Goal: Task Accomplishment & Management: Complete application form

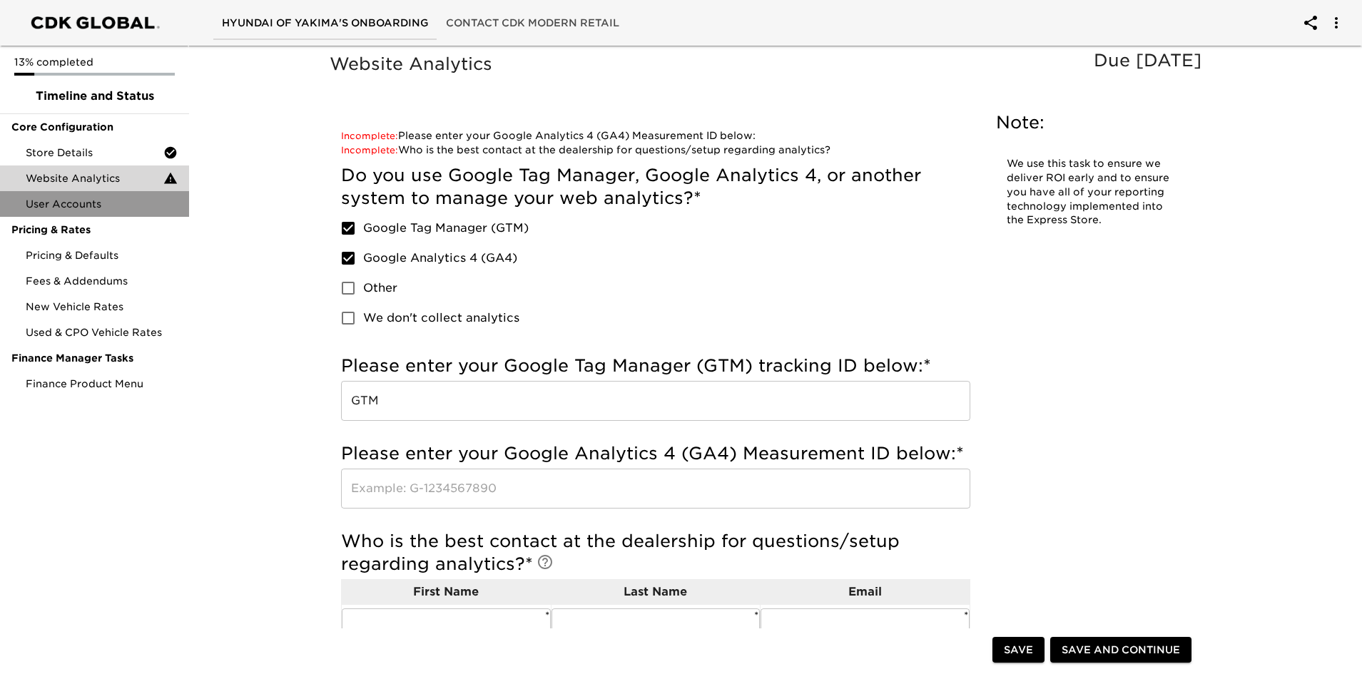
click at [84, 200] on span "User Accounts" at bounding box center [102, 204] width 152 height 14
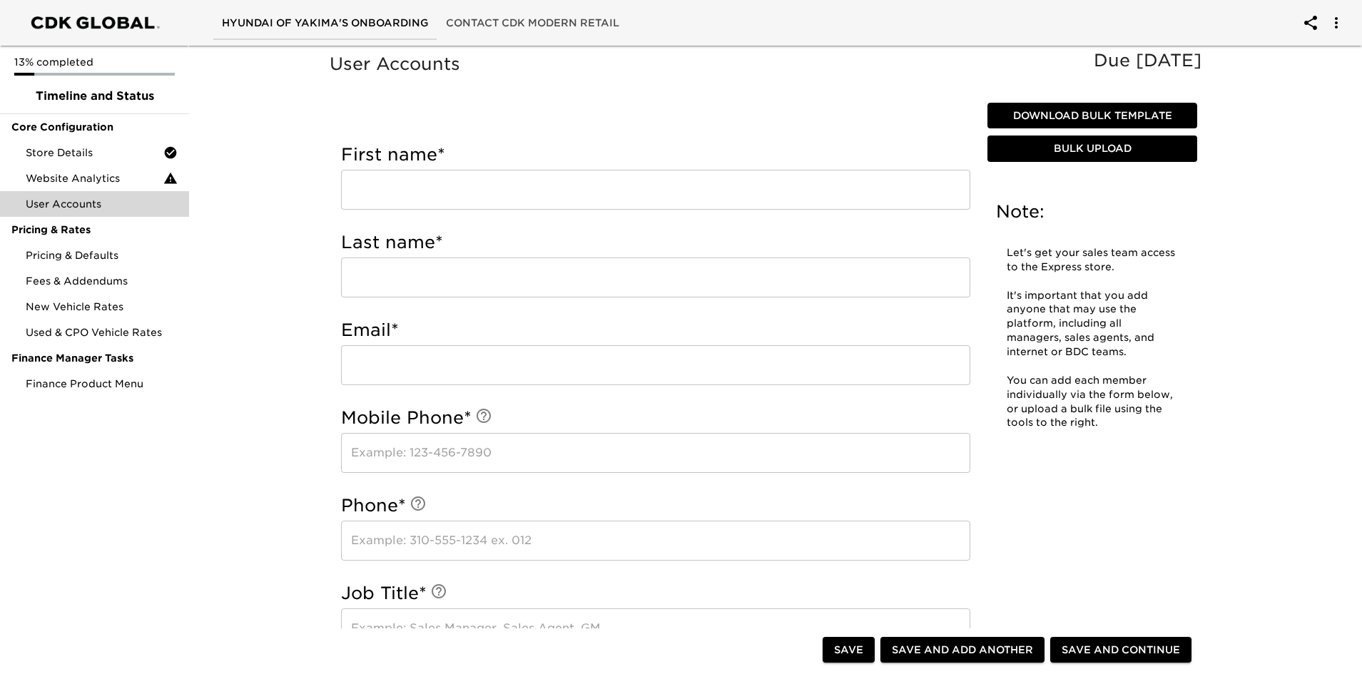
click at [410, 184] on input "text" at bounding box center [655, 190] width 629 height 40
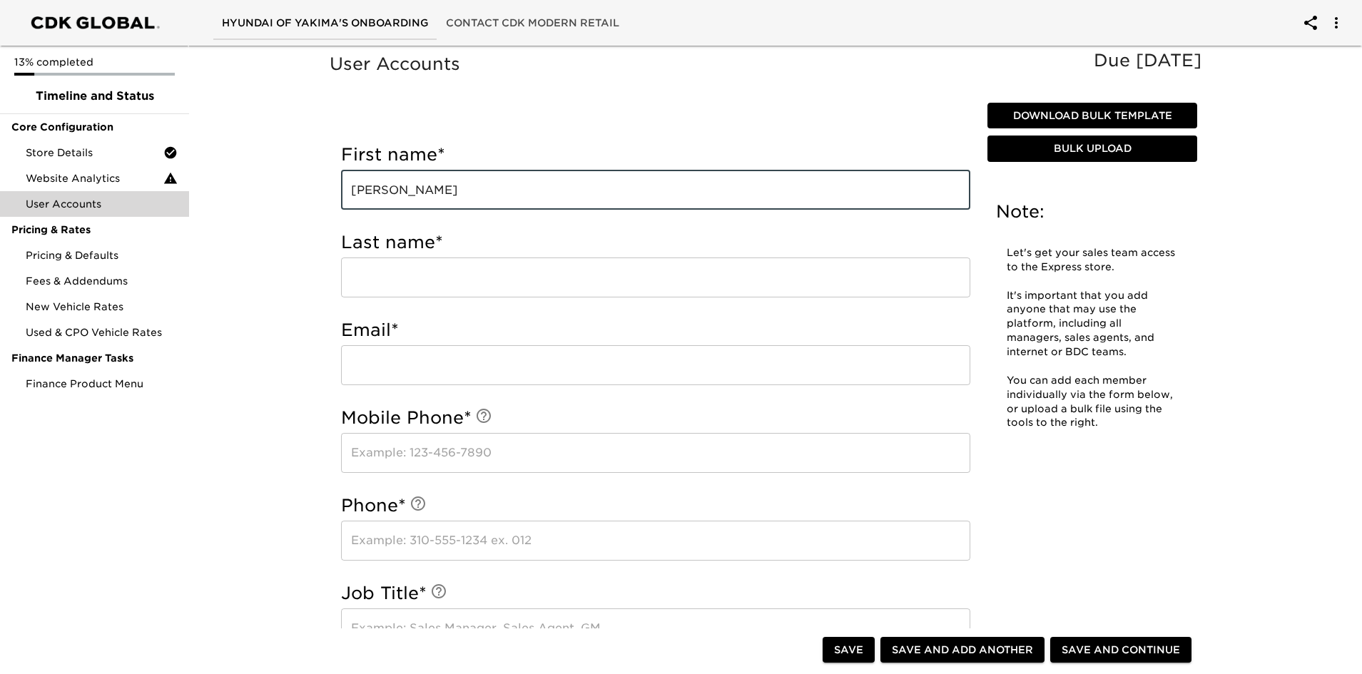
type input "[PERSON_NAME]"
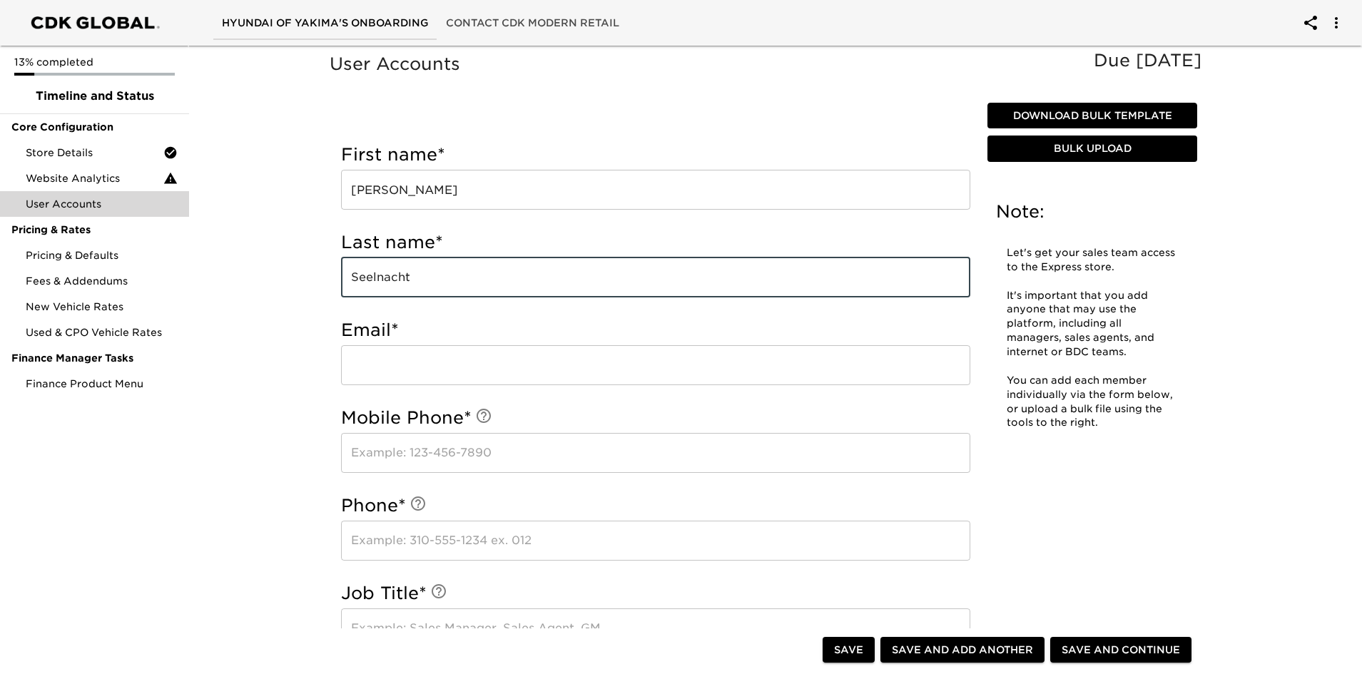
type input "Seelnacht"
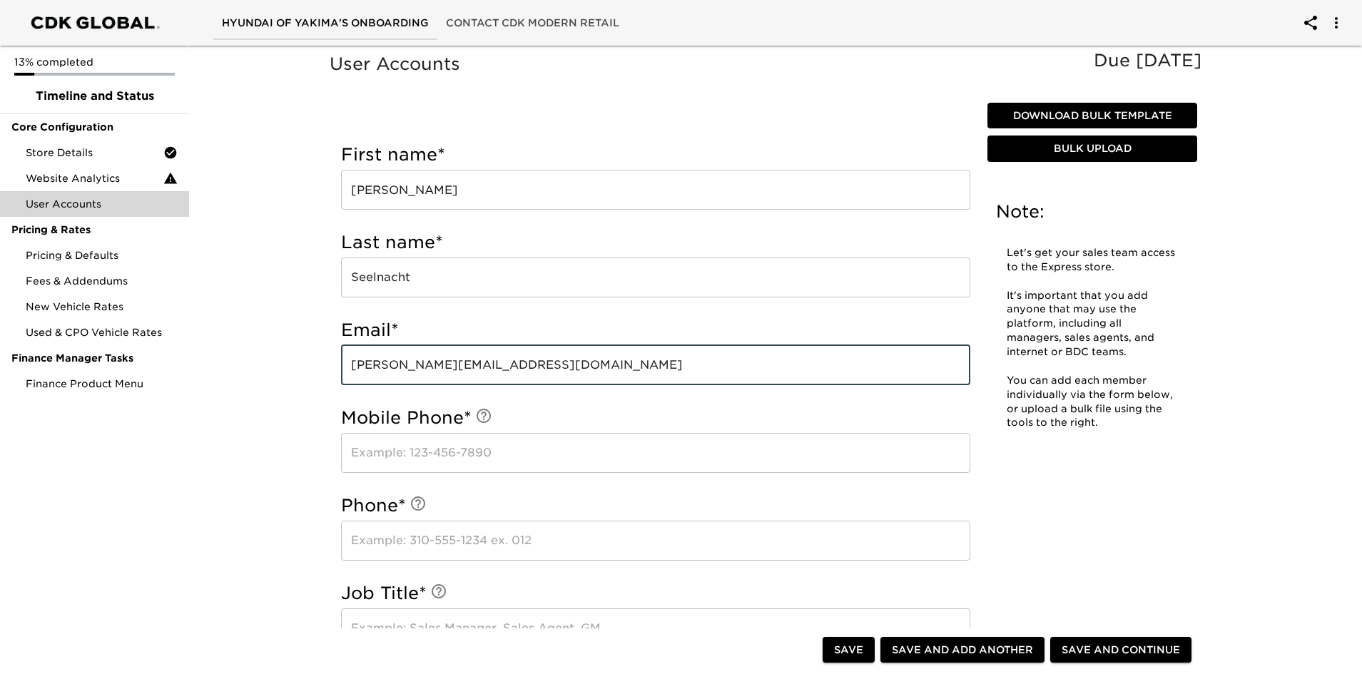
type input "[PERSON_NAME][EMAIL_ADDRESS][DOMAIN_NAME]"
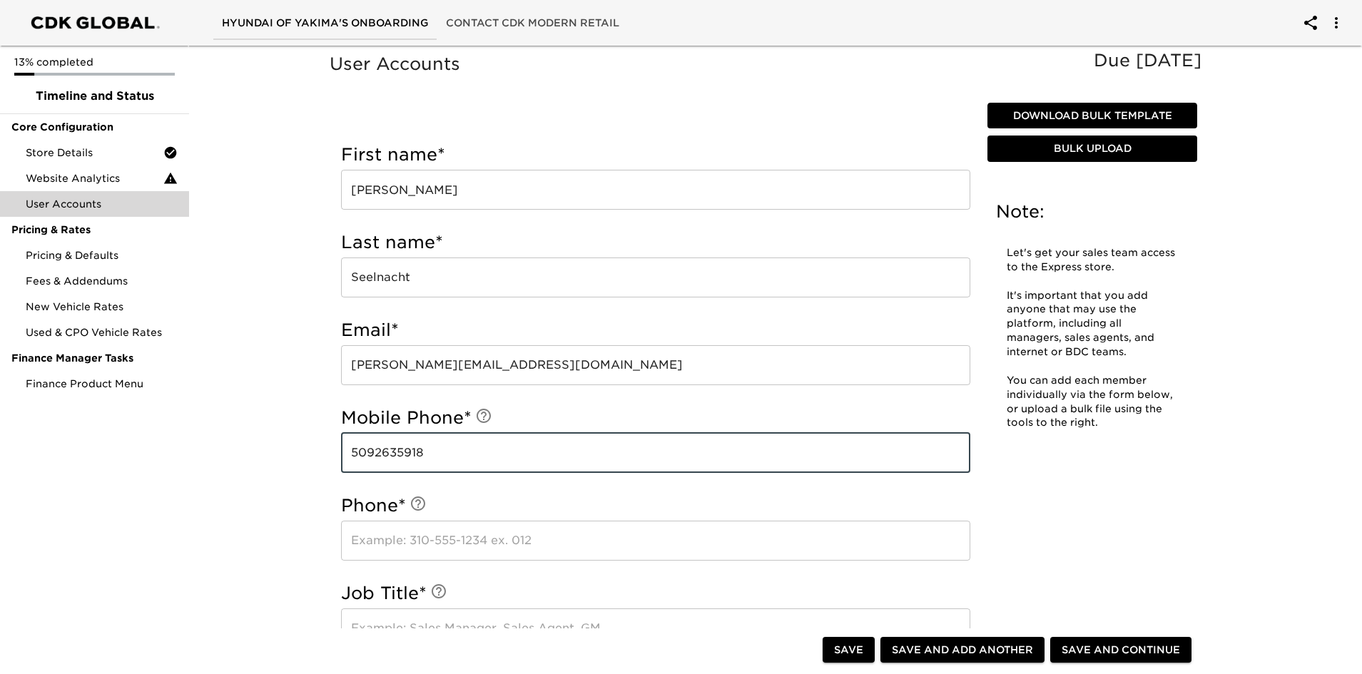
type input "5092635918"
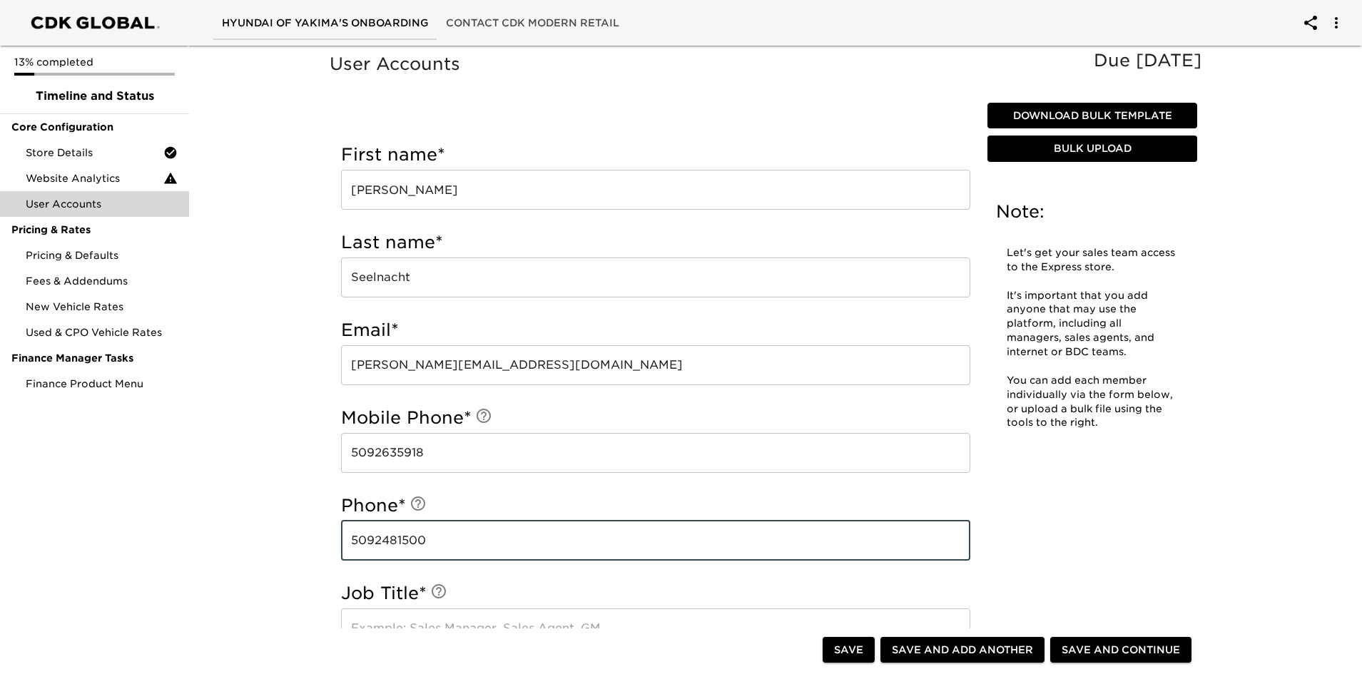
type input "5092481500"
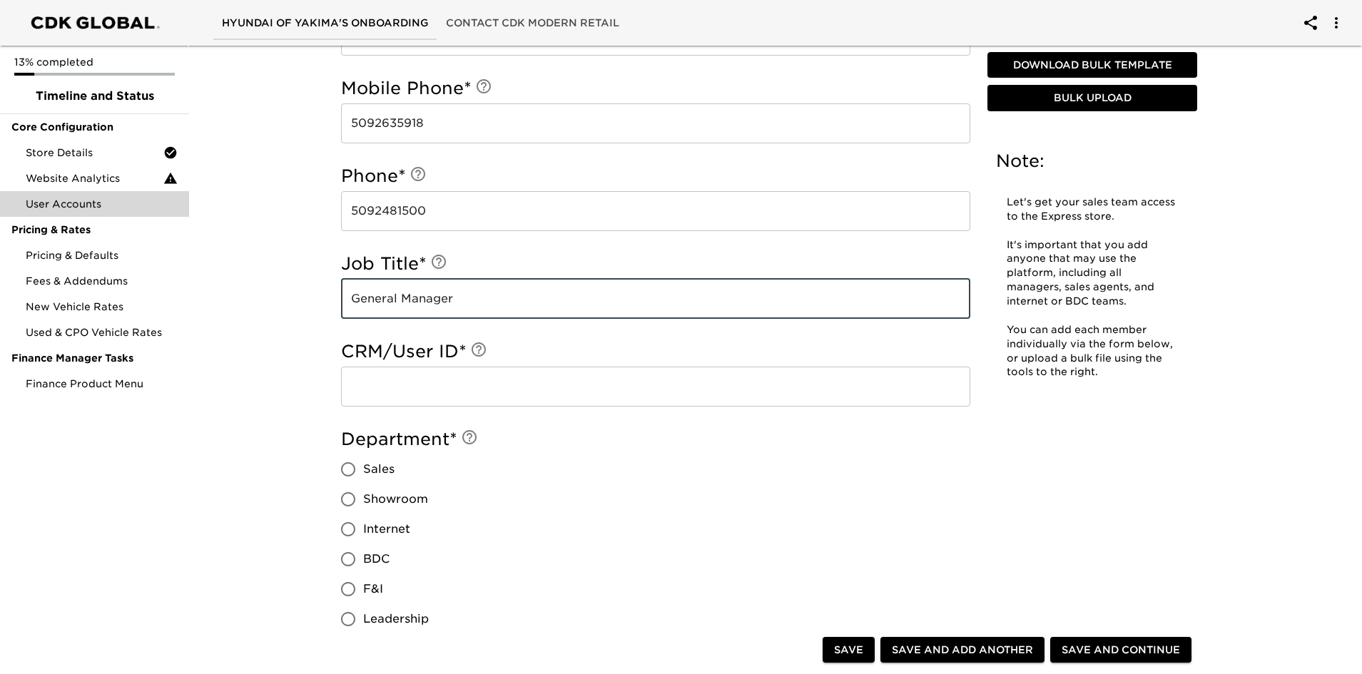
scroll to position [357, 0]
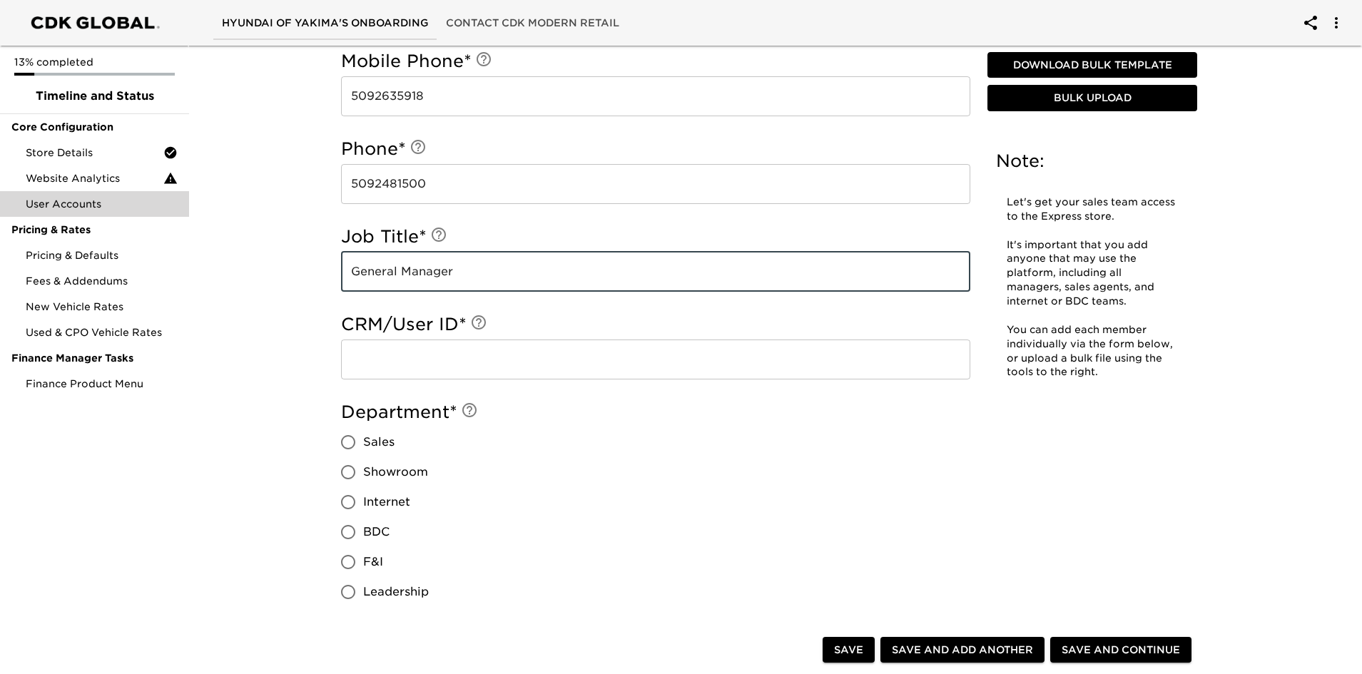
type input "General Manager"
click at [442, 357] on input "text" at bounding box center [655, 360] width 629 height 40
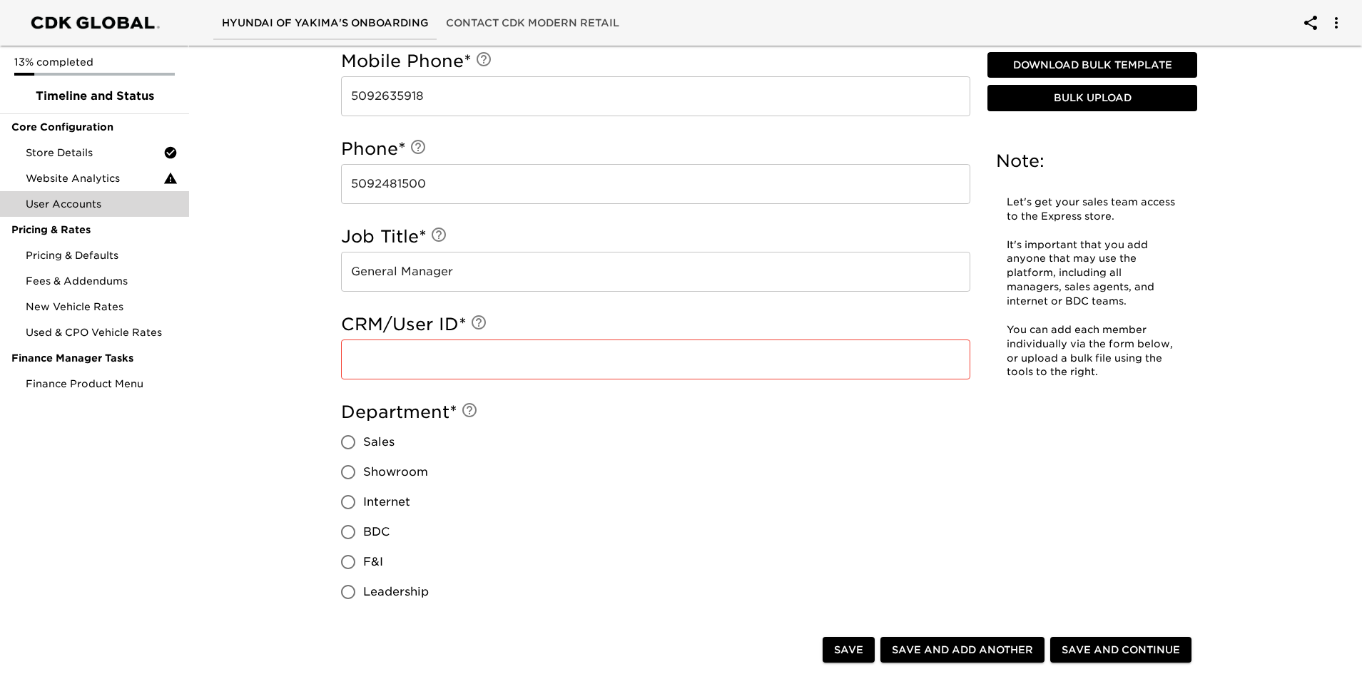
click at [434, 352] on input "text" at bounding box center [655, 360] width 629 height 40
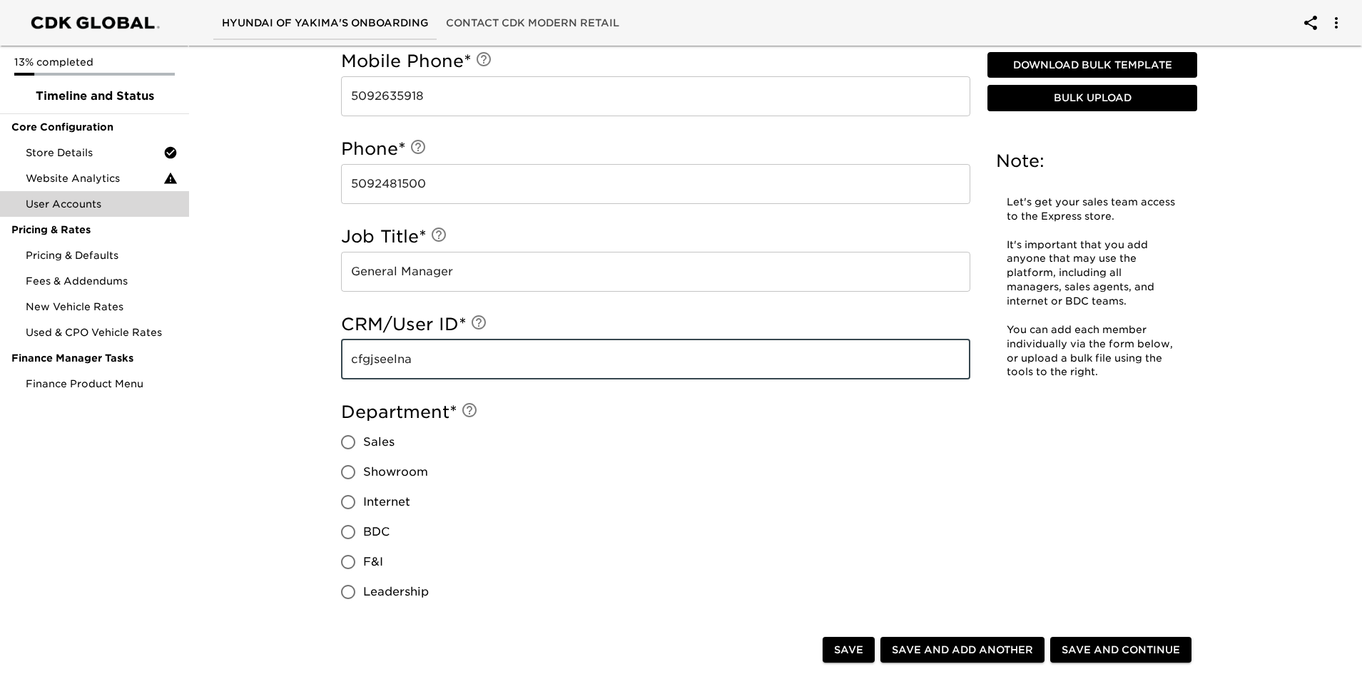
scroll to position [428, 0]
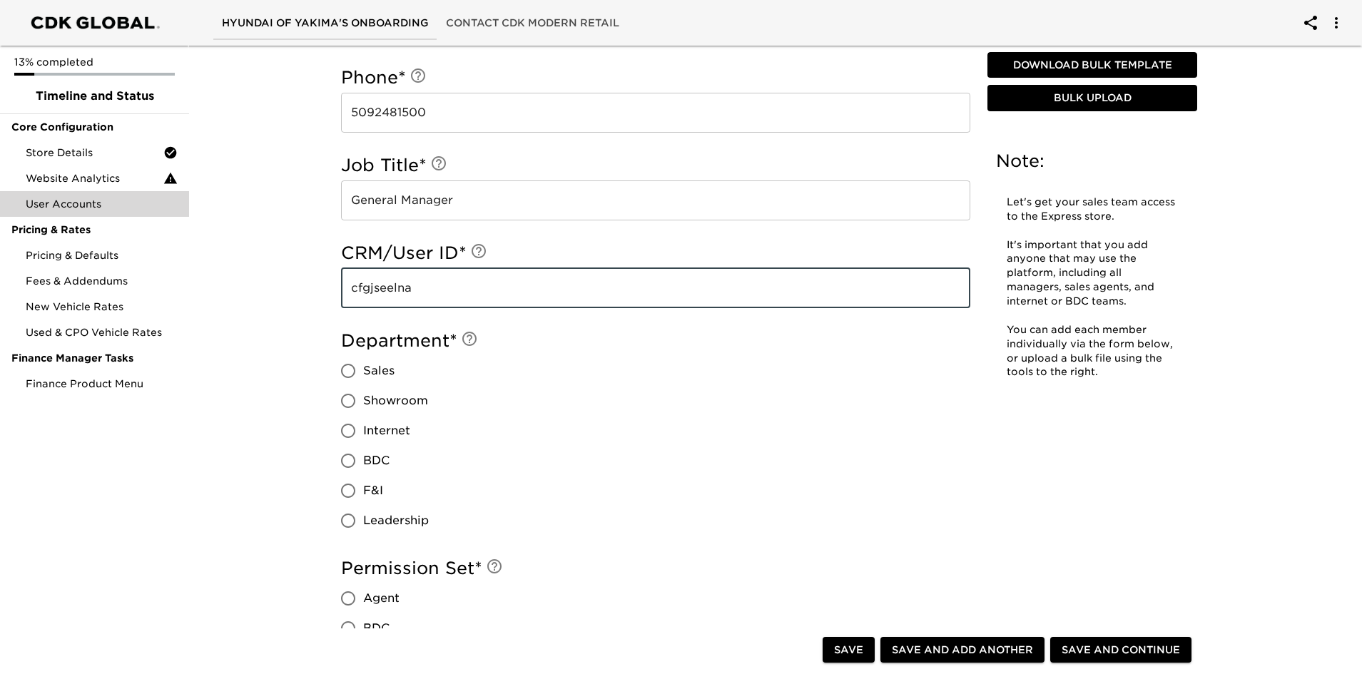
type input "cfgjseelna"
click at [353, 372] on input "Sales" at bounding box center [348, 371] width 30 height 30
radio input "true"
click at [346, 514] on input "Leadership" at bounding box center [348, 521] width 30 height 30
radio input "true"
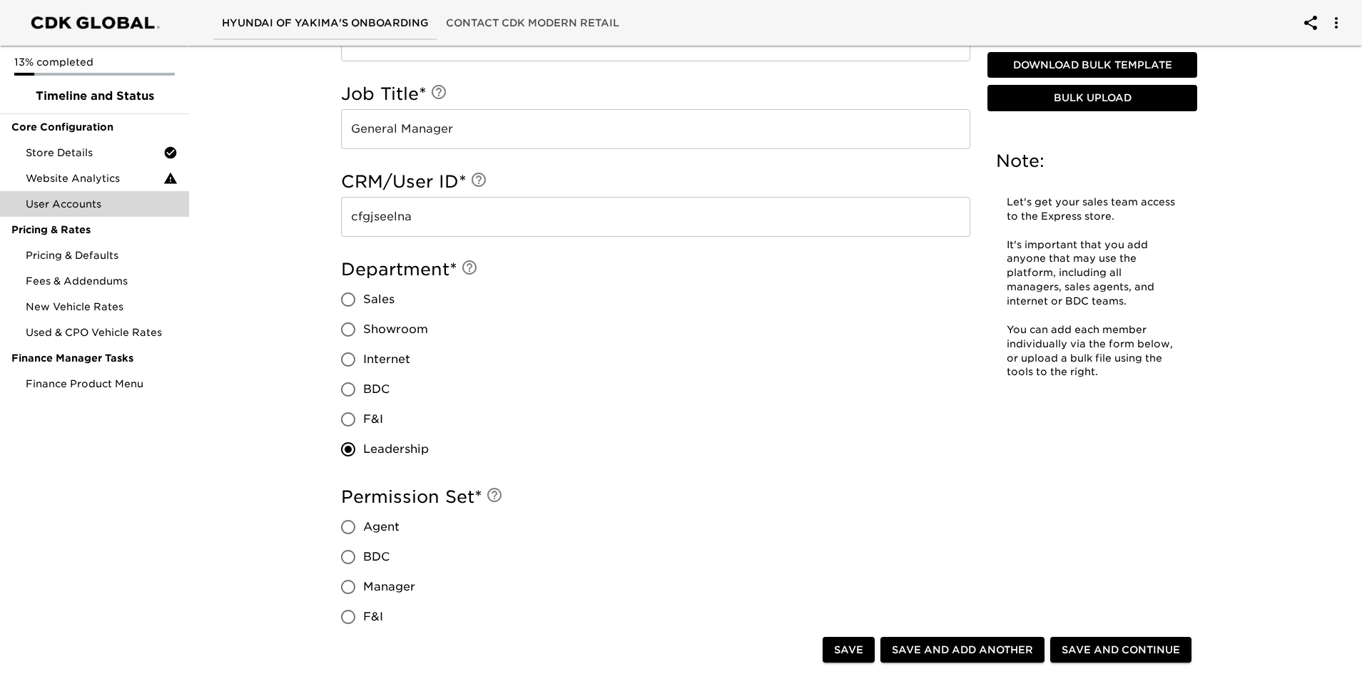
scroll to position [571, 0]
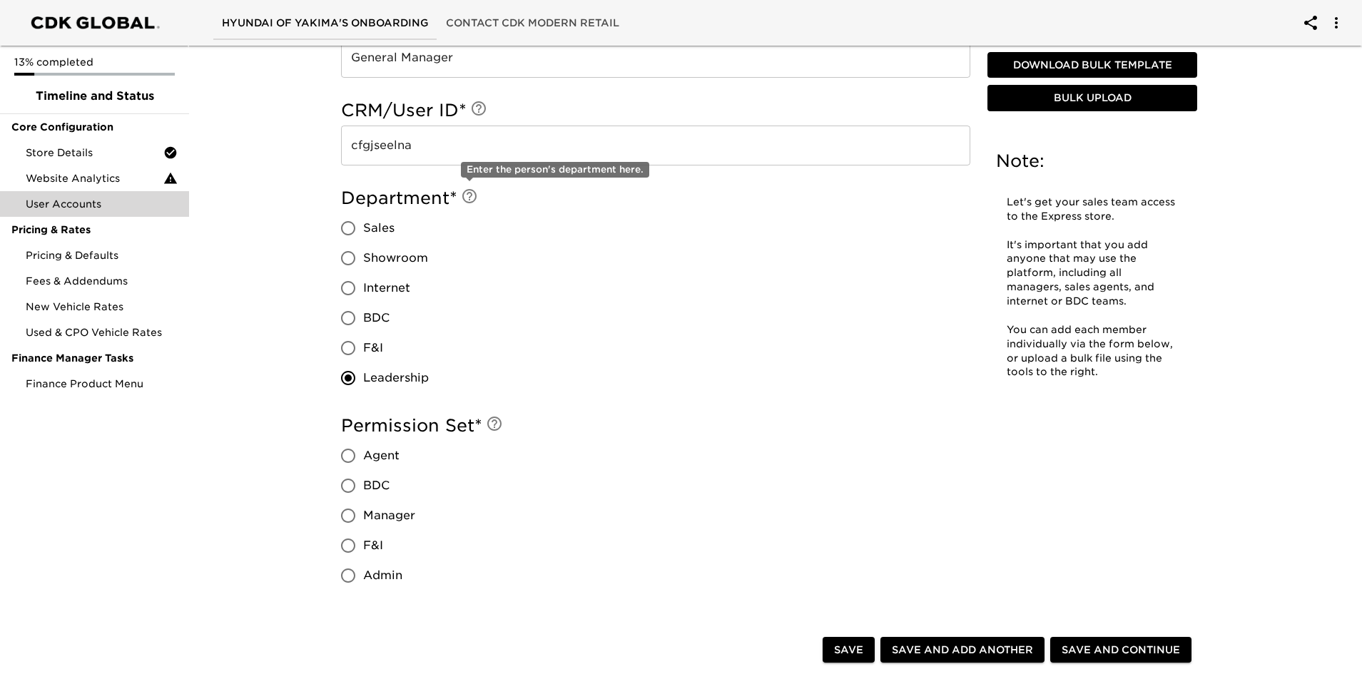
click at [469, 198] on icon at bounding box center [469, 196] width 14 height 14
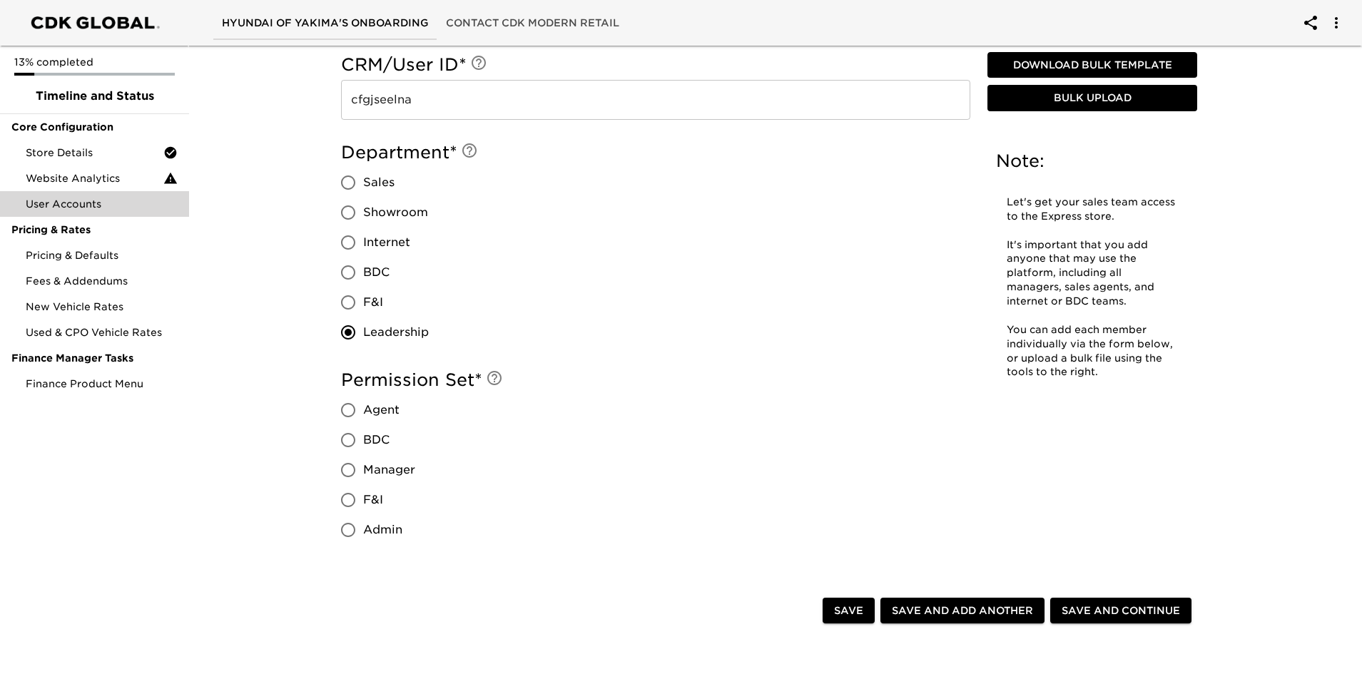
scroll to position [642, 0]
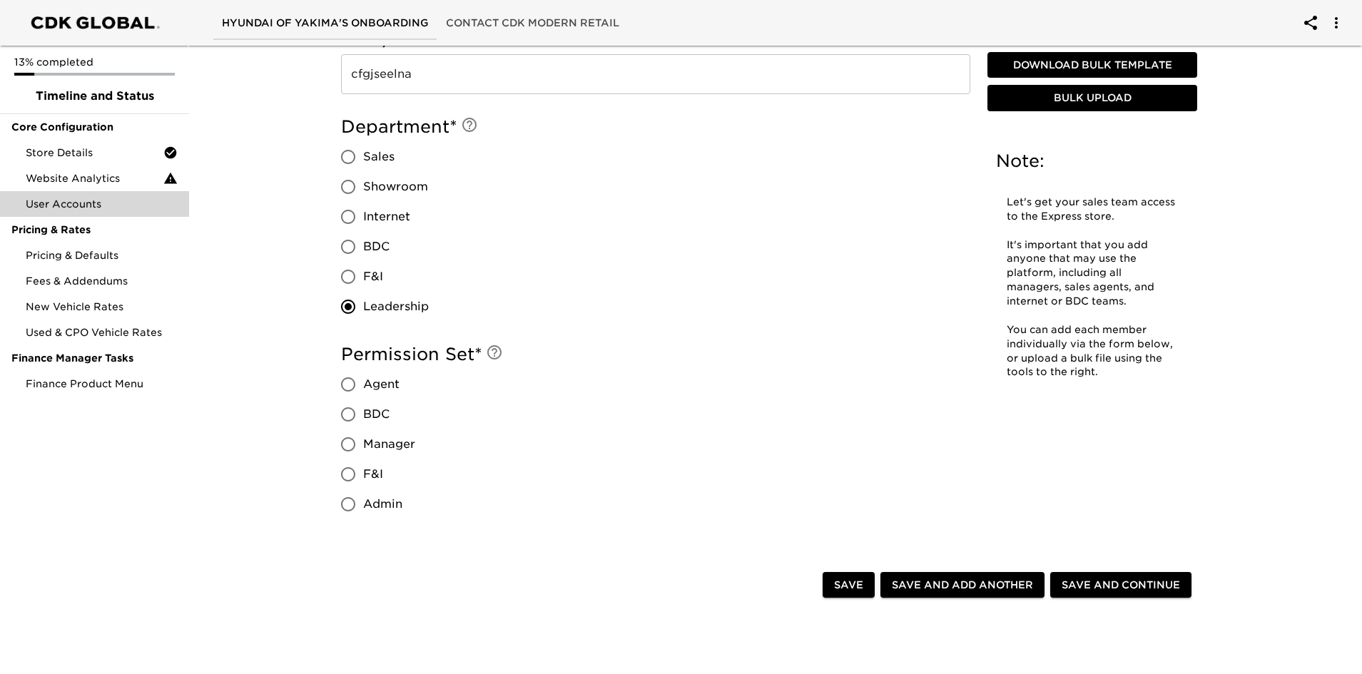
click at [351, 502] on input "Admin" at bounding box center [348, 504] width 30 height 30
radio input "true"
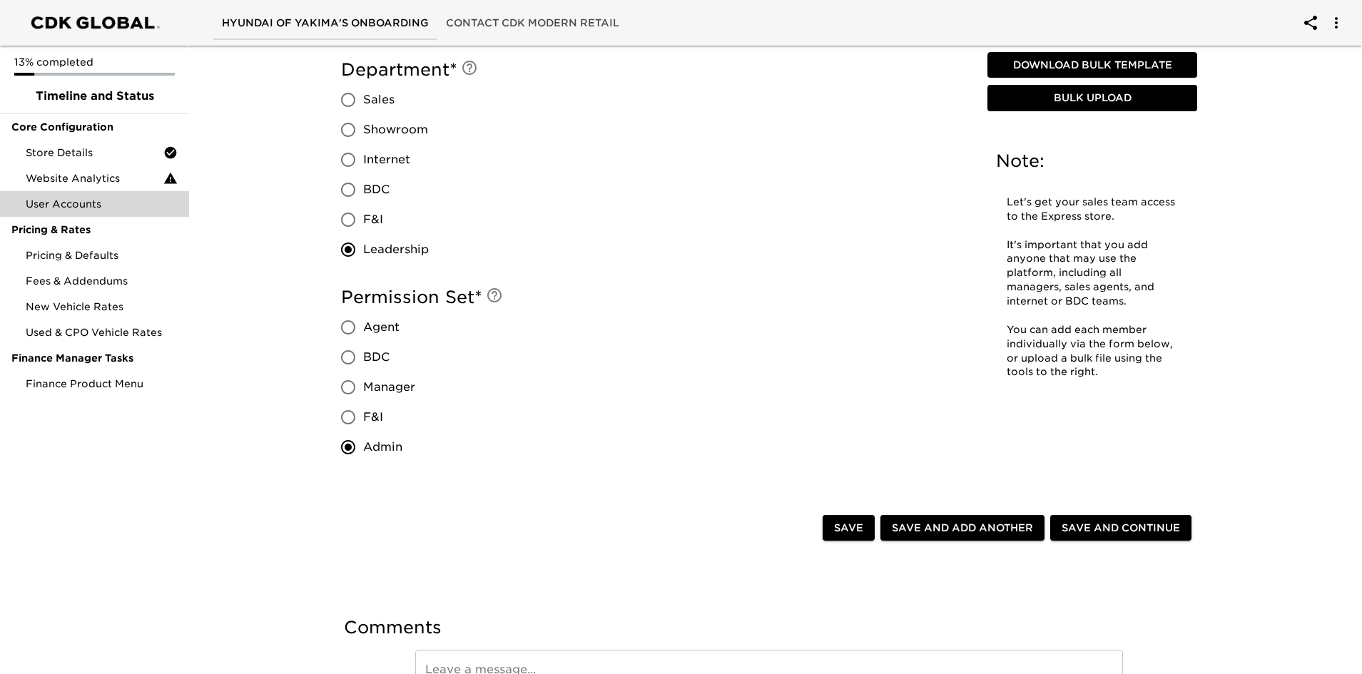
scroll to position [782, 0]
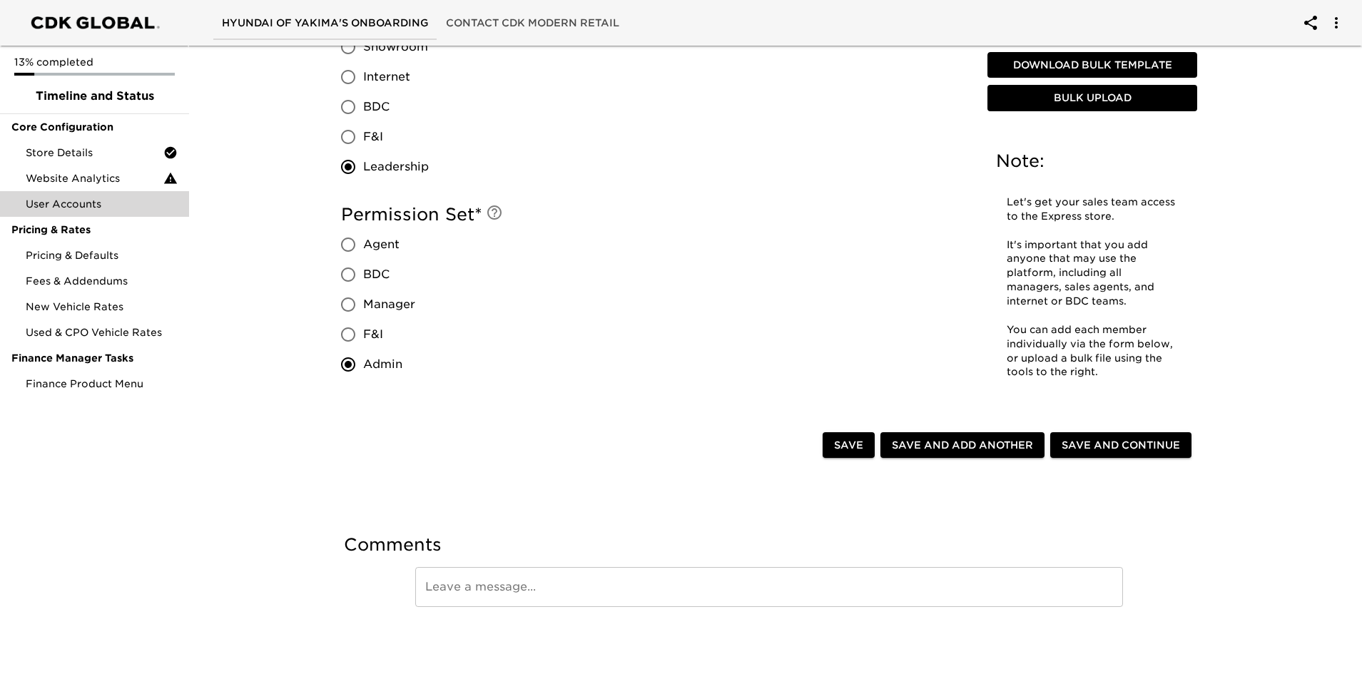
click at [934, 444] on span "Save and Add Another" at bounding box center [962, 446] width 141 height 18
radio input "false"
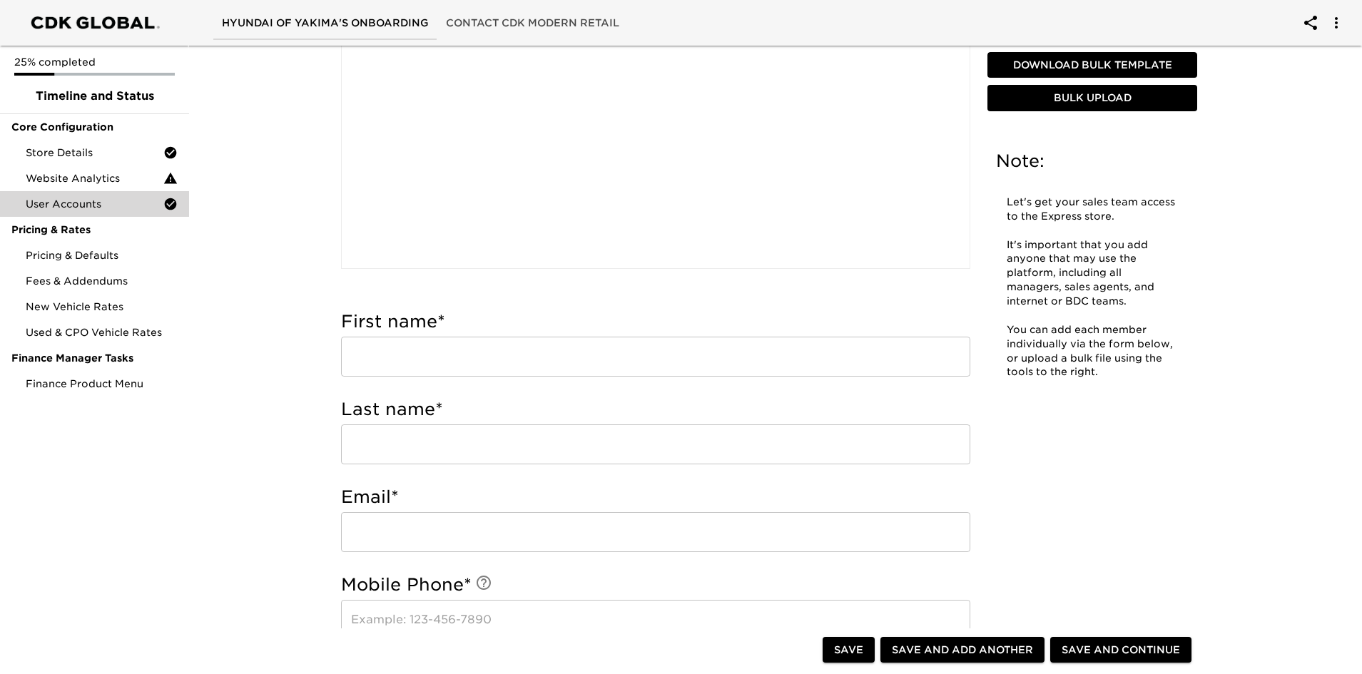
scroll to position [285, 0]
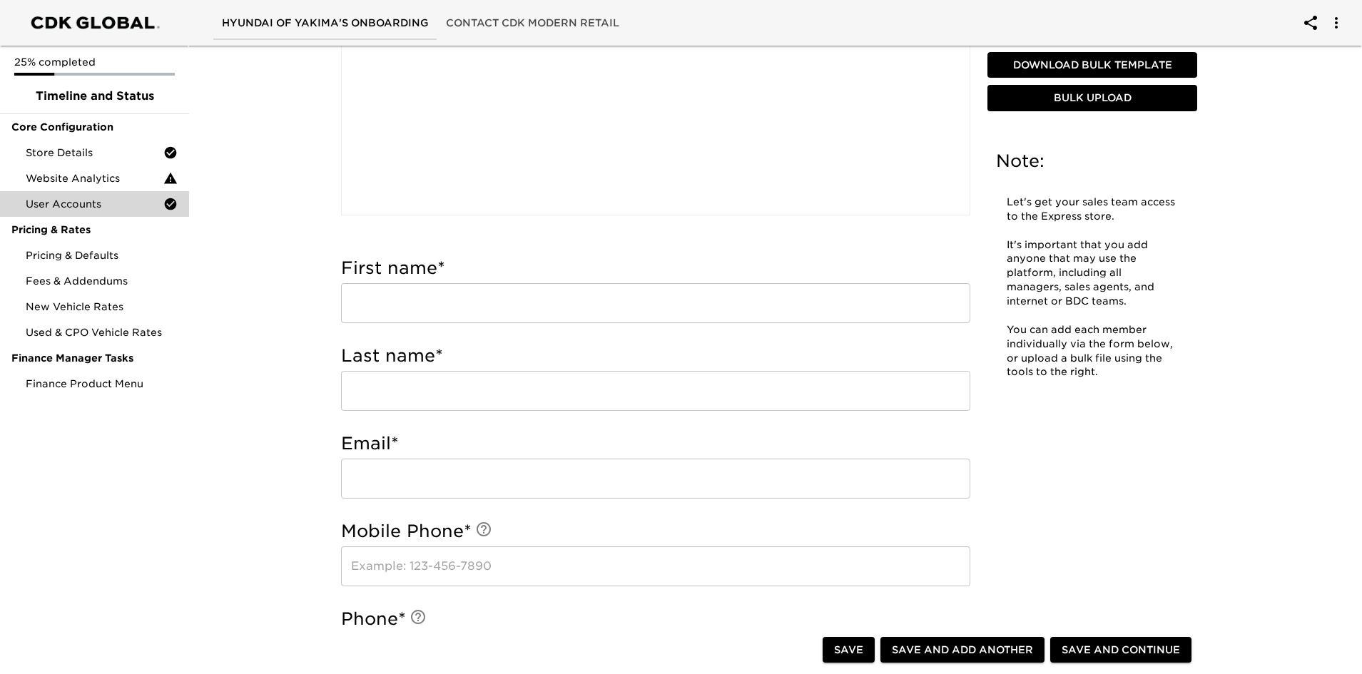
click at [379, 285] on input "text" at bounding box center [655, 303] width 629 height 40
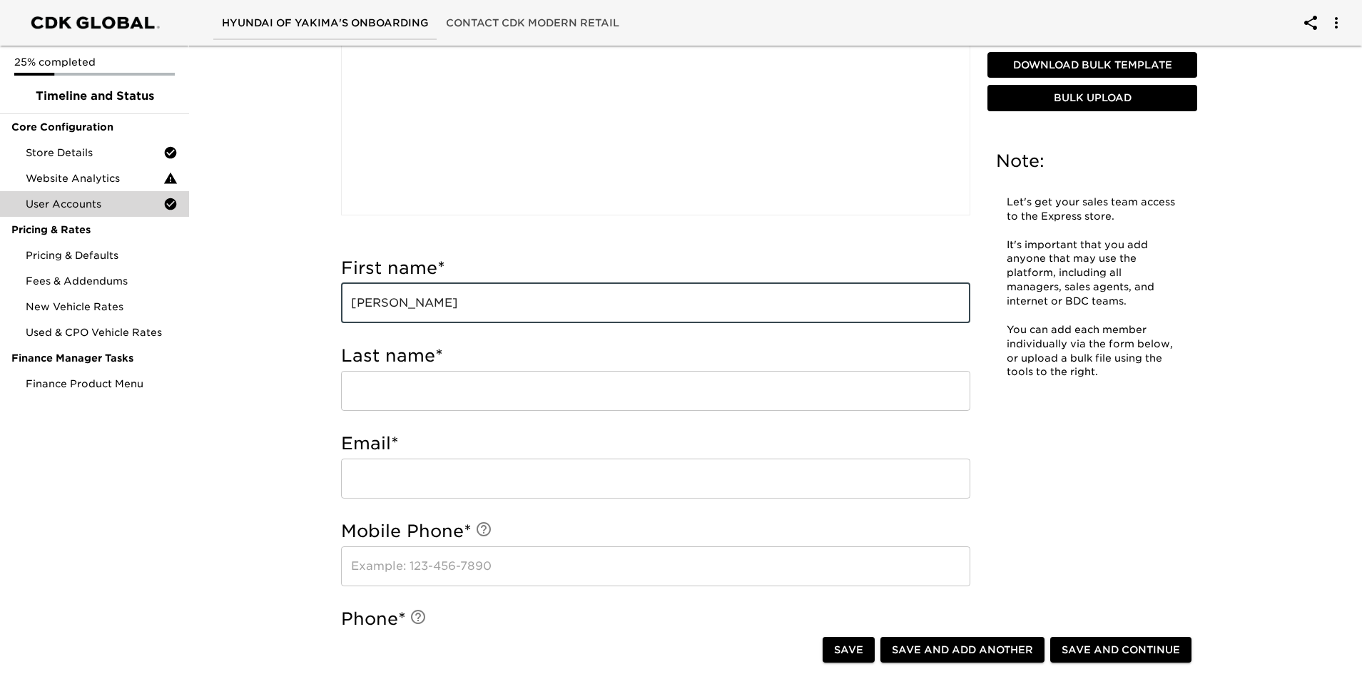
type input "[PERSON_NAME]"
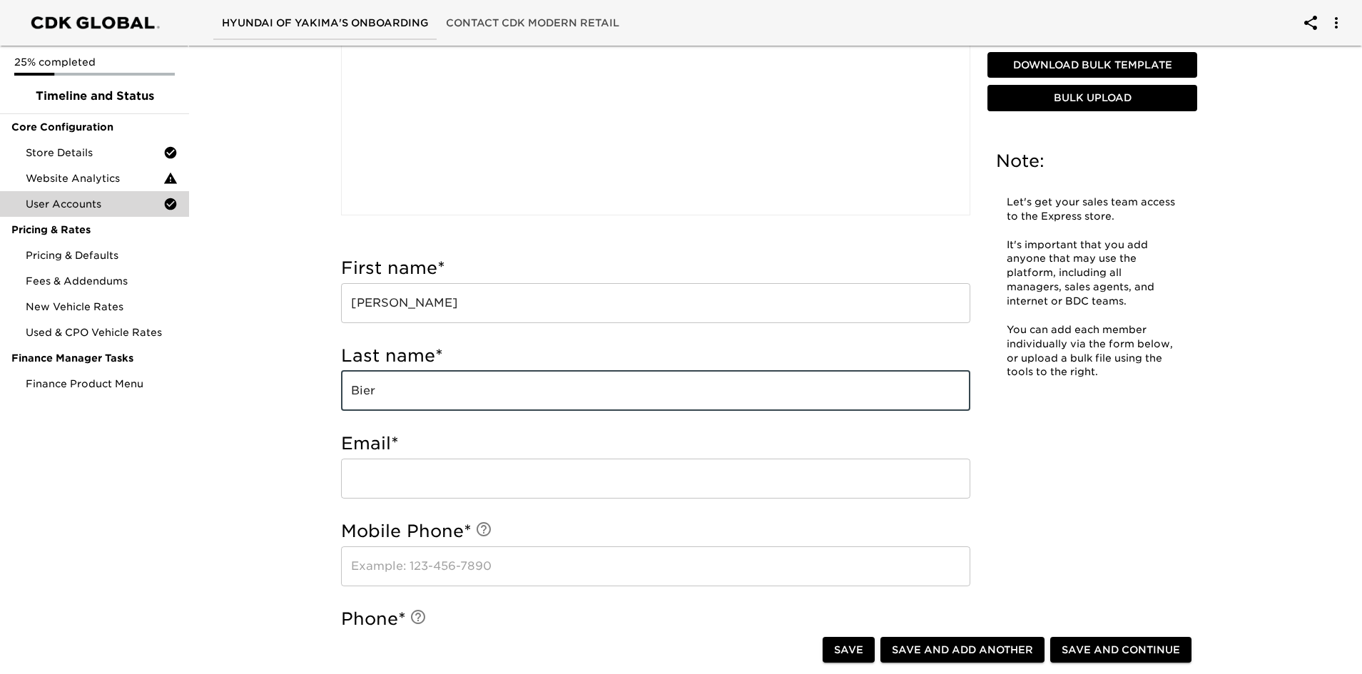
type input "Bier"
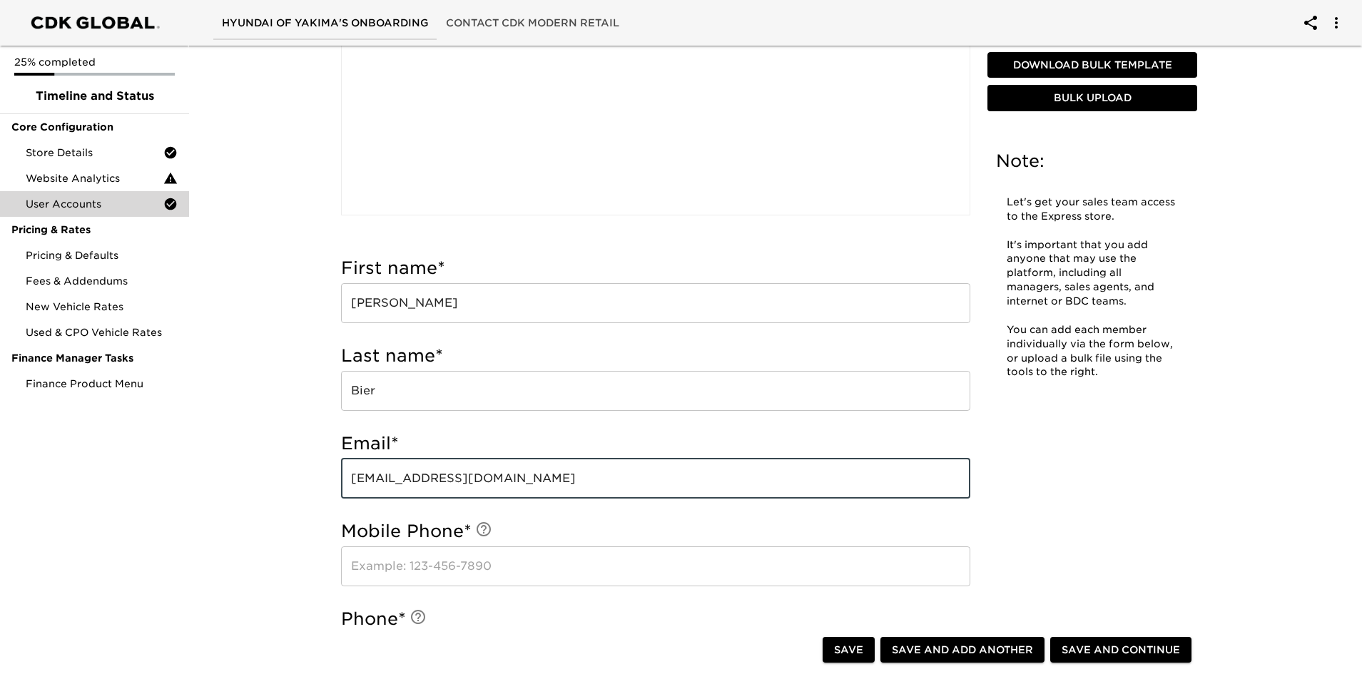
type input "[EMAIL_ADDRESS][DOMAIN_NAME]"
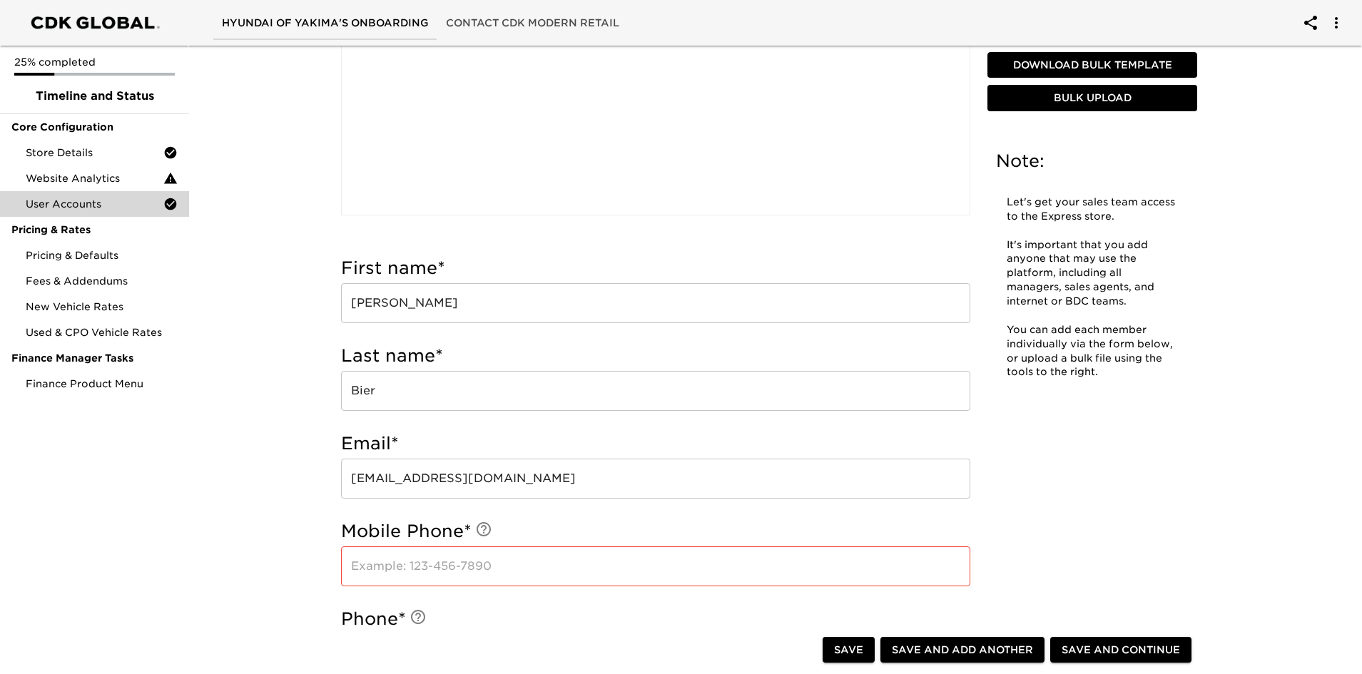
click at [538, 555] on input "text" at bounding box center [655, 566] width 629 height 40
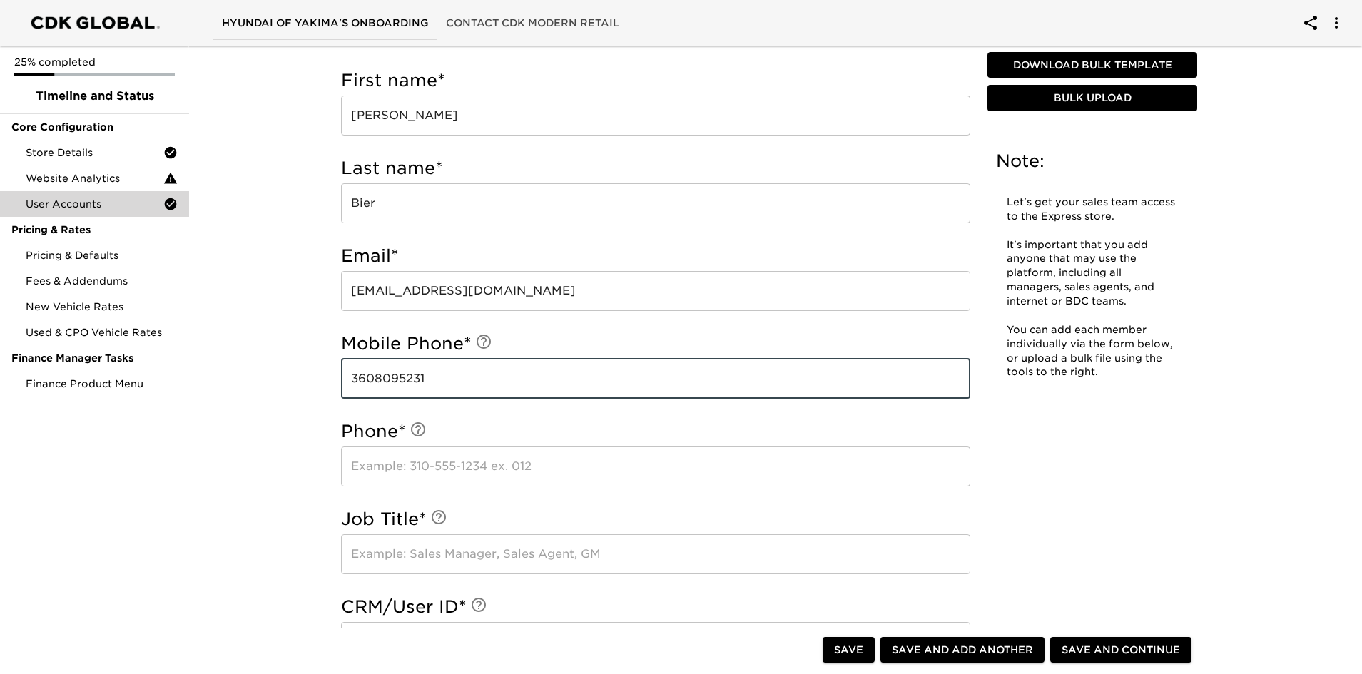
scroll to position [499, 0]
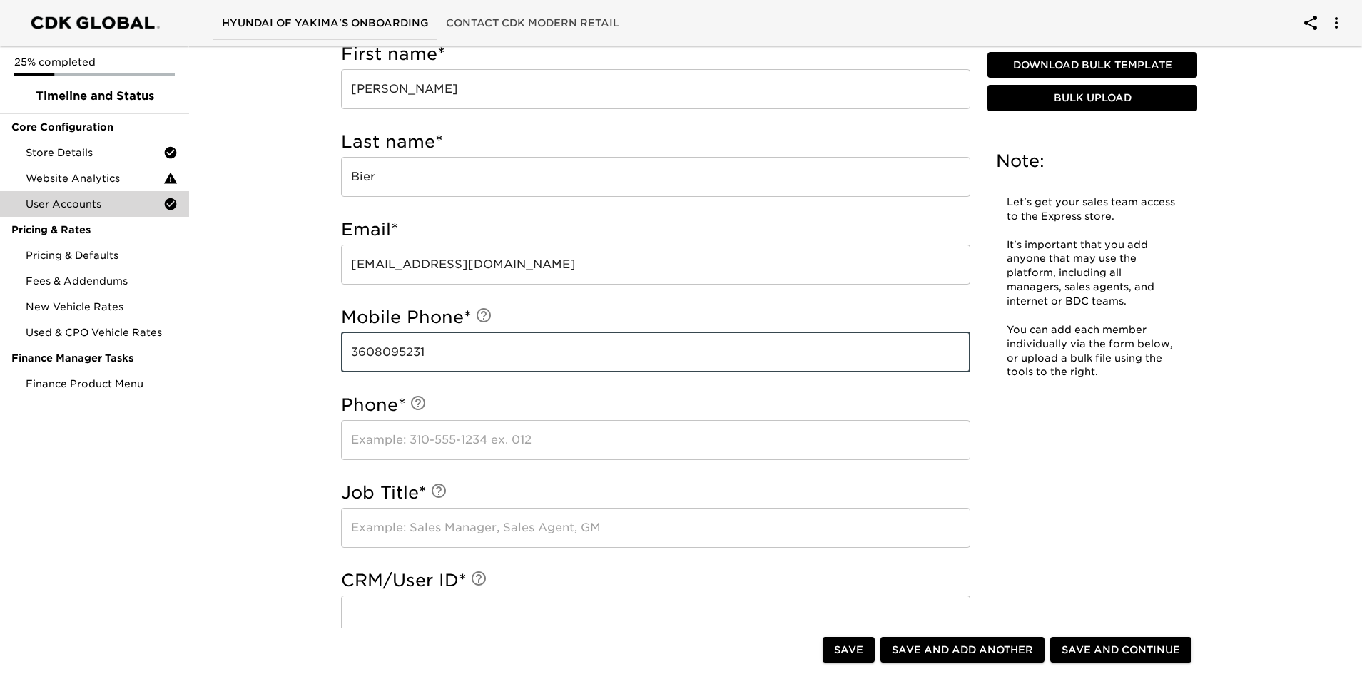
type input "3608095231"
click at [393, 438] on input "text" at bounding box center [655, 440] width 629 height 40
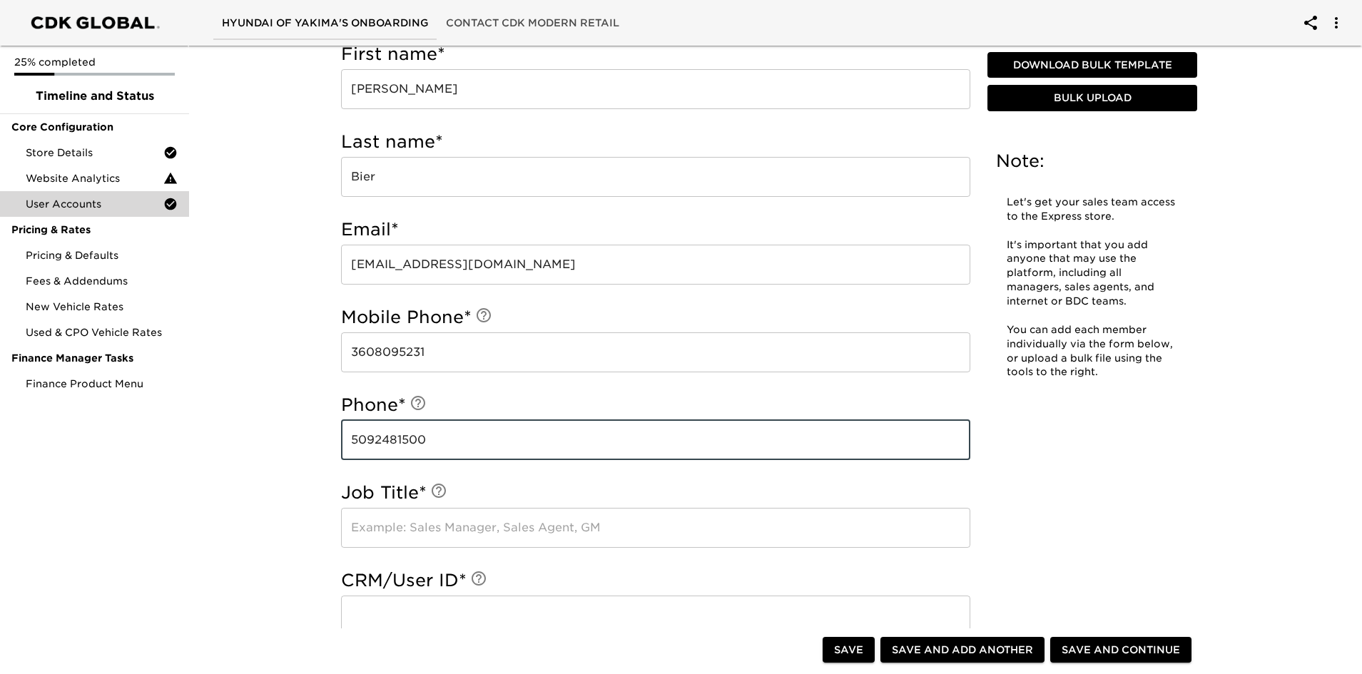
type input "5092481500"
click at [392, 534] on input "text" at bounding box center [655, 528] width 629 height 40
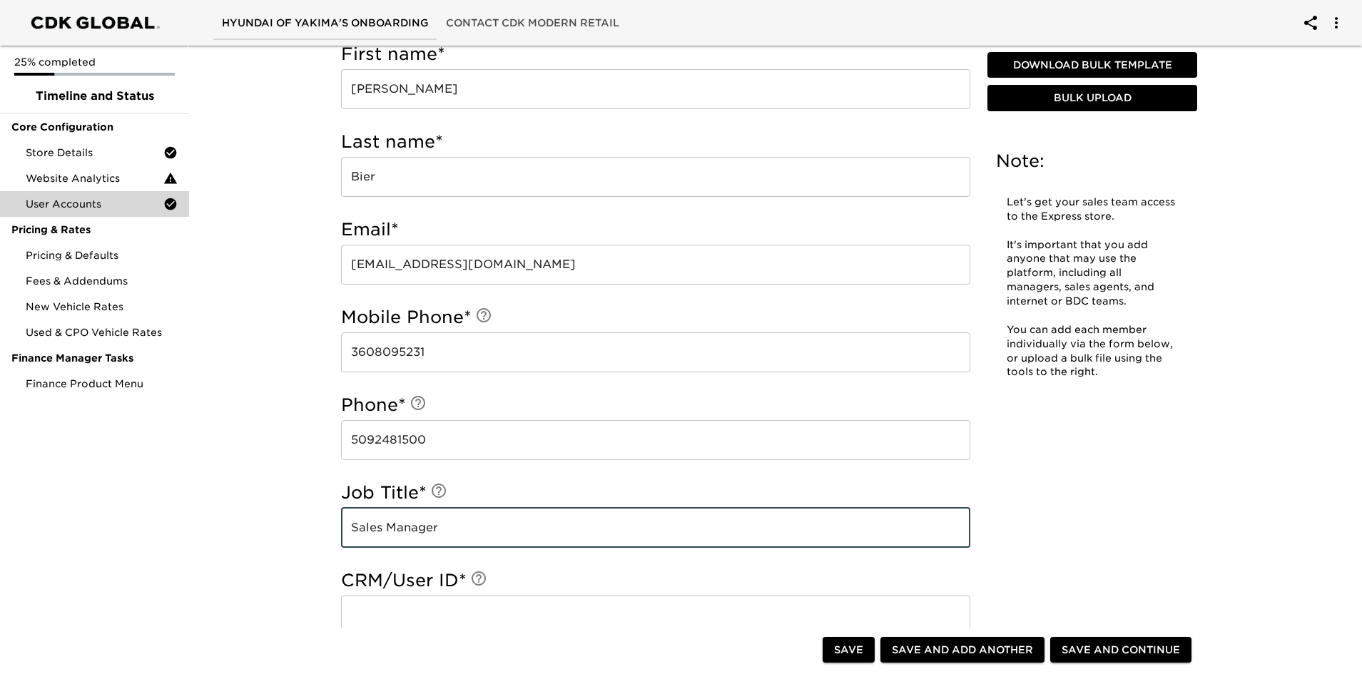
type input "Sales Manager"
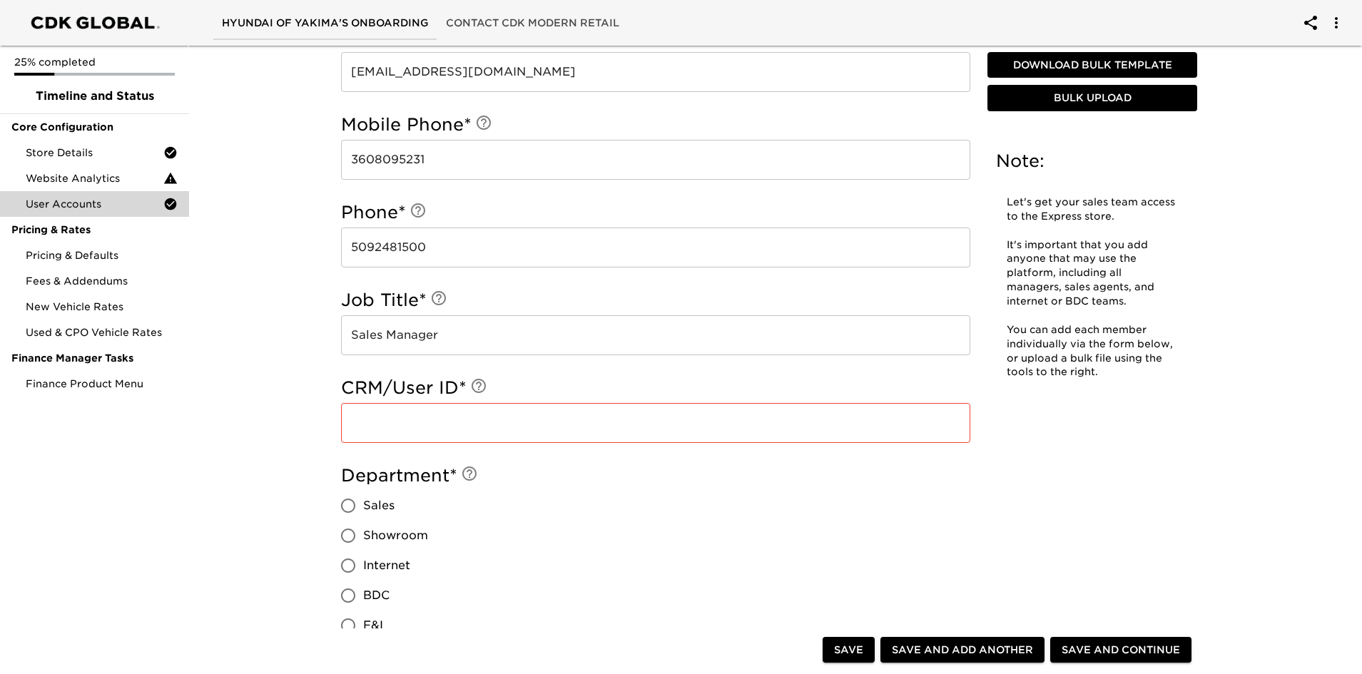
scroll to position [713, 0]
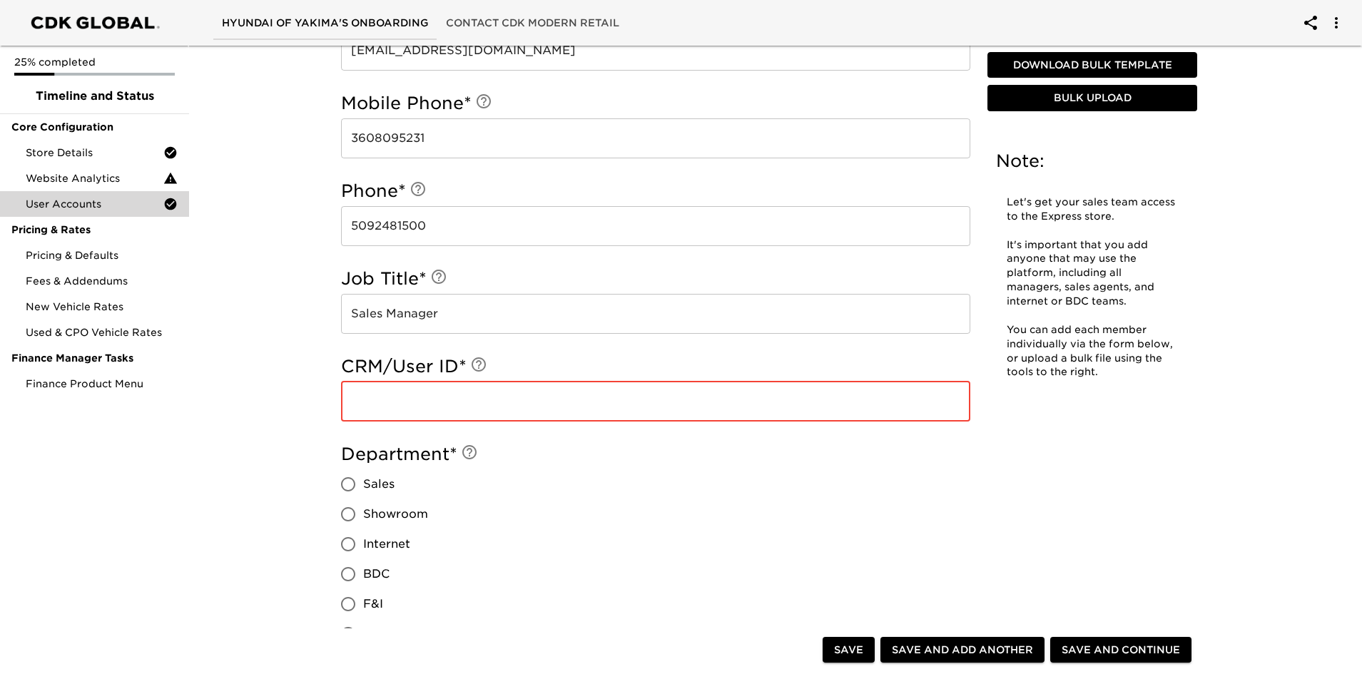
click at [383, 393] on input "text" at bounding box center [655, 402] width 629 height 40
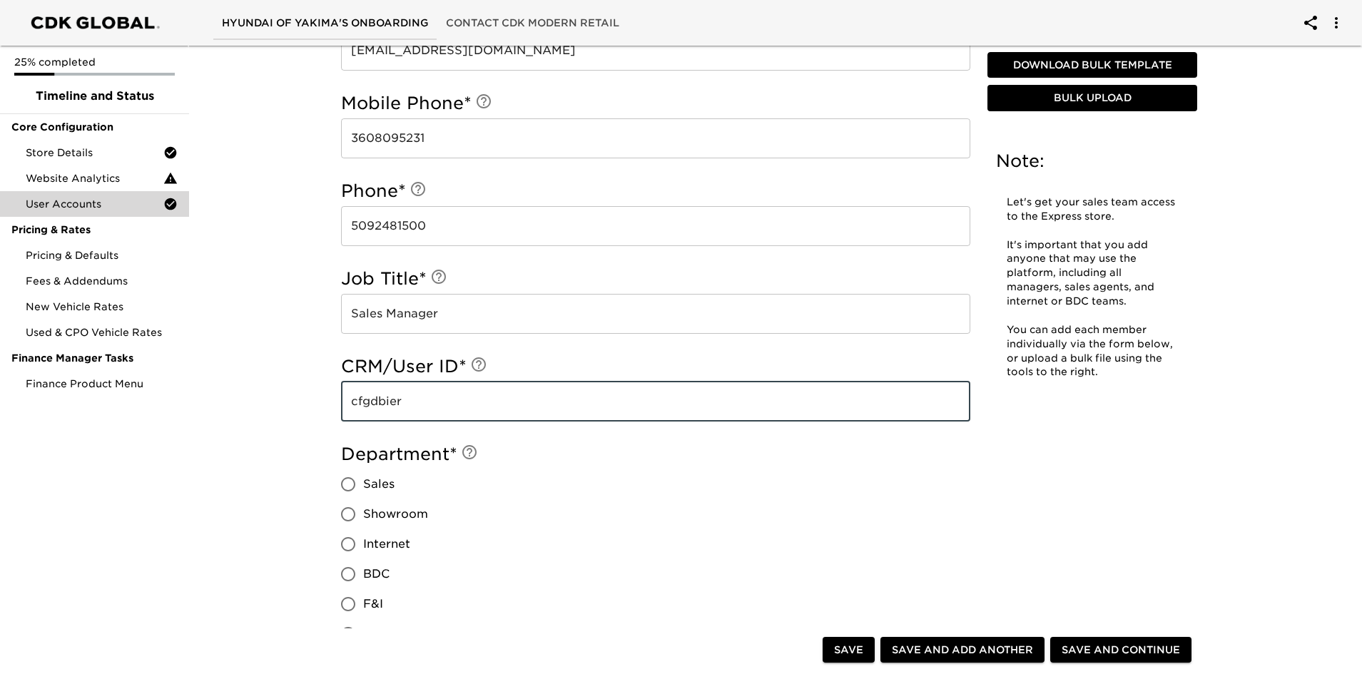
scroll to position [785, 0]
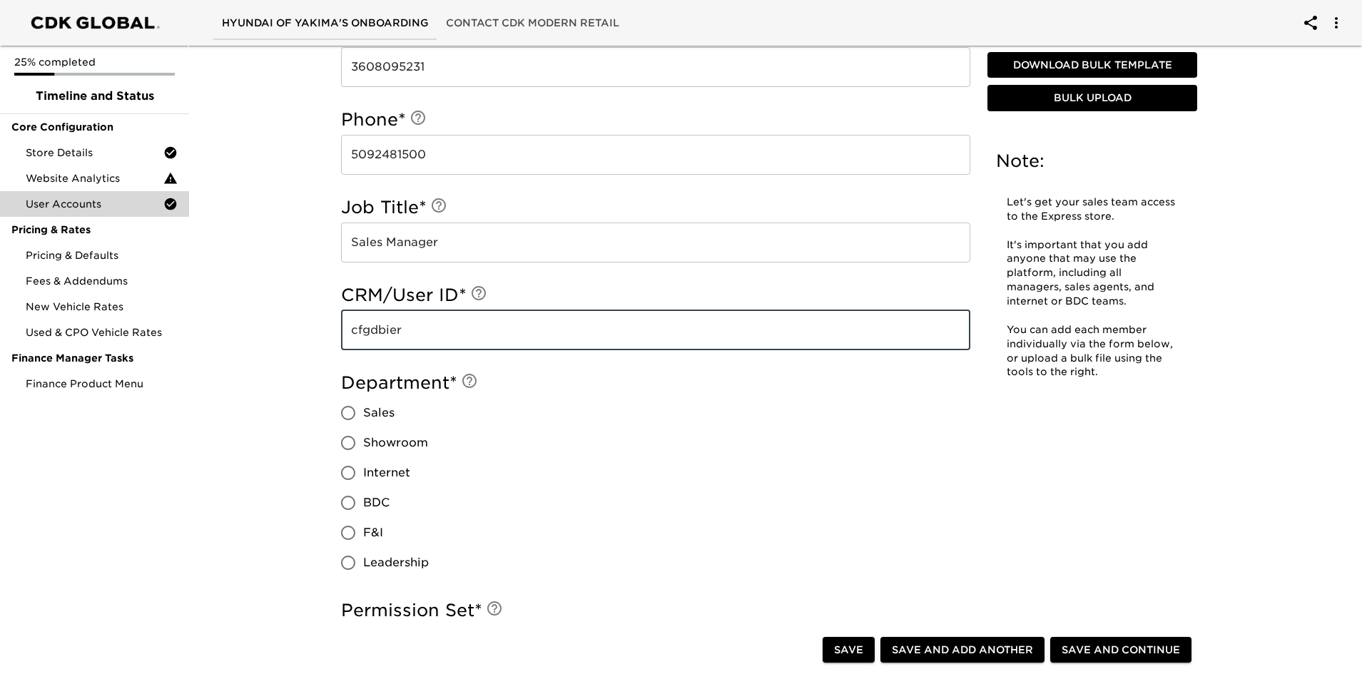
type input "cfgdbier"
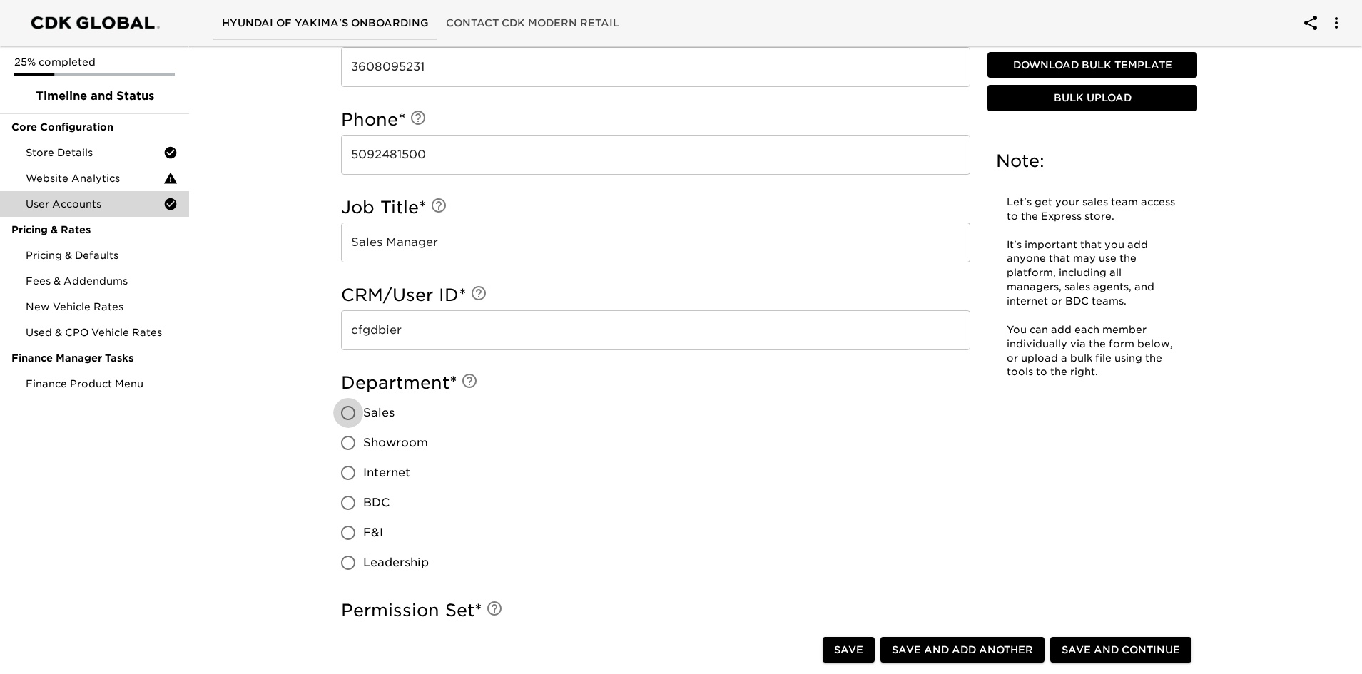
click at [349, 415] on input "Sales" at bounding box center [348, 413] width 30 height 30
radio input "true"
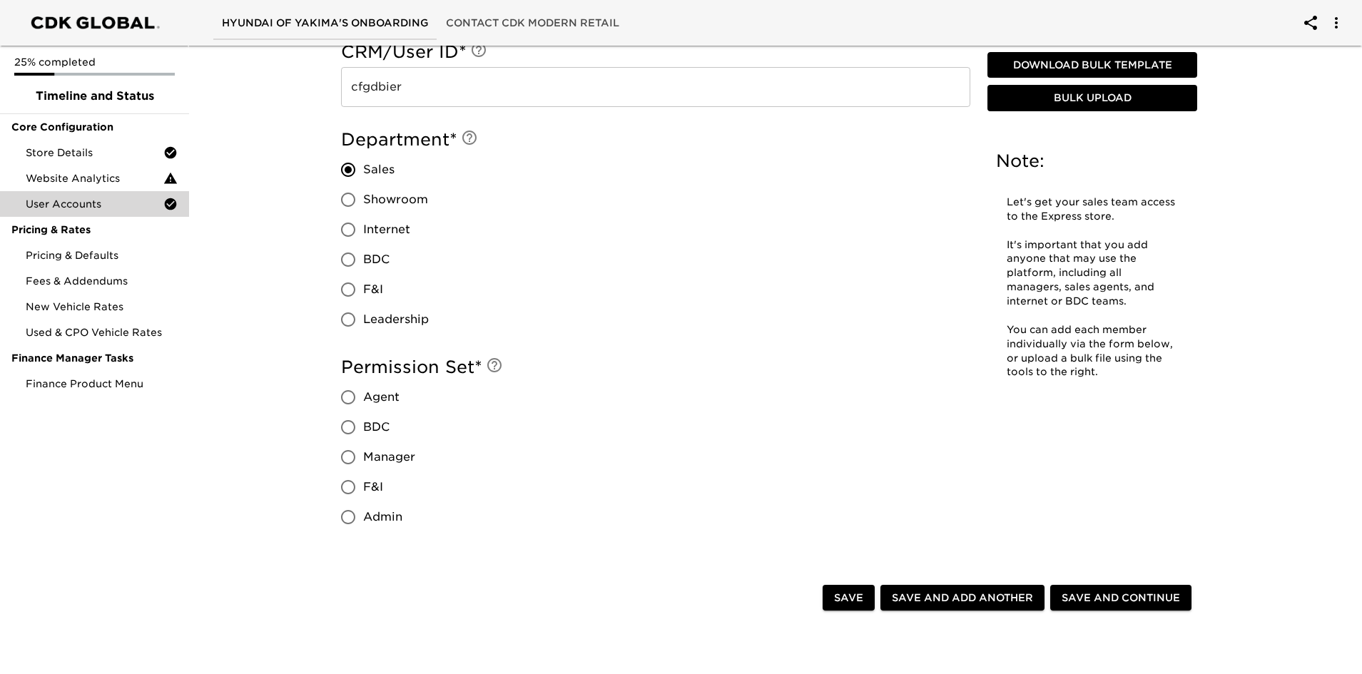
scroll to position [1070, 0]
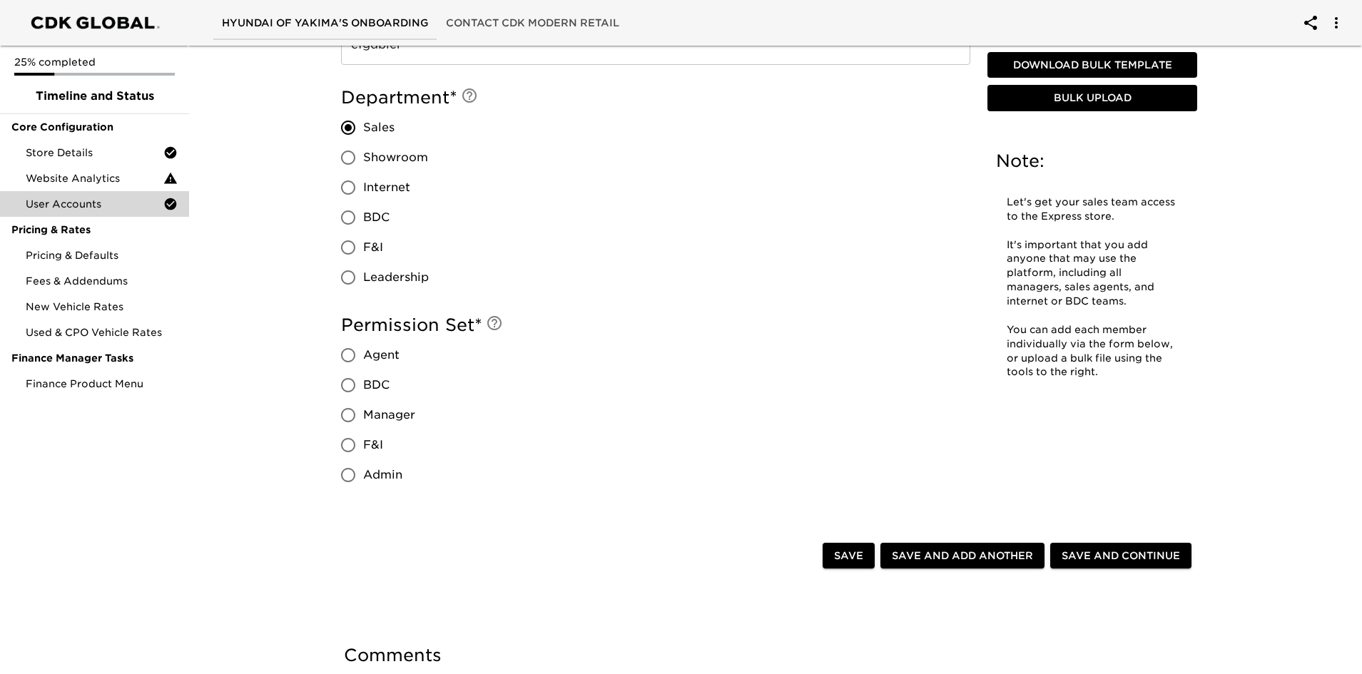
click at [348, 476] on input "Admin" at bounding box center [348, 475] width 30 height 30
radio input "true"
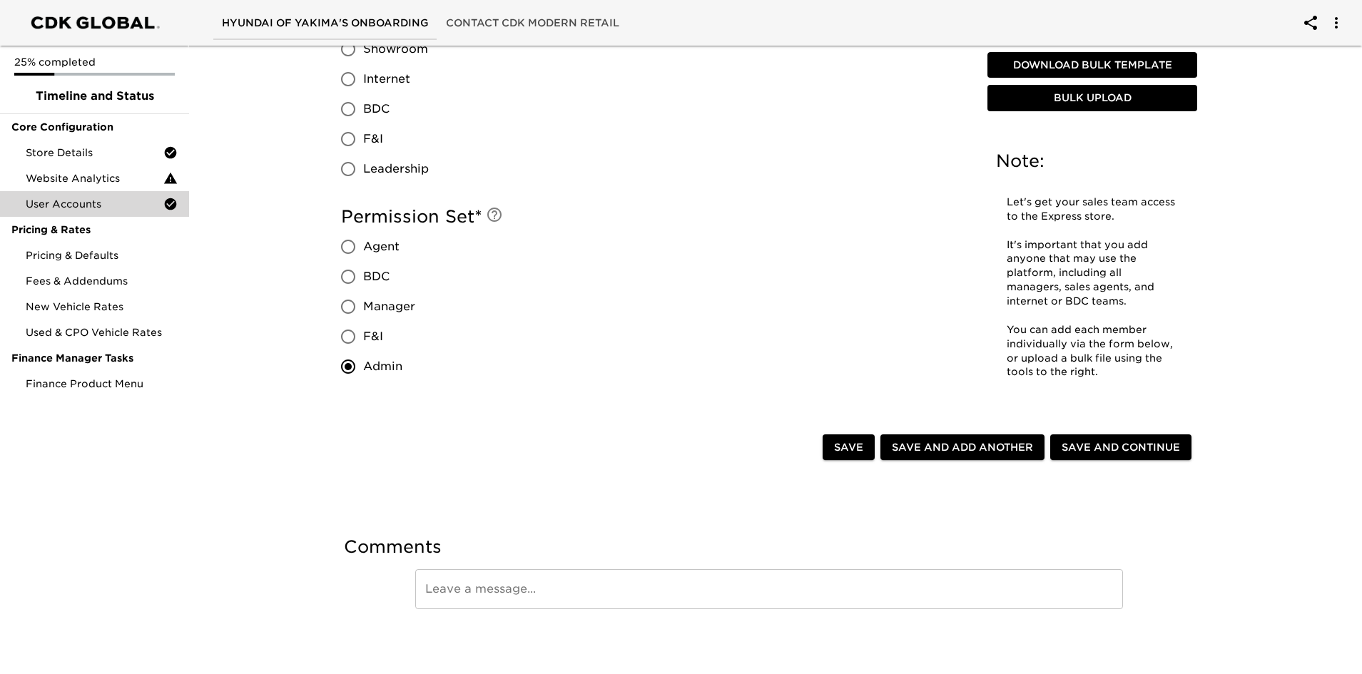
scroll to position [1181, 0]
click at [933, 453] on span "Save and Add Another" at bounding box center [962, 446] width 141 height 18
radio input "false"
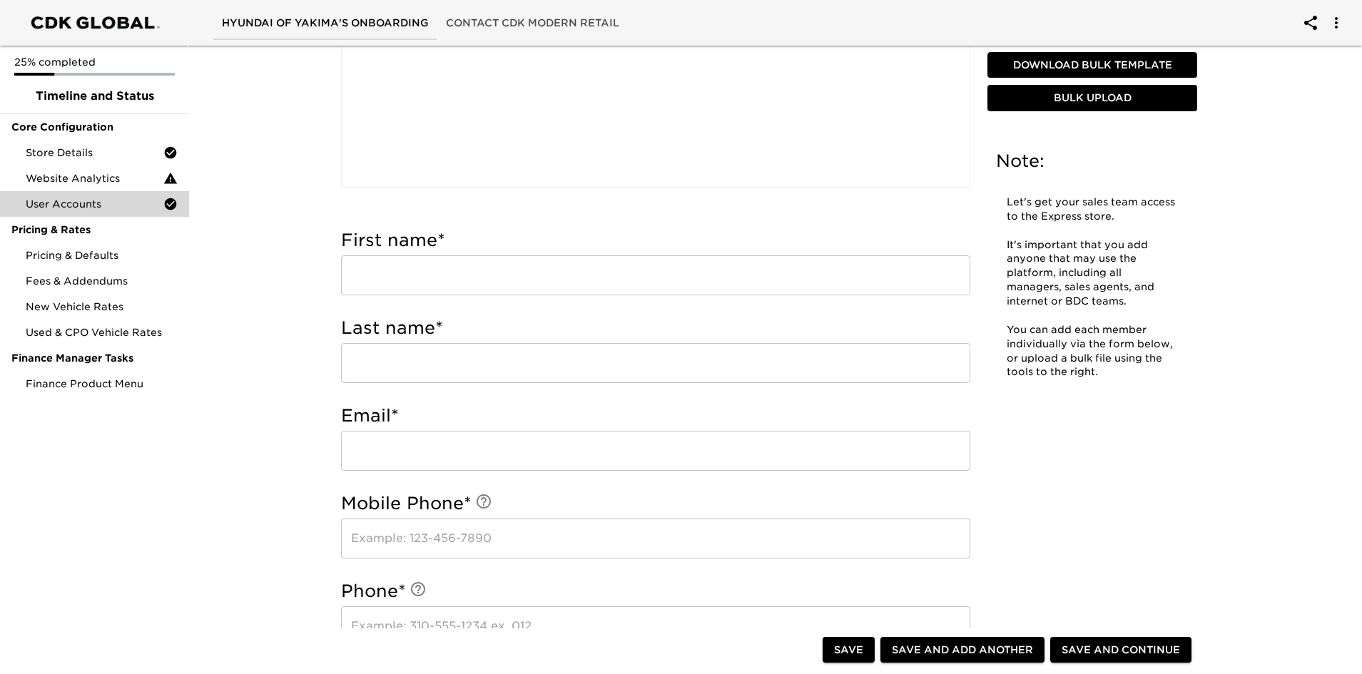
scroll to position [642, 0]
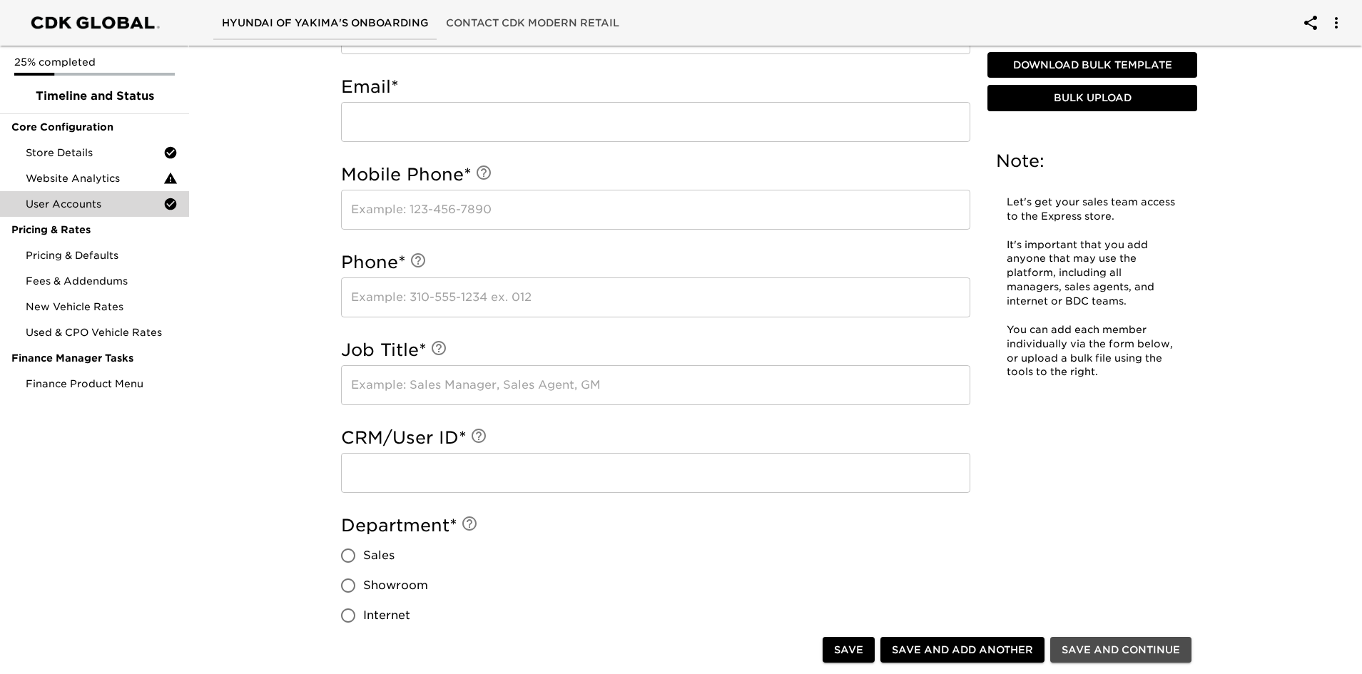
click at [1146, 650] on span "Save and Continue" at bounding box center [1120, 650] width 118 height 18
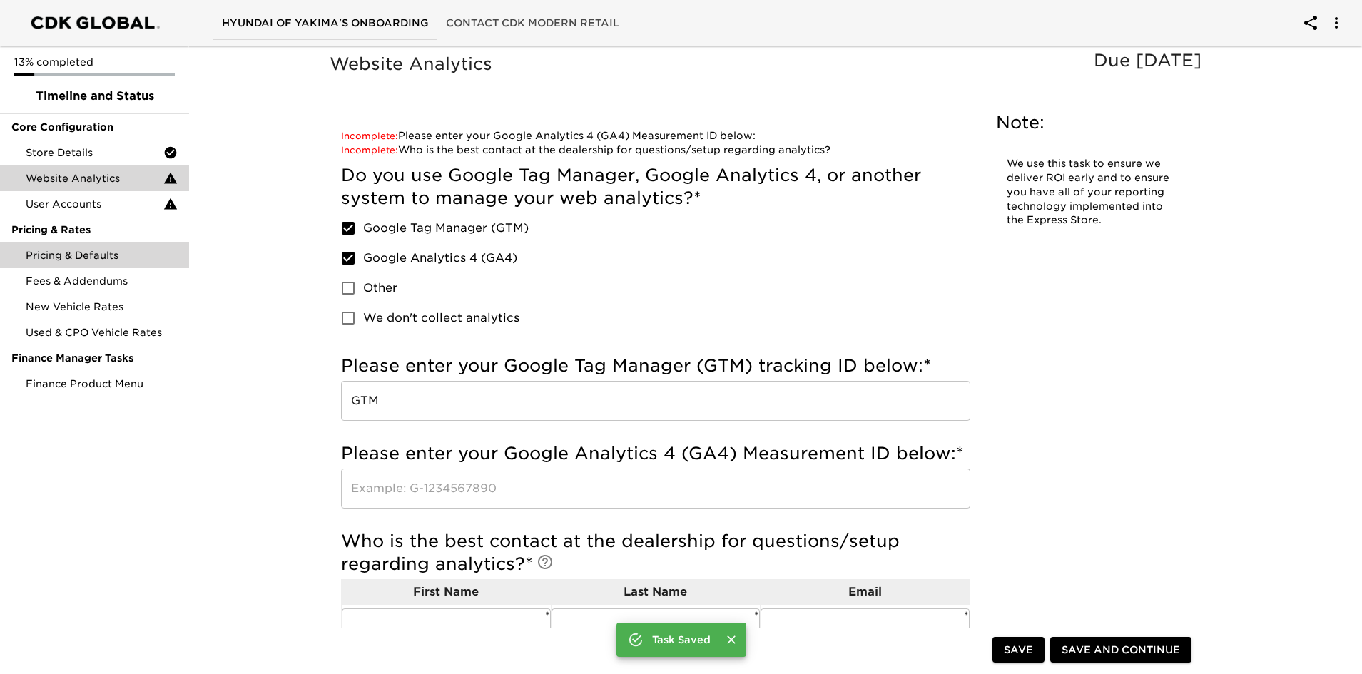
click at [86, 257] on span "Pricing & Defaults" at bounding box center [102, 255] width 152 height 14
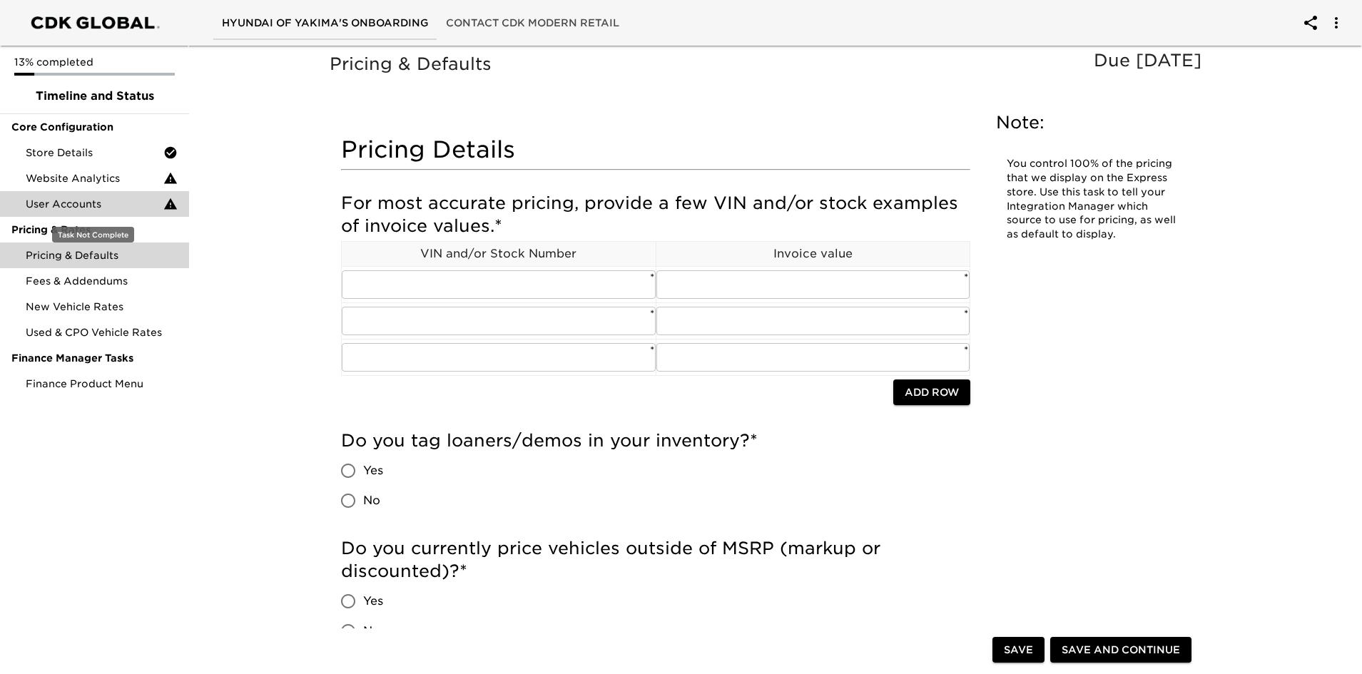
click at [58, 202] on span "User Accounts" at bounding box center [95, 204] width 138 height 14
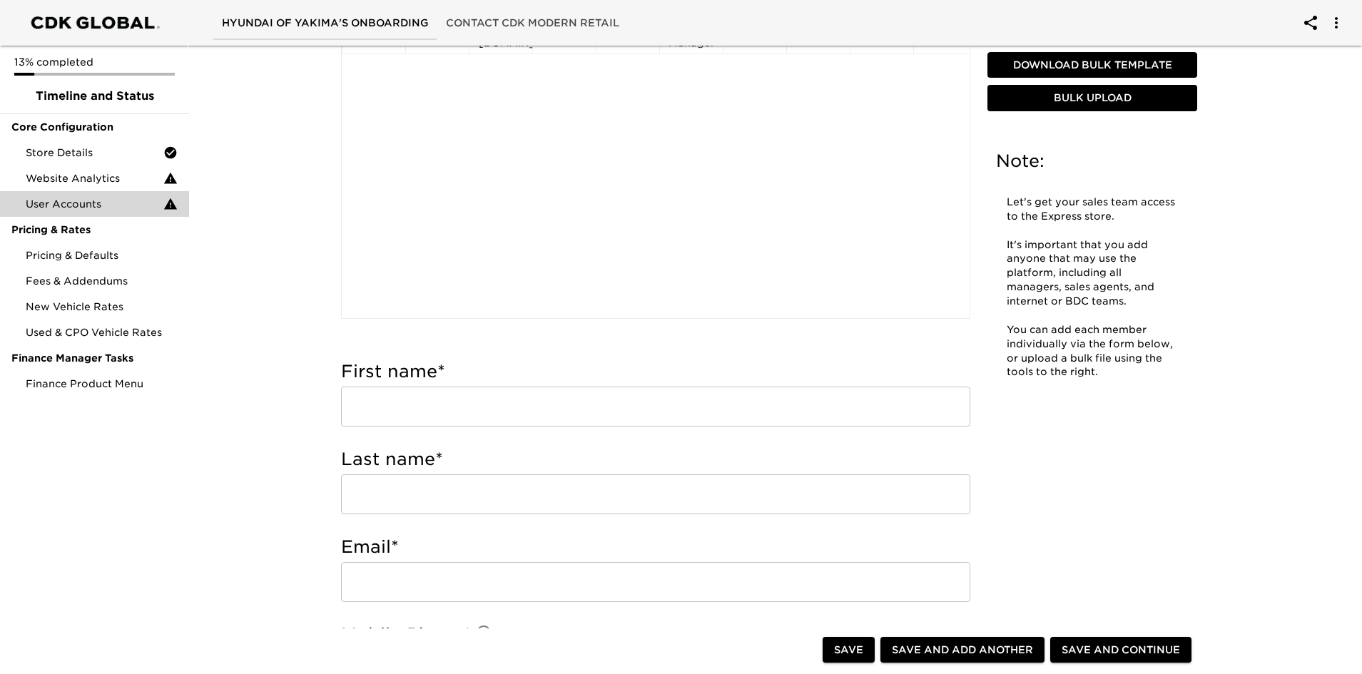
scroll to position [214, 0]
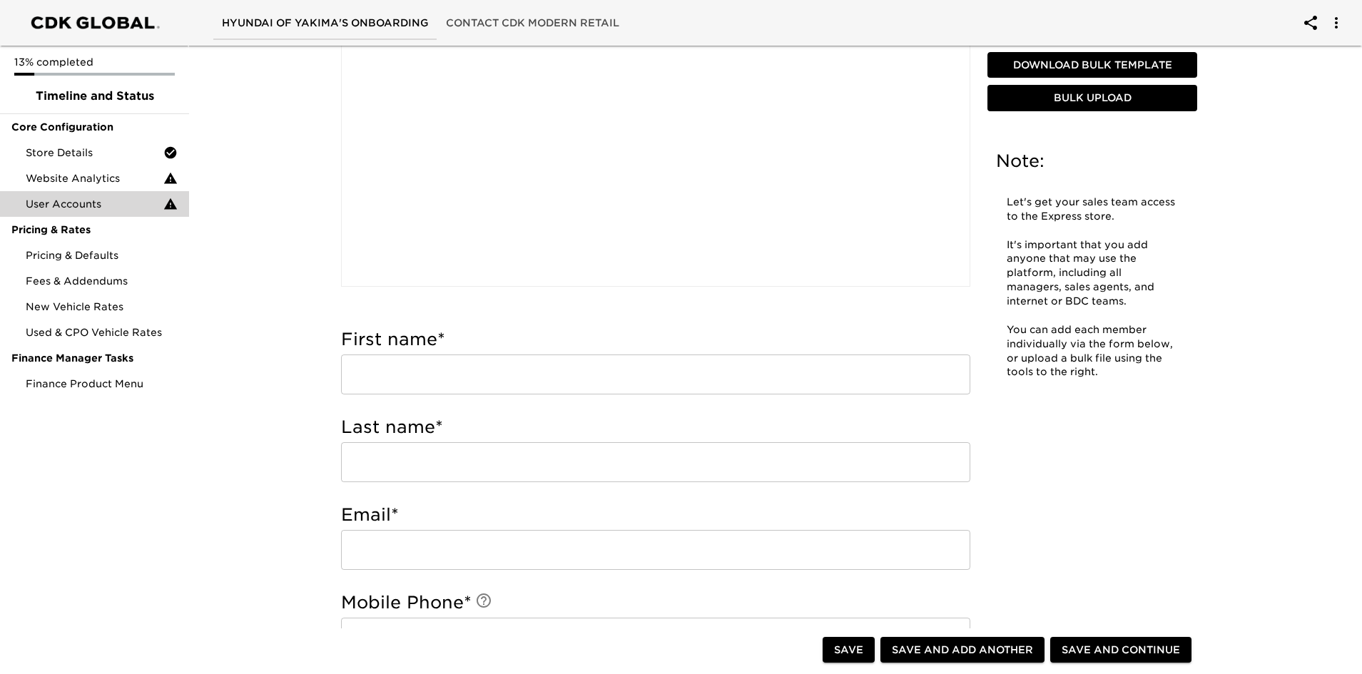
click at [484, 365] on input "text" at bounding box center [655, 375] width 629 height 40
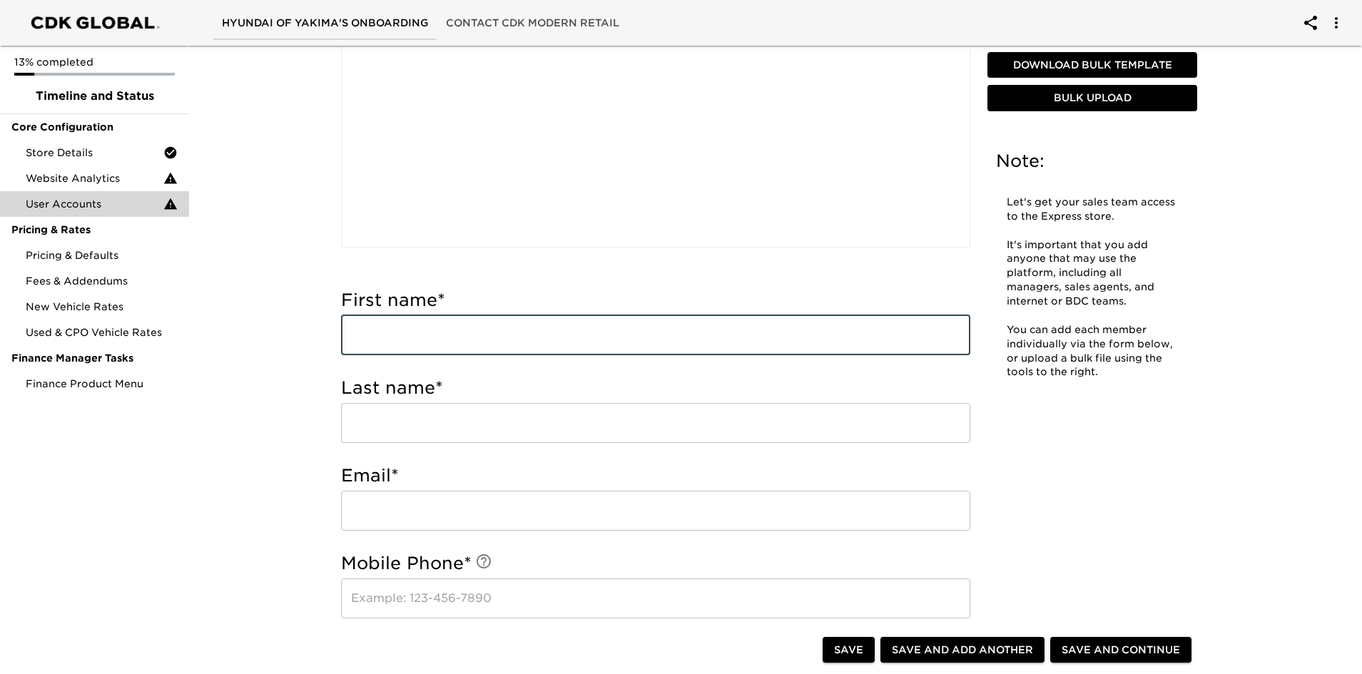
scroll to position [285, 0]
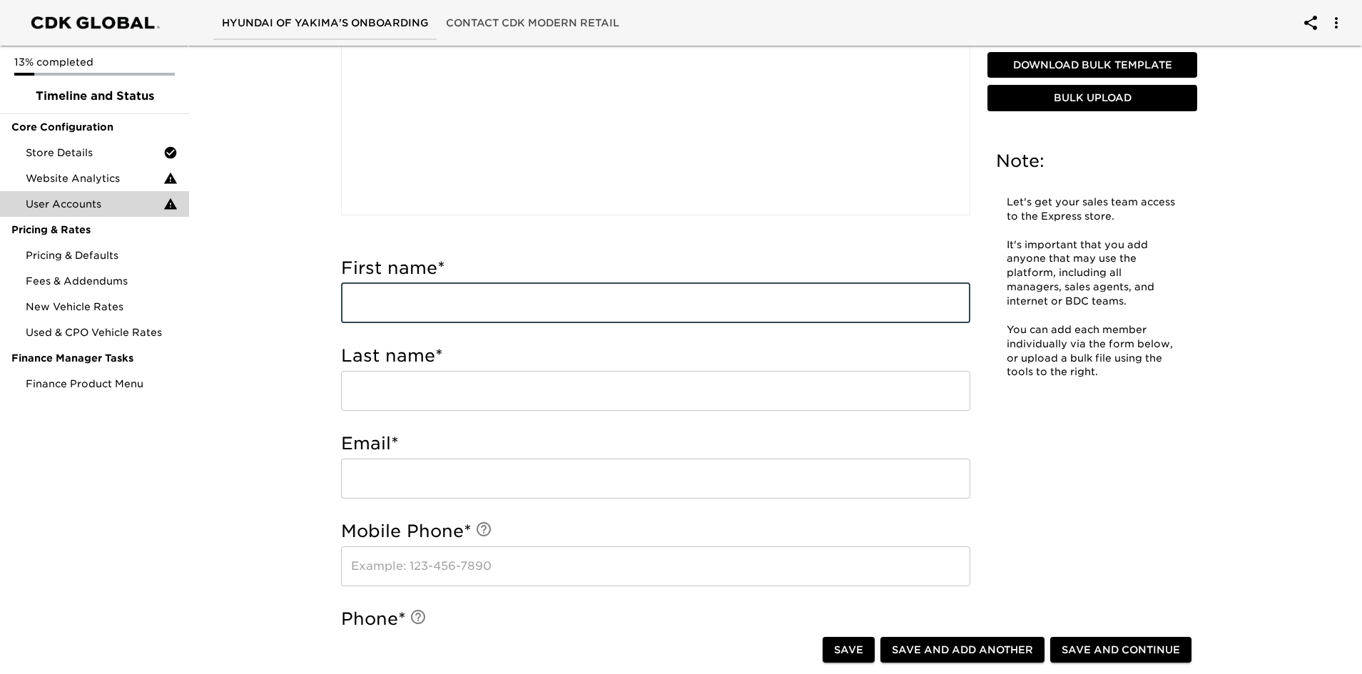
click at [471, 303] on input "text" at bounding box center [655, 303] width 629 height 40
click at [381, 303] on input "text" at bounding box center [655, 303] width 629 height 40
type input "[PERSON_NAME]"
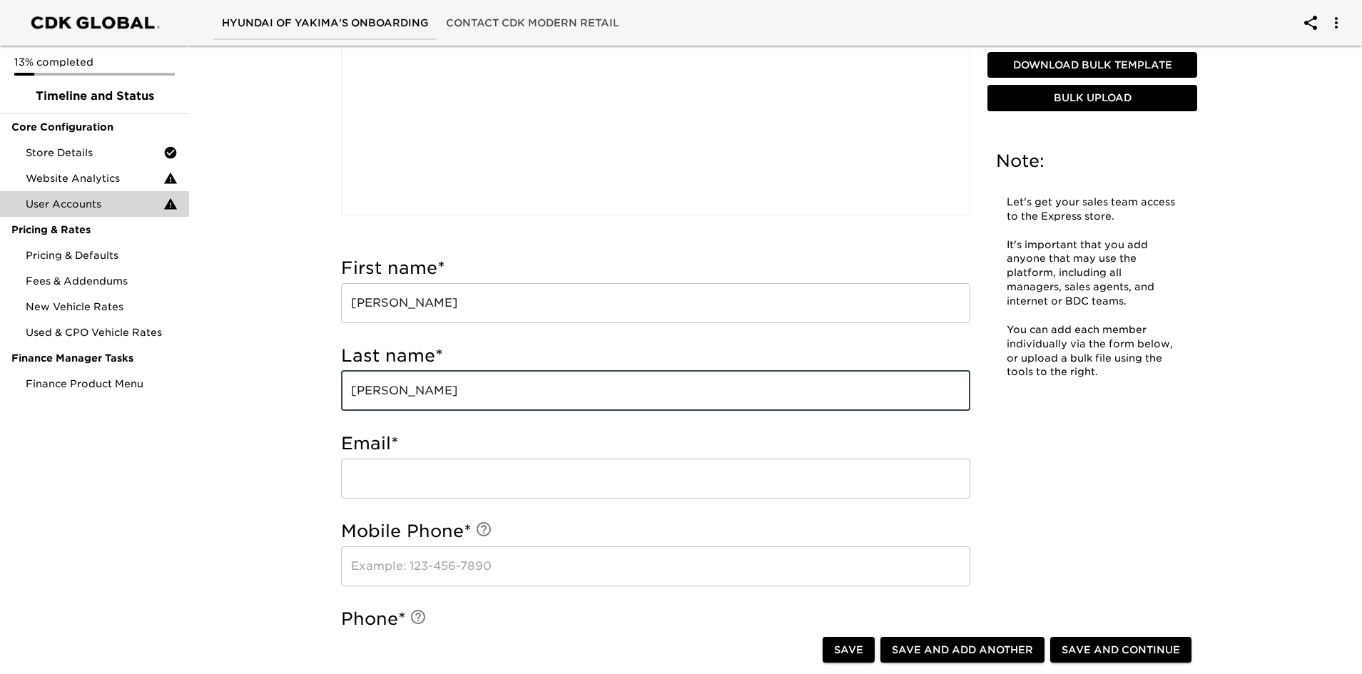
type input "[PERSON_NAME]"
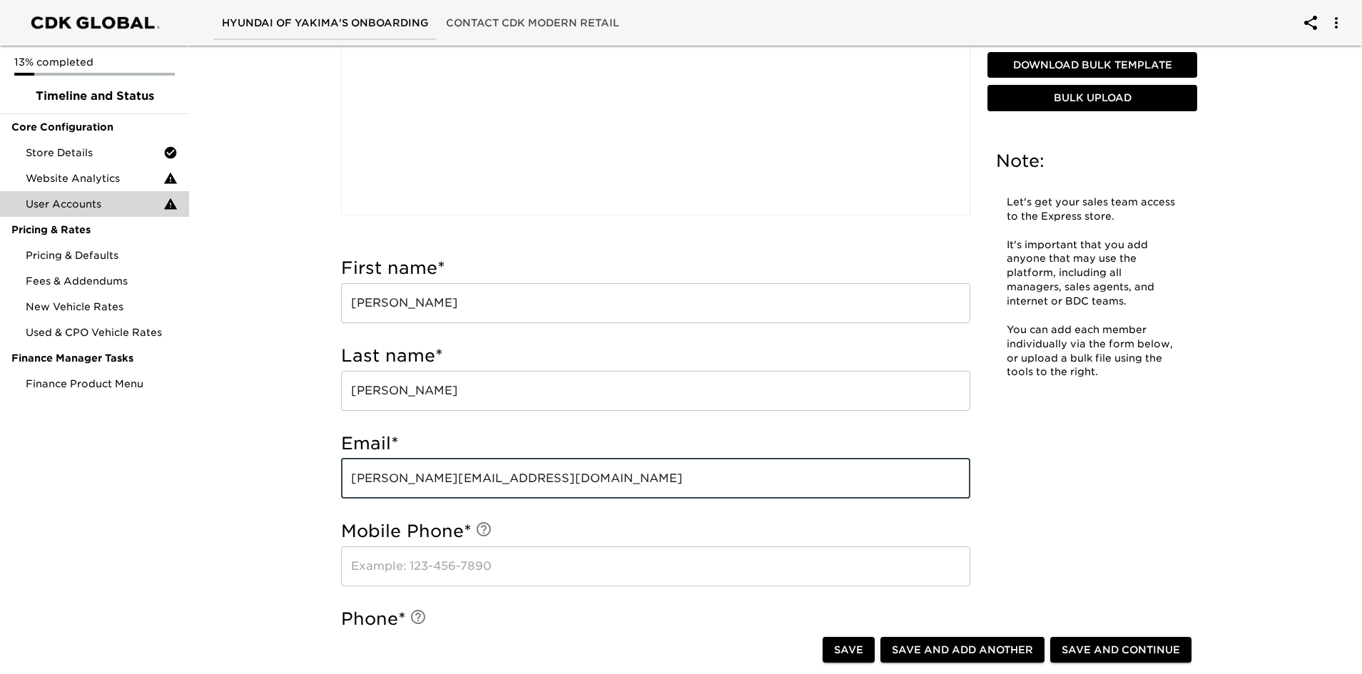
type input "[PERSON_NAME][EMAIL_ADDRESS][DOMAIN_NAME]"
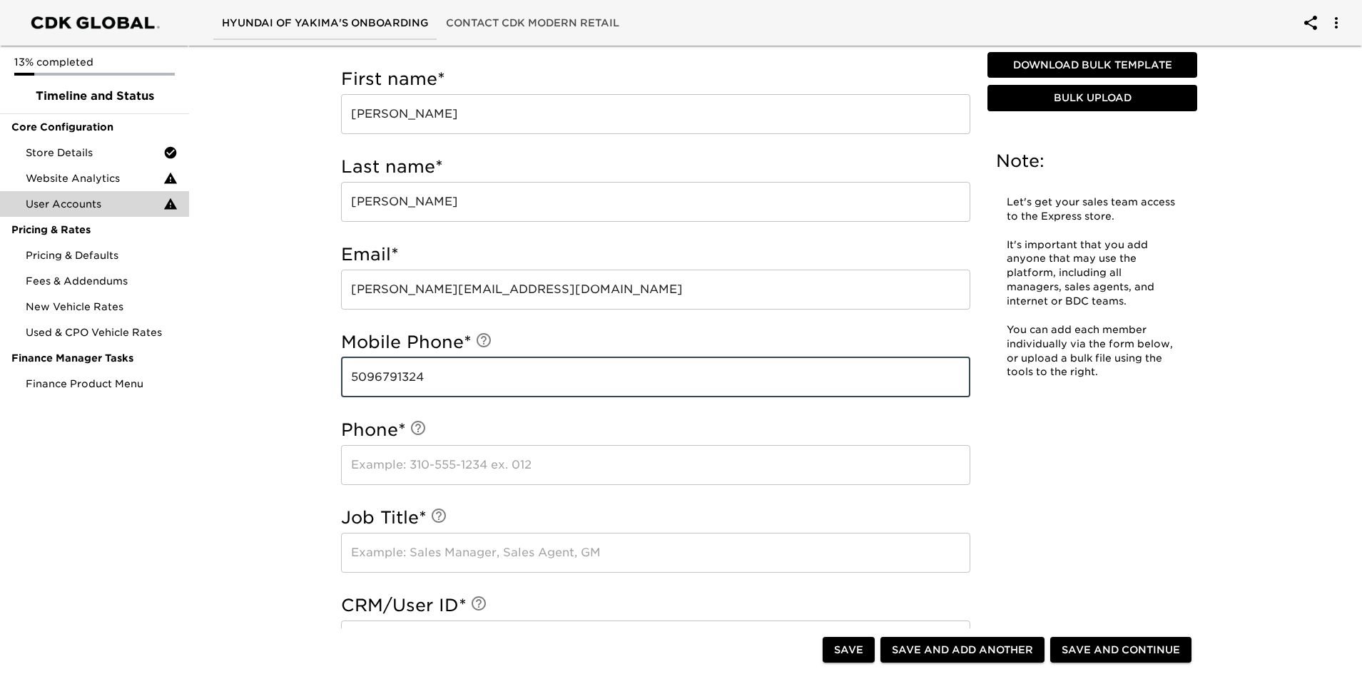
scroll to position [499, 0]
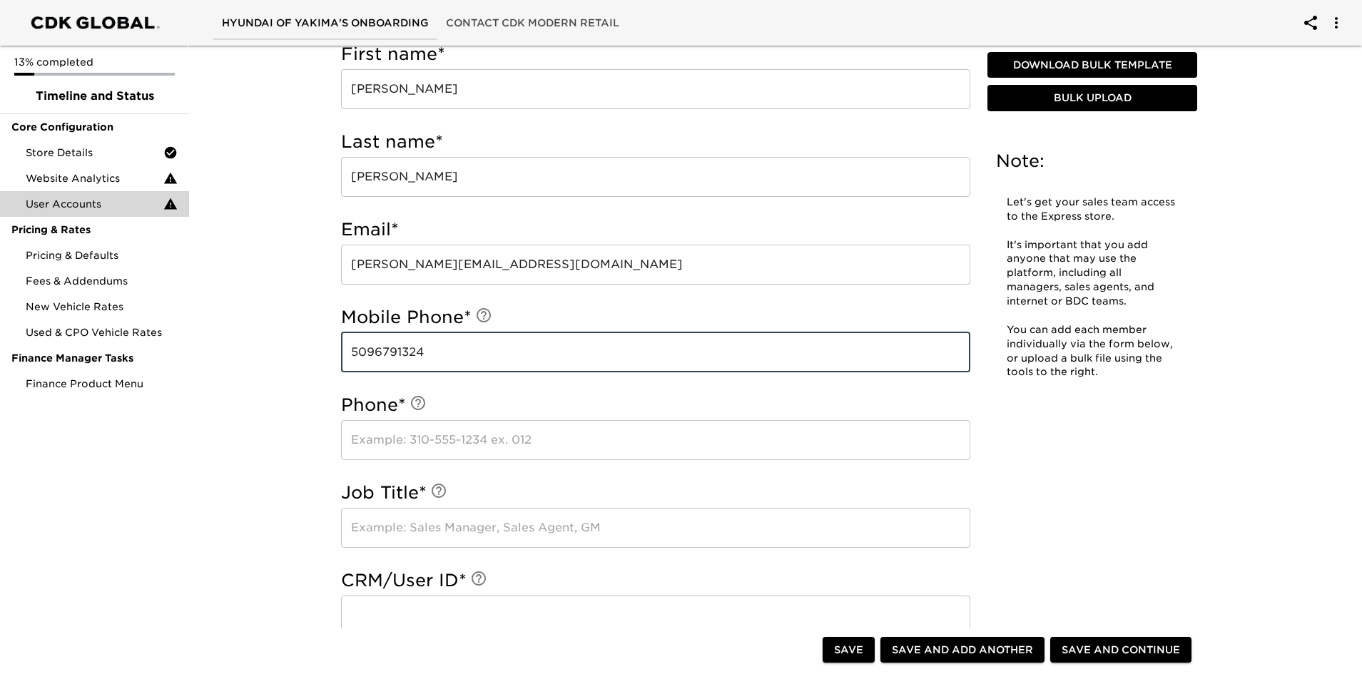
type input "5096791324"
click at [394, 442] on input "text" at bounding box center [655, 440] width 629 height 40
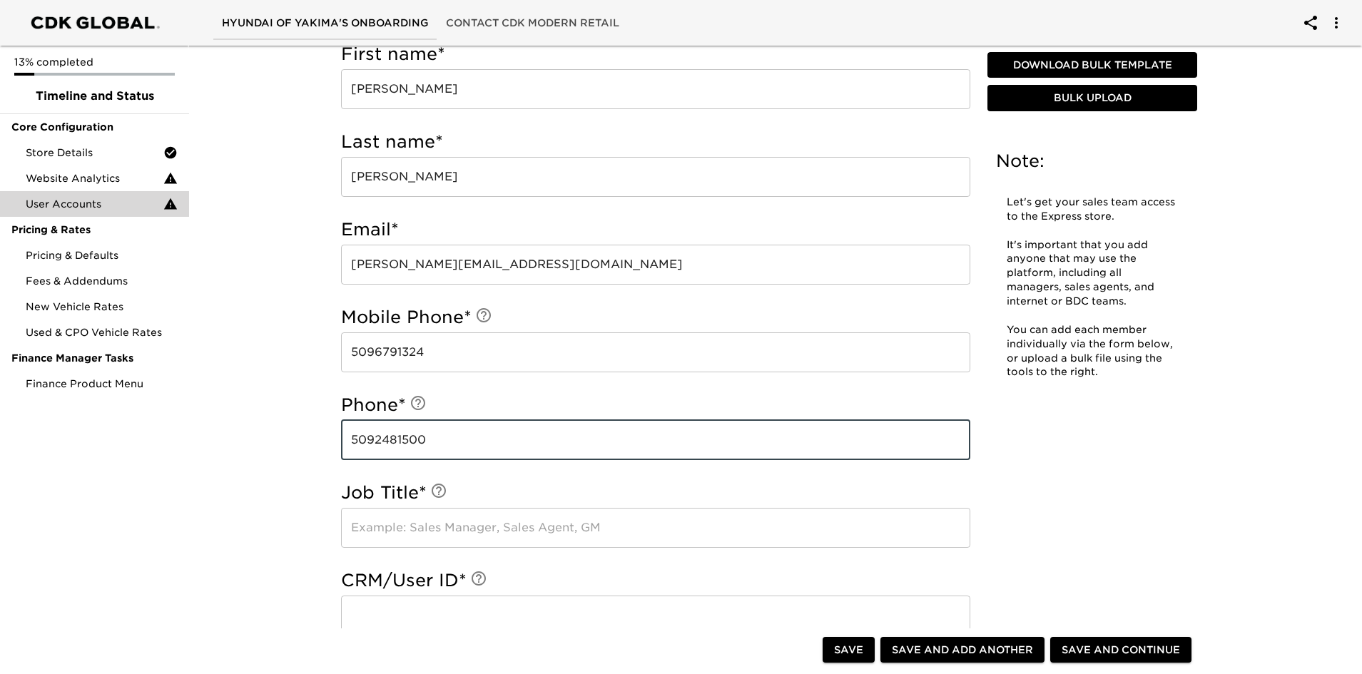
type input "5092481500"
click at [474, 511] on input "text" at bounding box center [655, 528] width 629 height 40
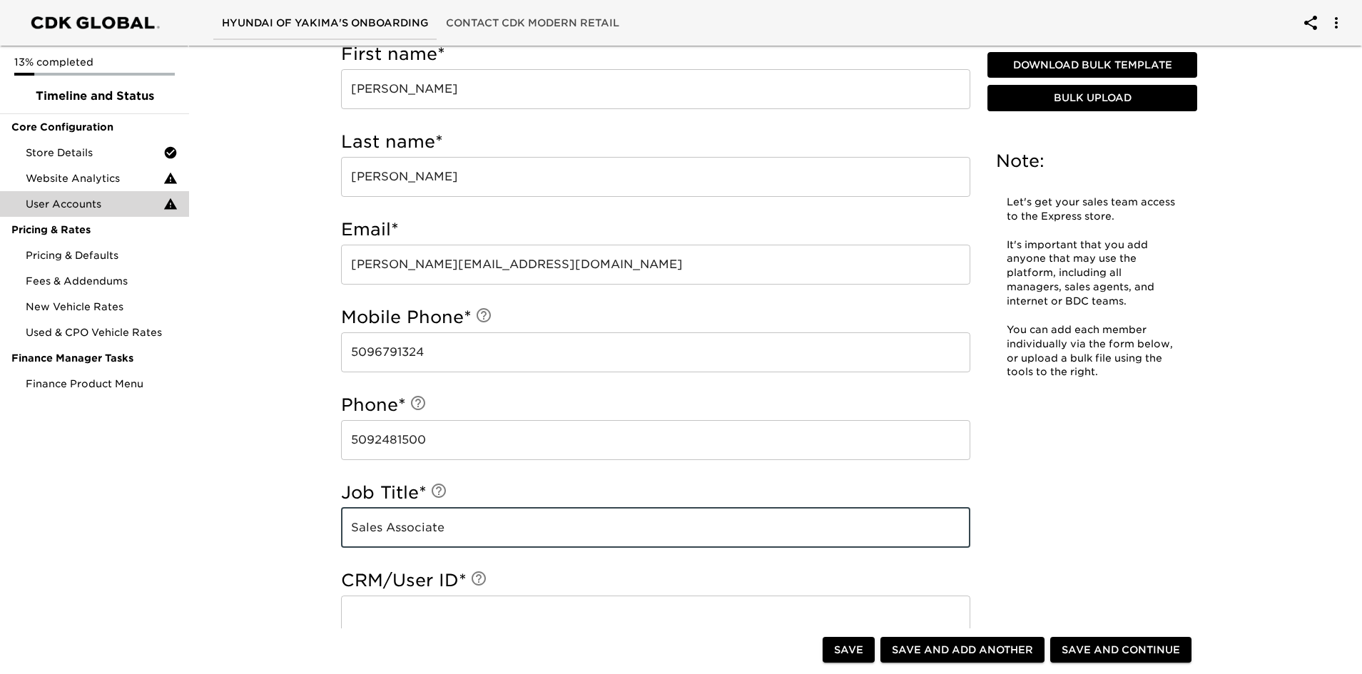
type input "Sales Associate"
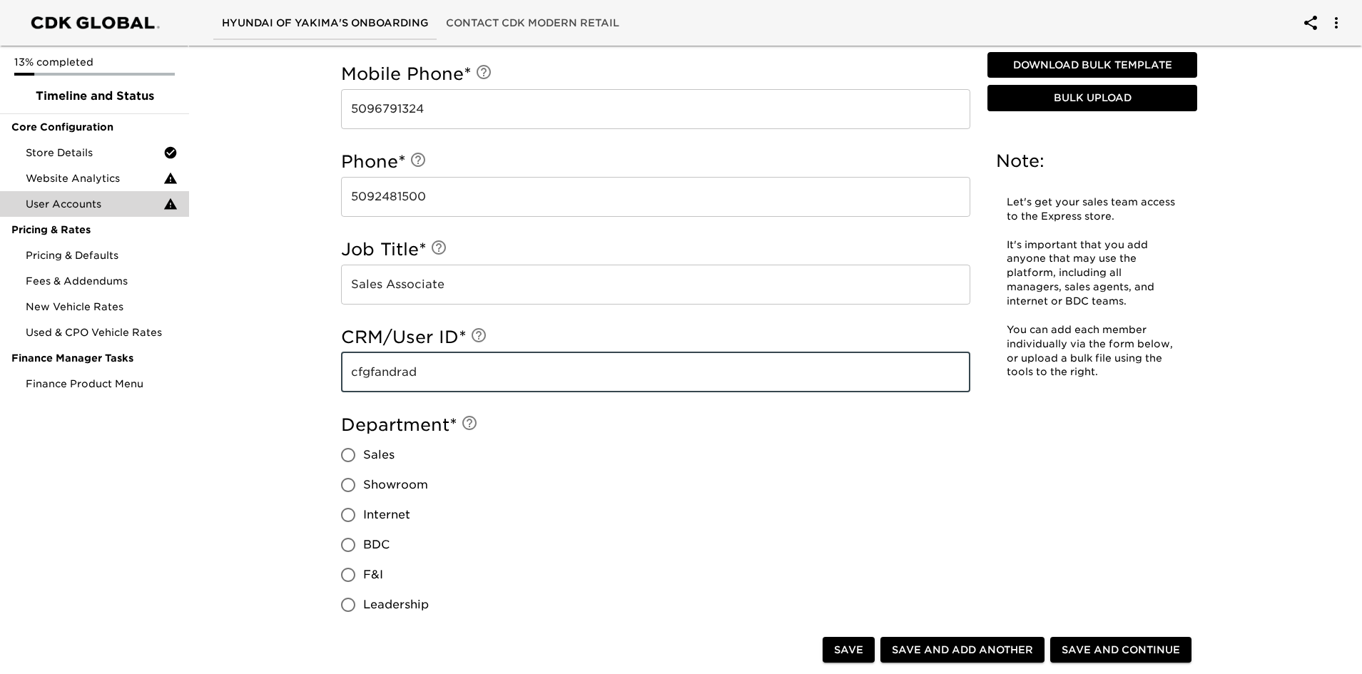
scroll to position [785, 0]
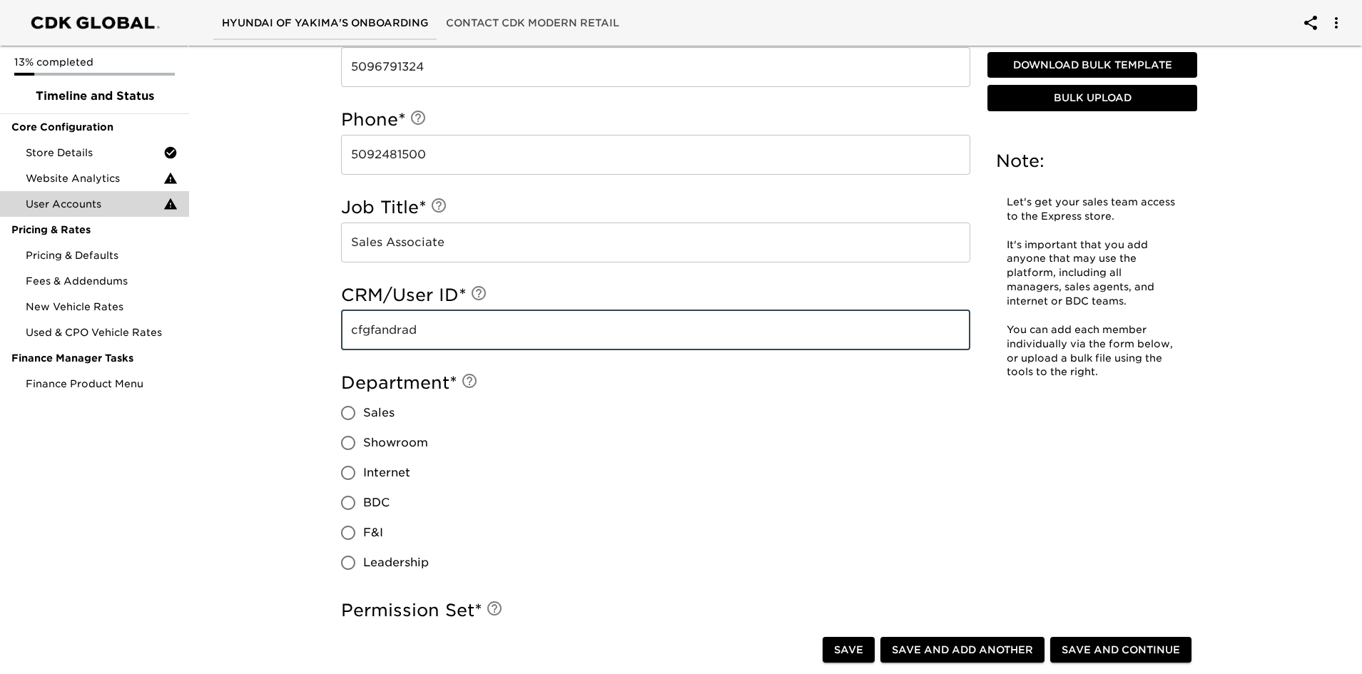
type input "cfgfandrad"
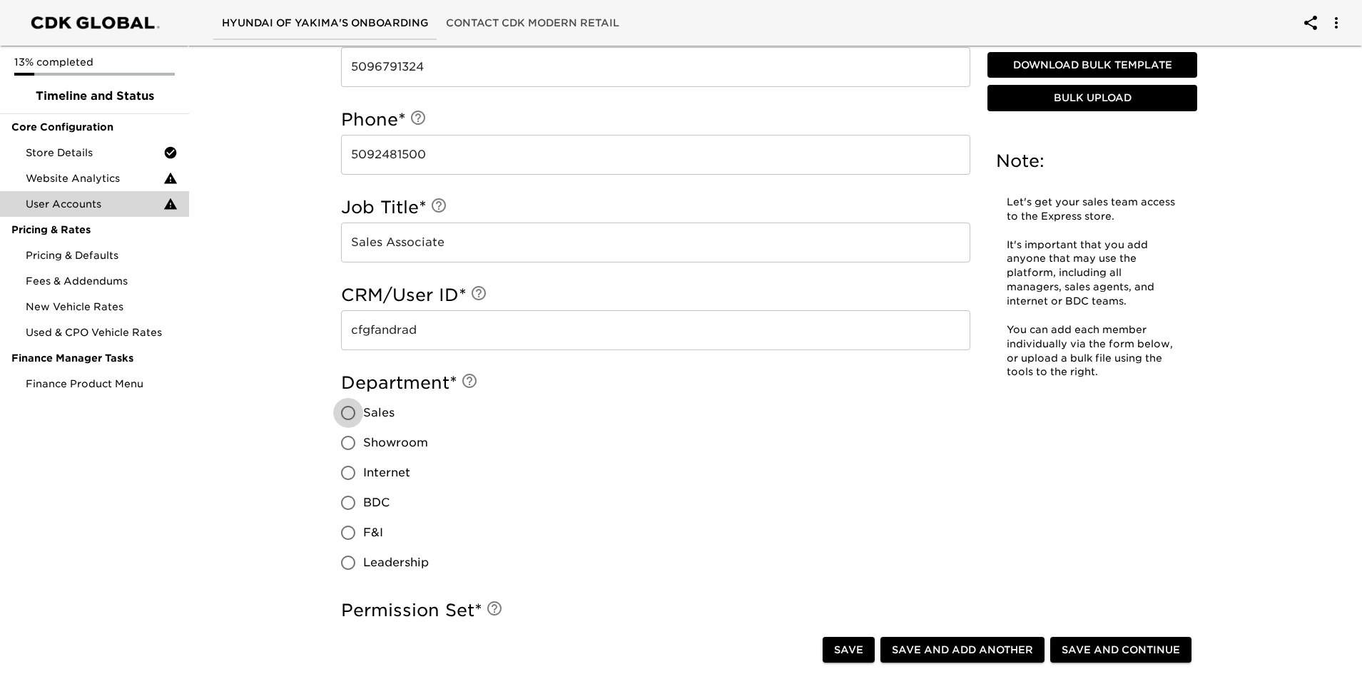
click at [350, 411] on input "Sales" at bounding box center [348, 413] width 30 height 30
radio input "true"
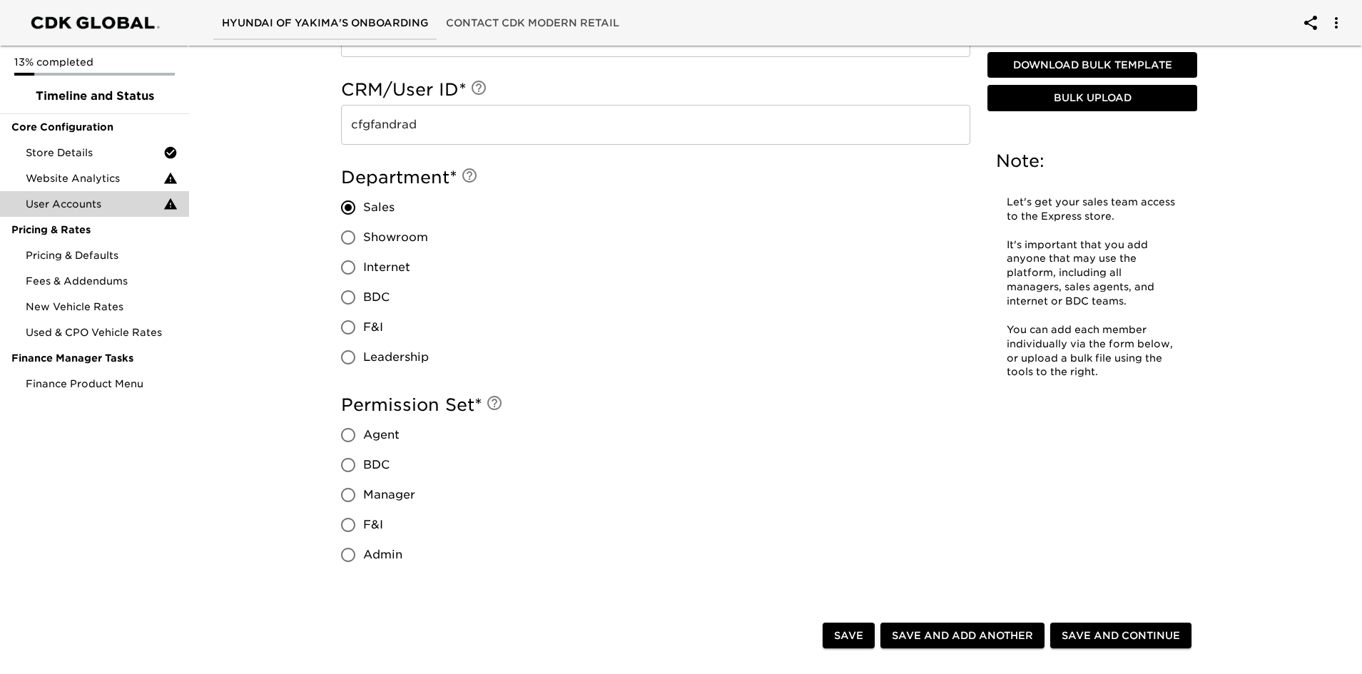
scroll to position [999, 0]
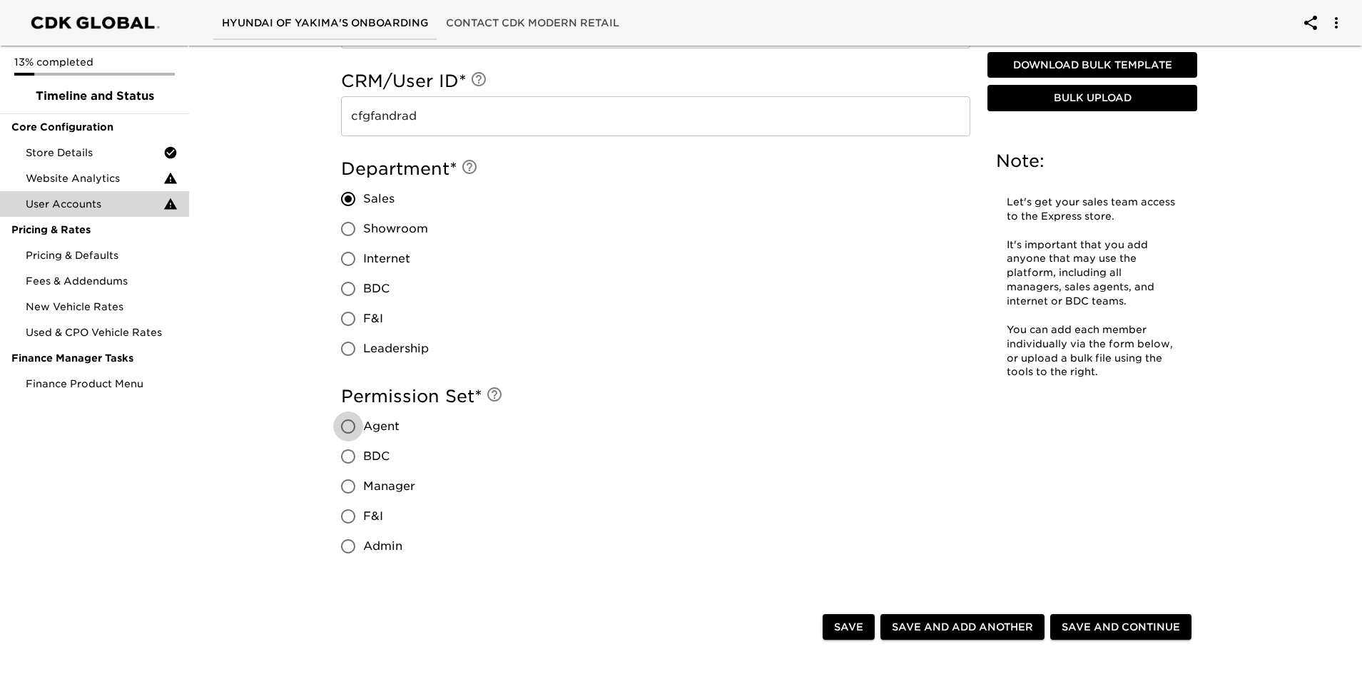
click at [351, 424] on input "Agent" at bounding box center [348, 427] width 30 height 30
radio input "true"
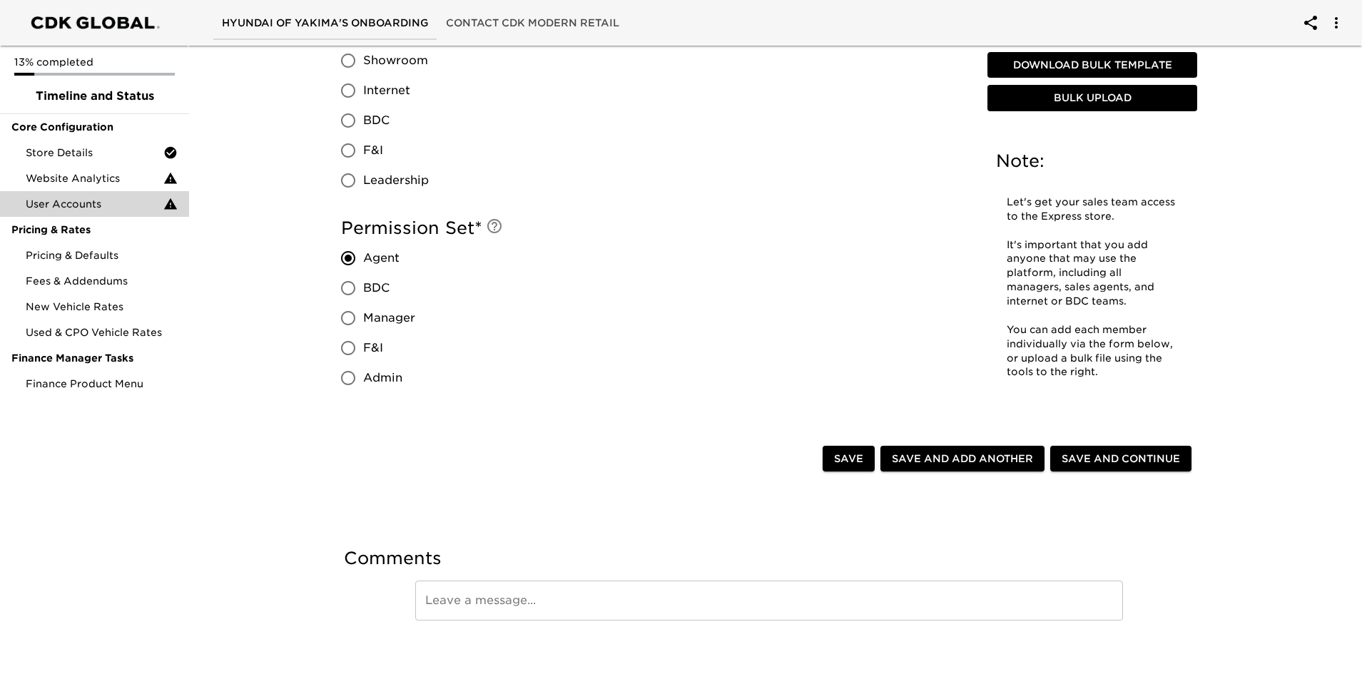
scroll to position [1181, 0]
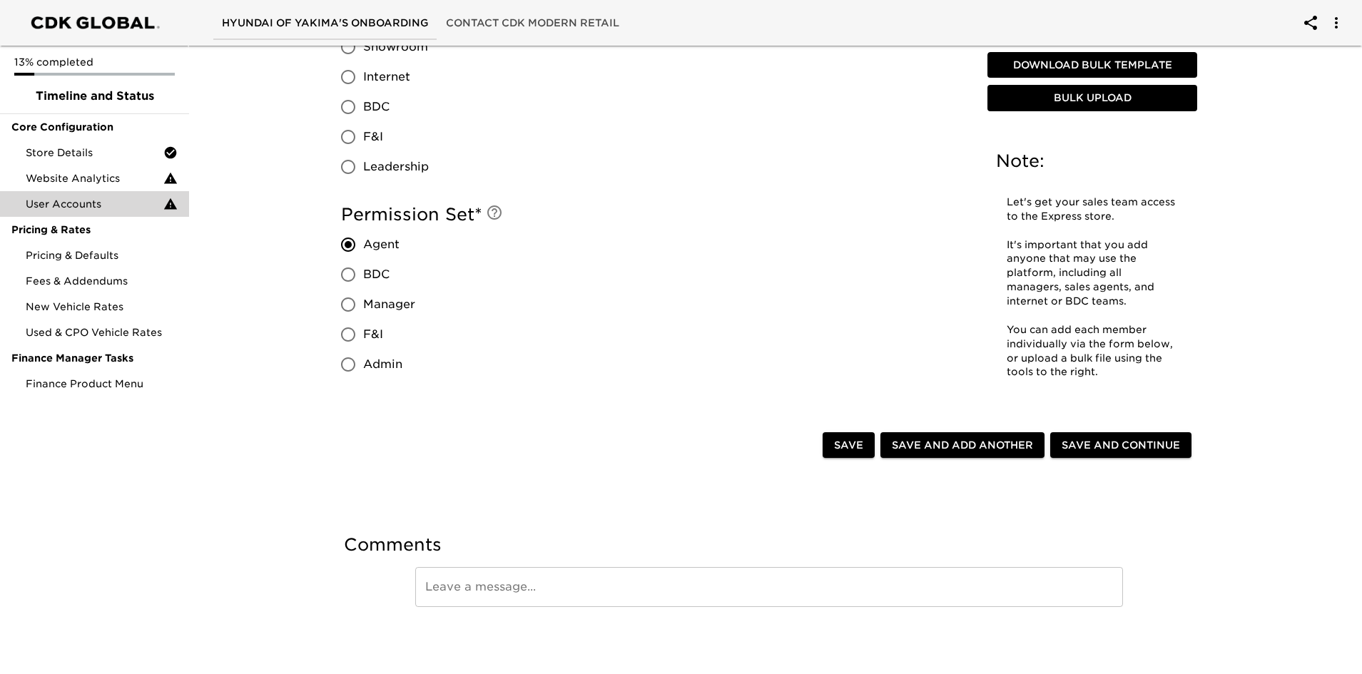
click at [939, 451] on span "Save and Add Another" at bounding box center [962, 446] width 141 height 18
radio input "false"
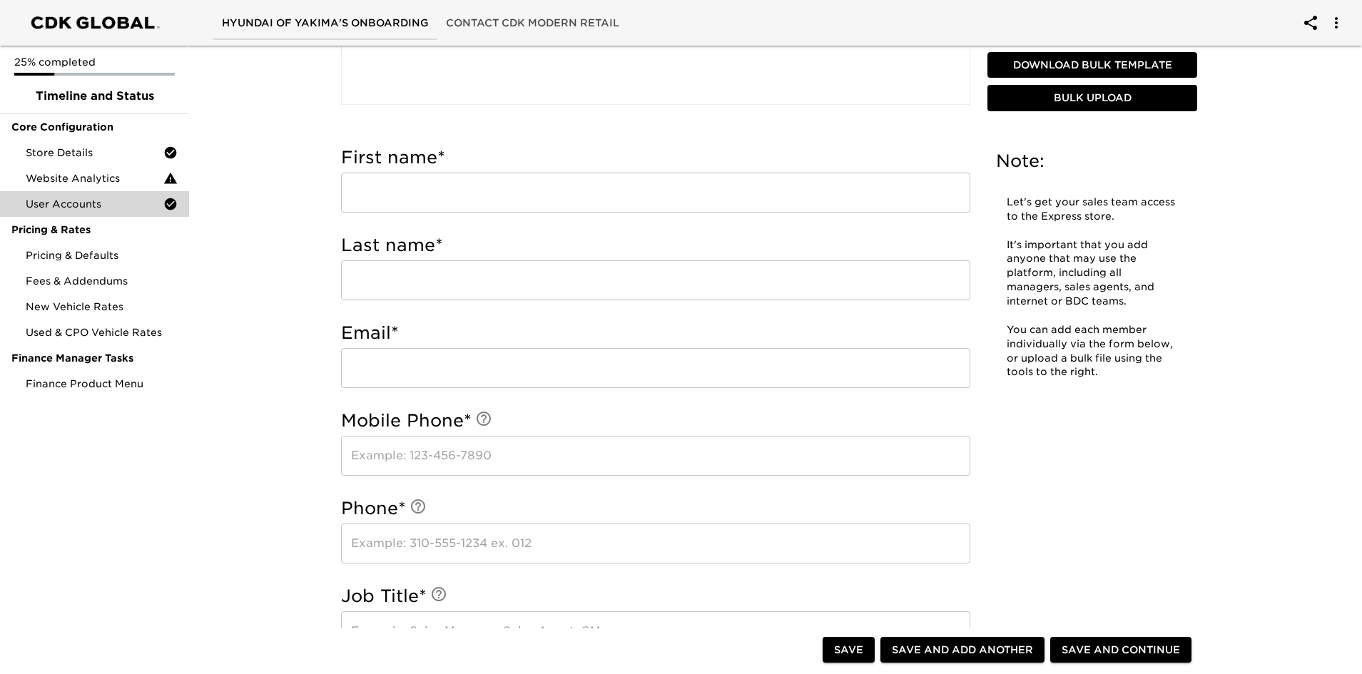
scroll to position [182, 0]
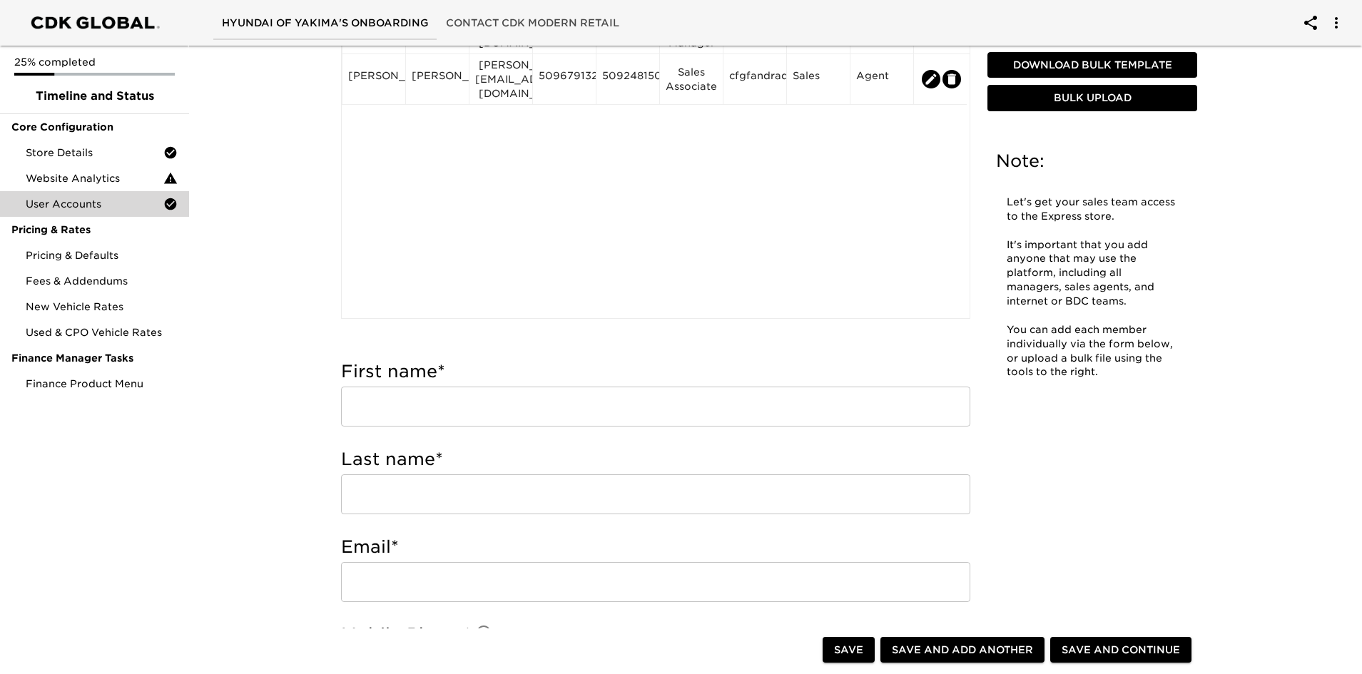
click at [426, 402] on input "text" at bounding box center [655, 407] width 629 height 40
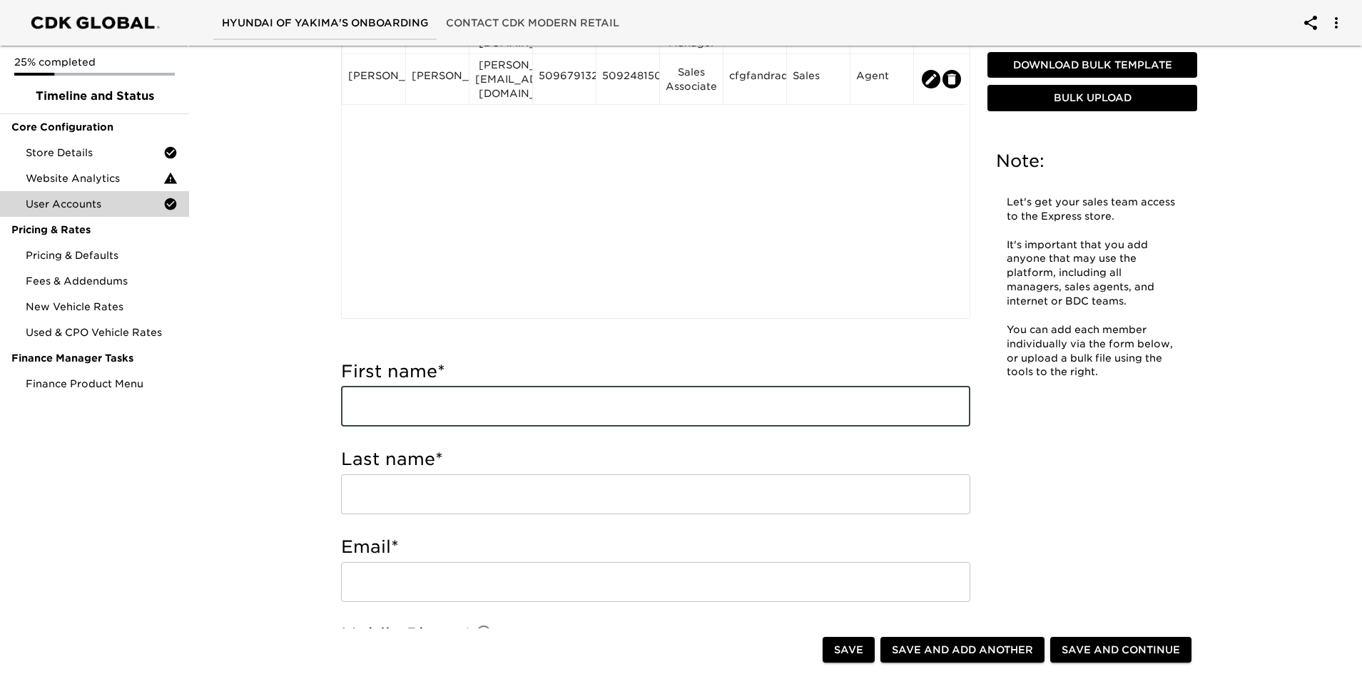
click at [377, 401] on input "text" at bounding box center [655, 407] width 629 height 40
type input "[PERSON_NAME]"
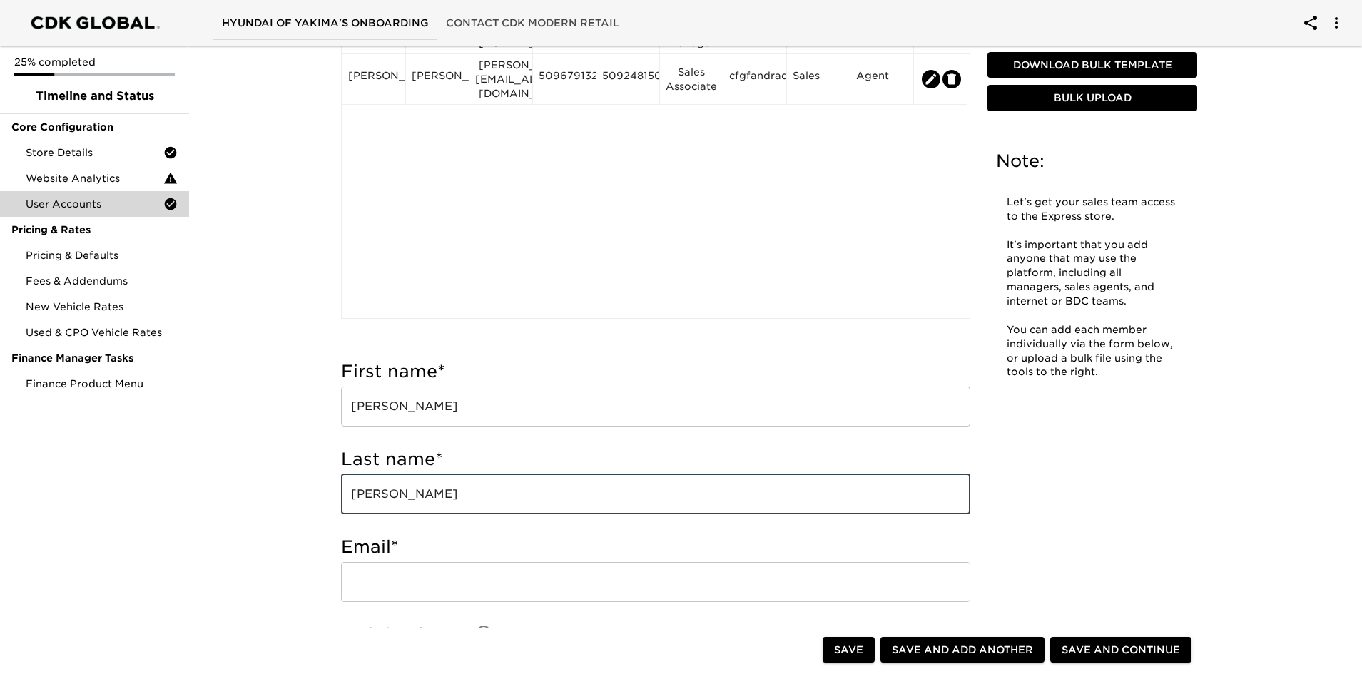
type input "[PERSON_NAME]"
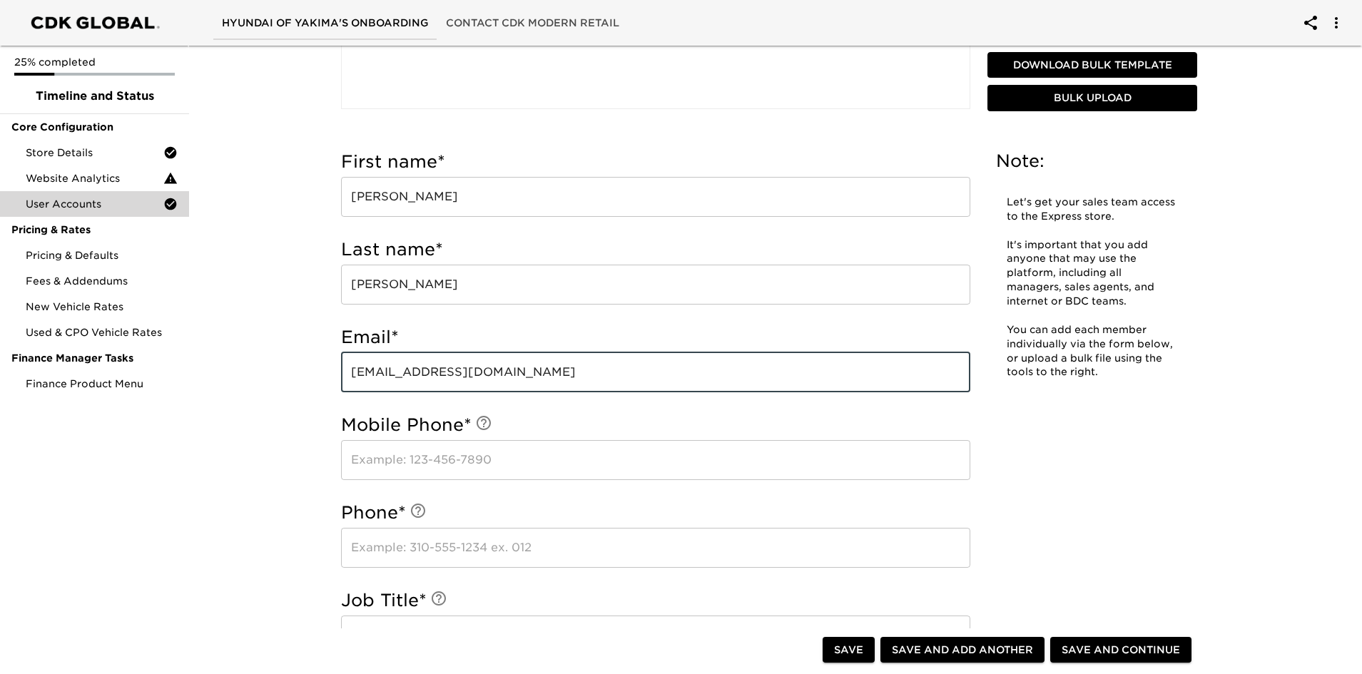
scroll to position [396, 0]
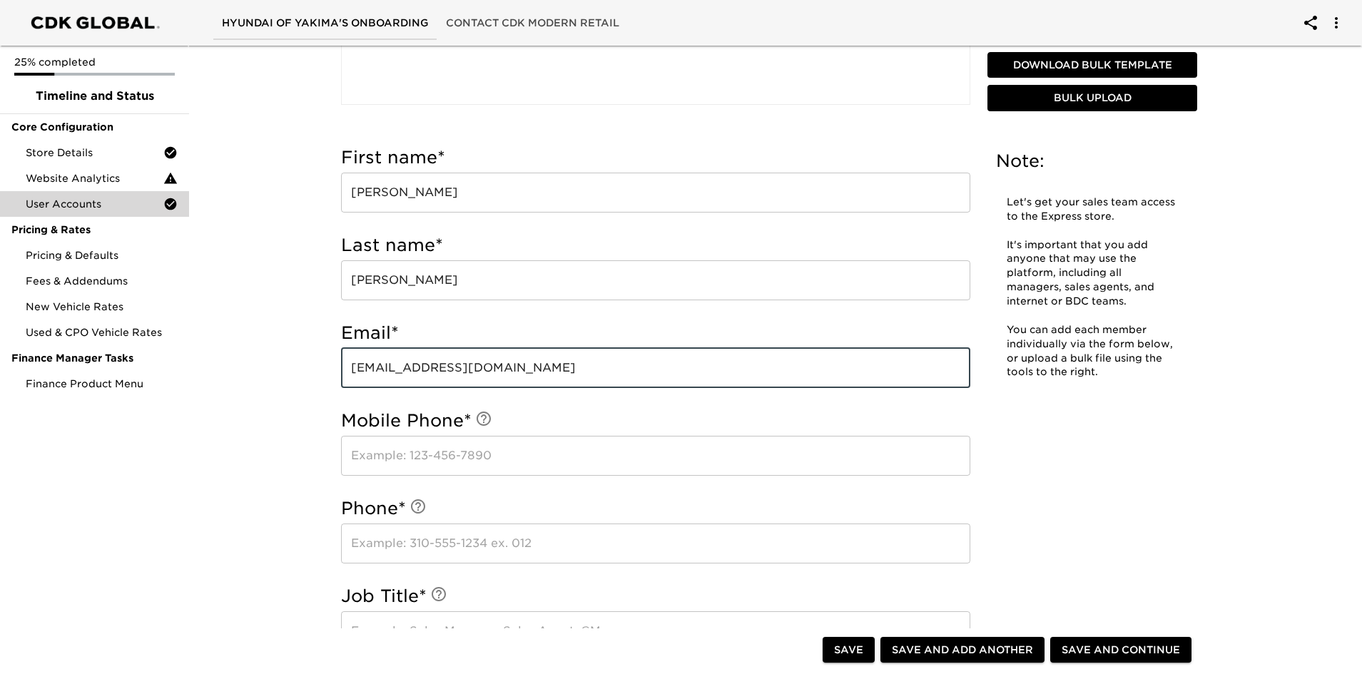
type input "[EMAIL_ADDRESS][DOMAIN_NAME]"
click at [394, 449] on input "text" at bounding box center [655, 456] width 629 height 40
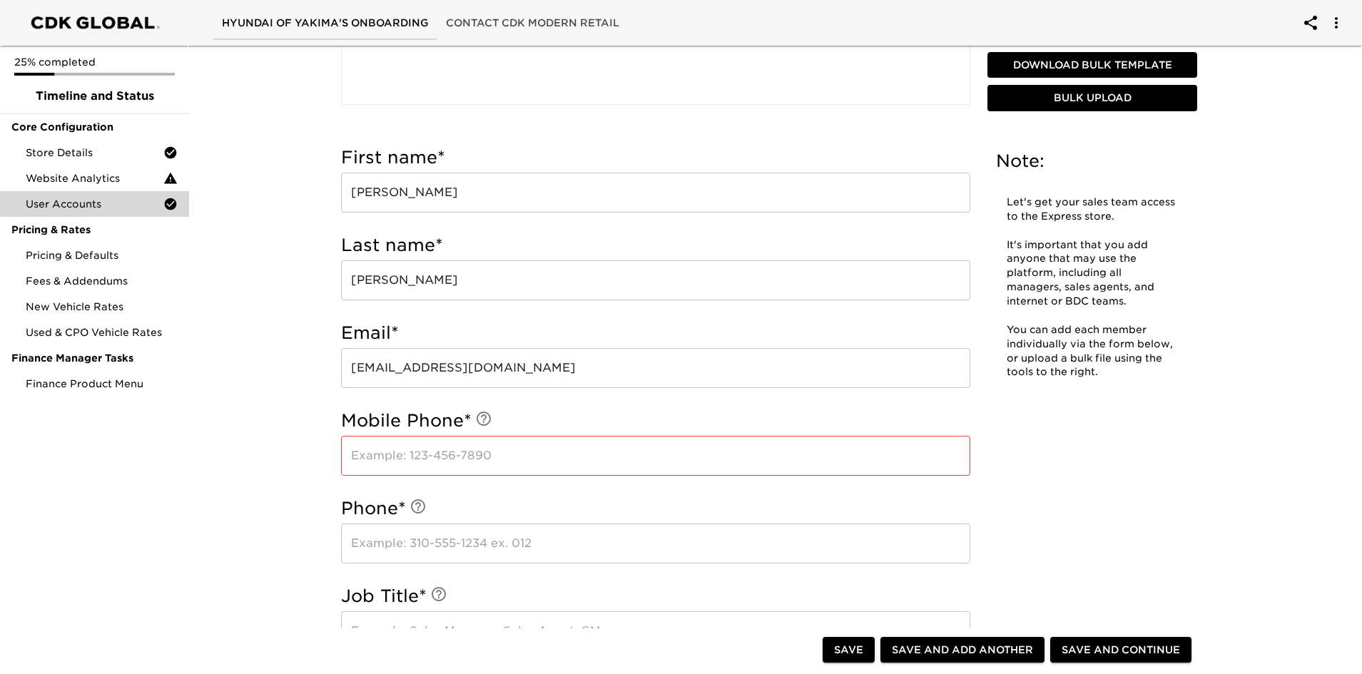
click at [422, 458] on input "text" at bounding box center [655, 456] width 629 height 40
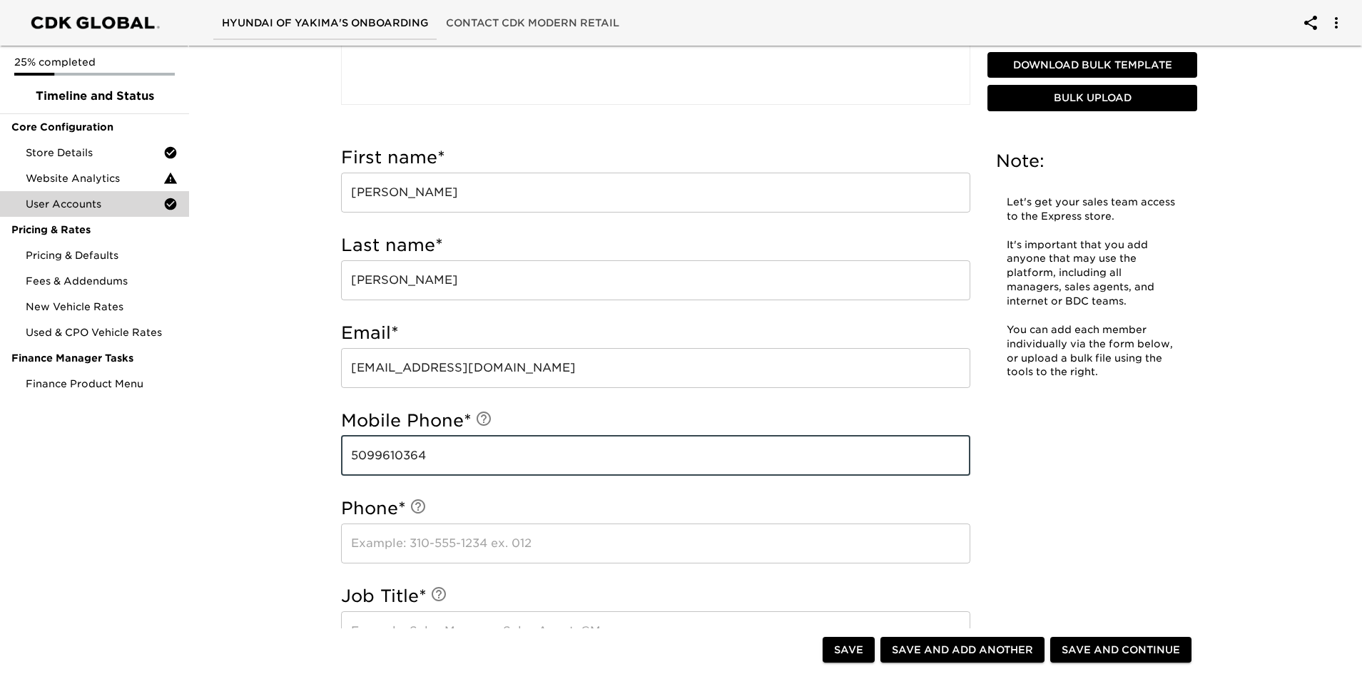
type input "5099610364"
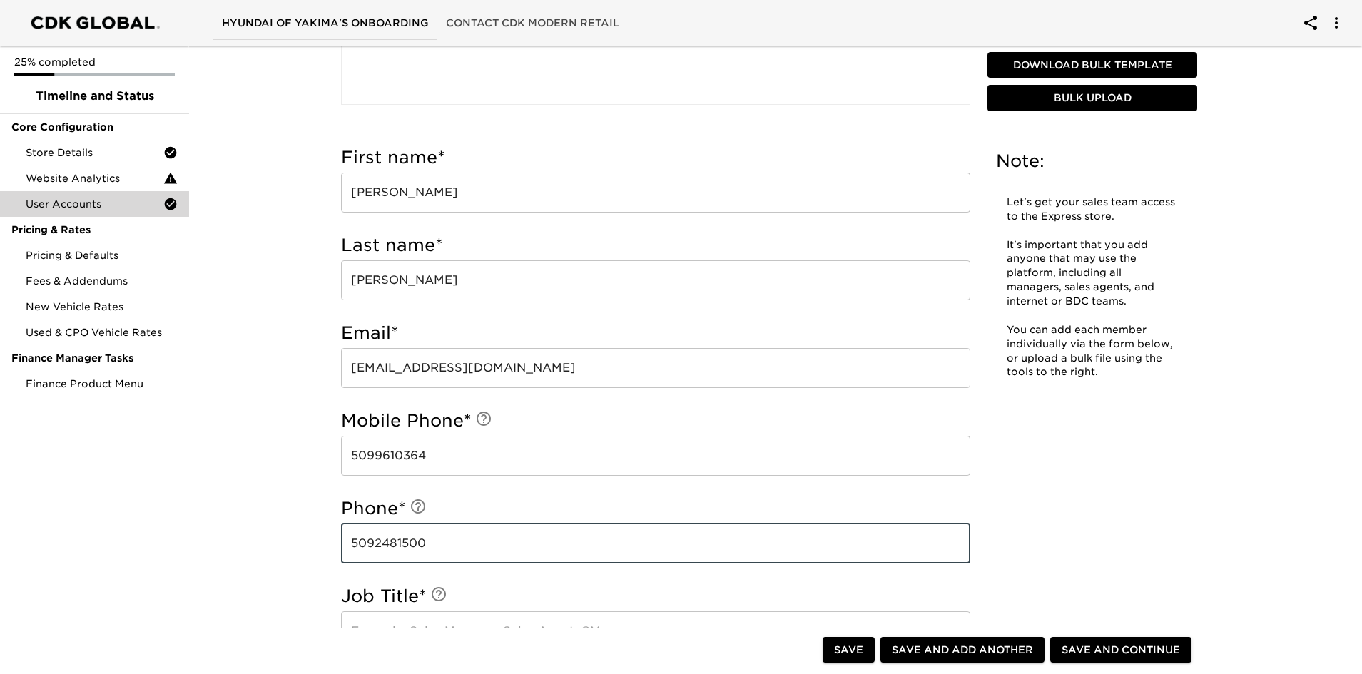
type input "5092481500"
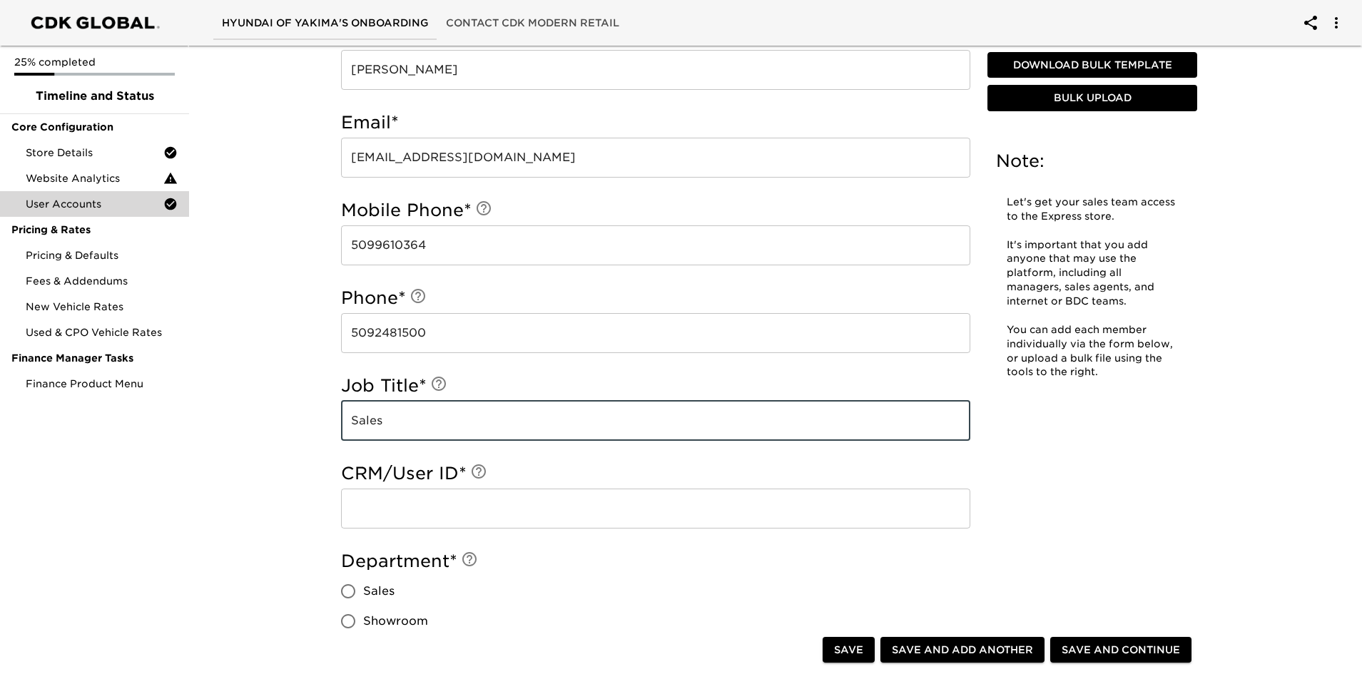
scroll to position [681, 0]
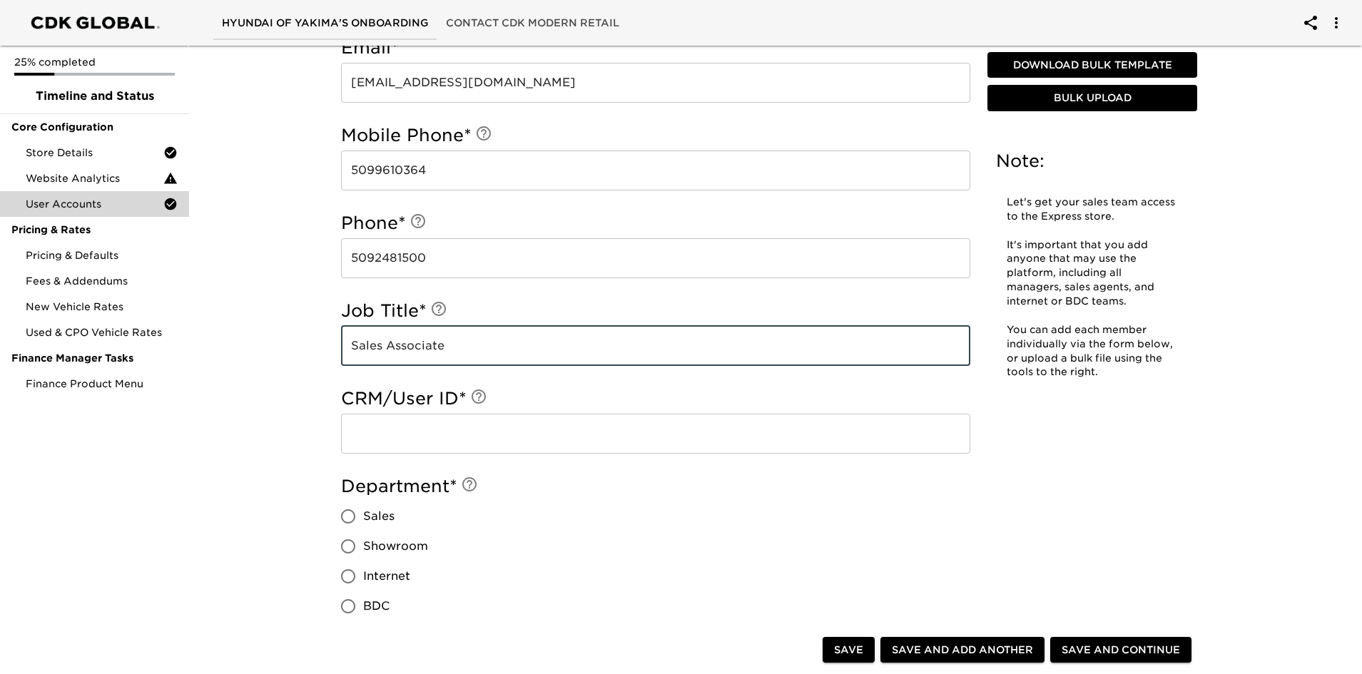
type input "Sales Associate"
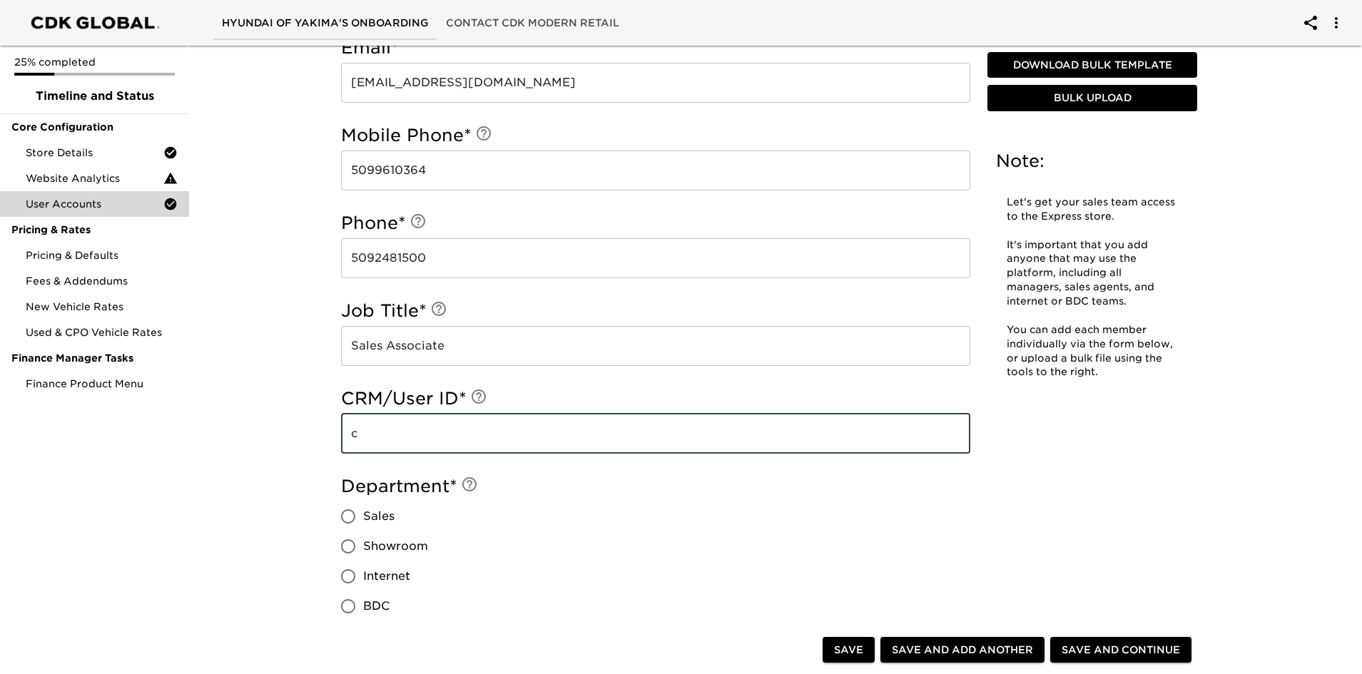
click at [392, 449] on input "c" at bounding box center [655, 434] width 629 height 40
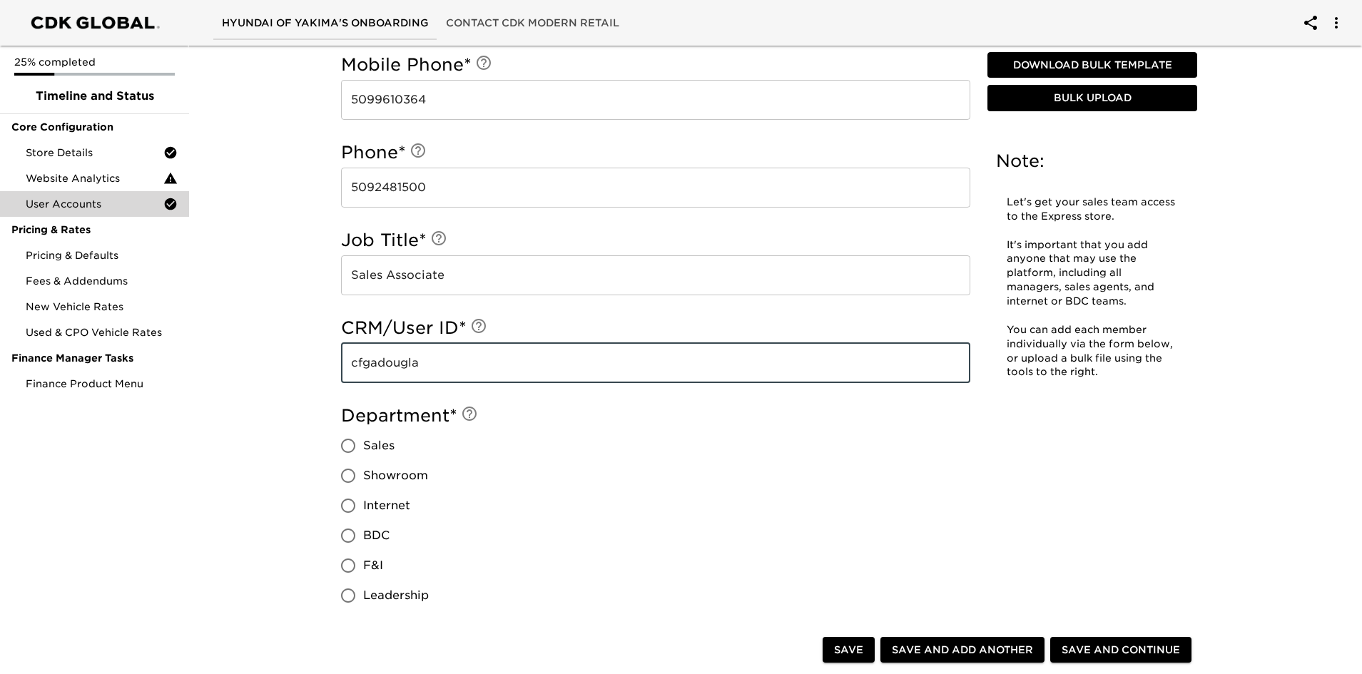
scroll to position [753, 0]
type input "cfgadougla"
click at [350, 444] on input "Sales" at bounding box center [348, 445] width 30 height 30
radio input "true"
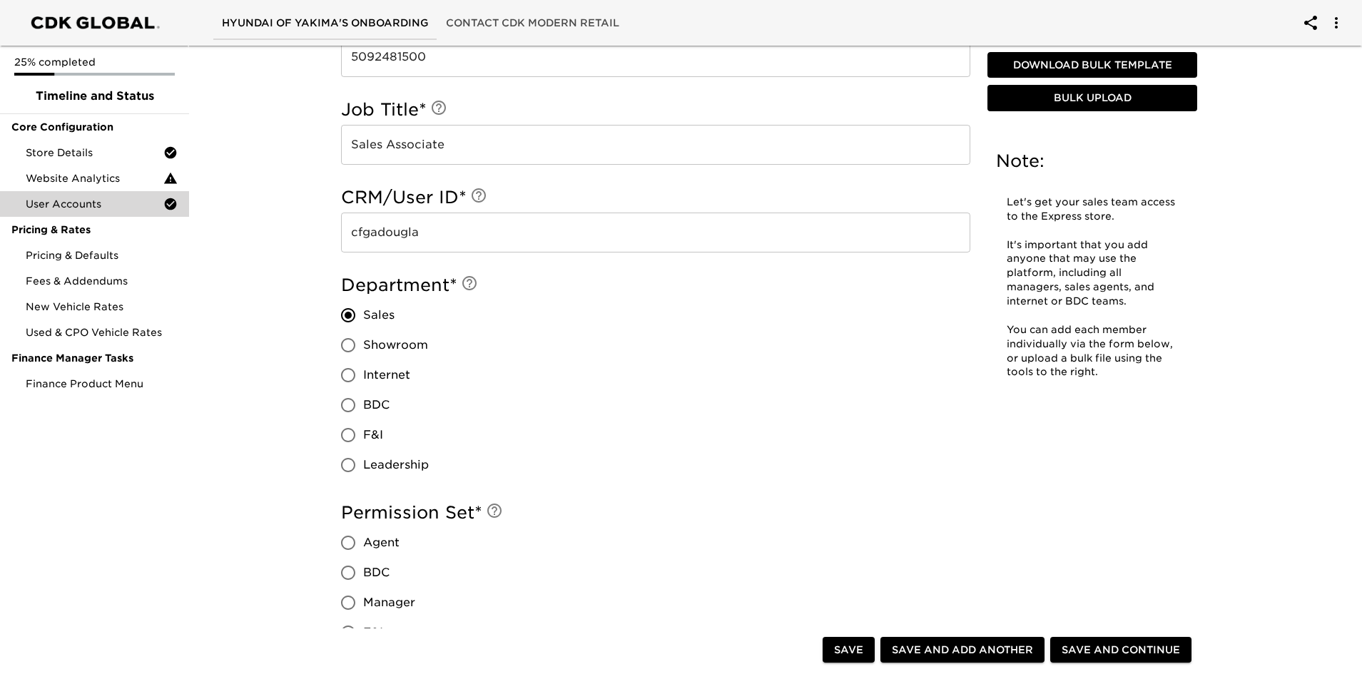
scroll to position [895, 0]
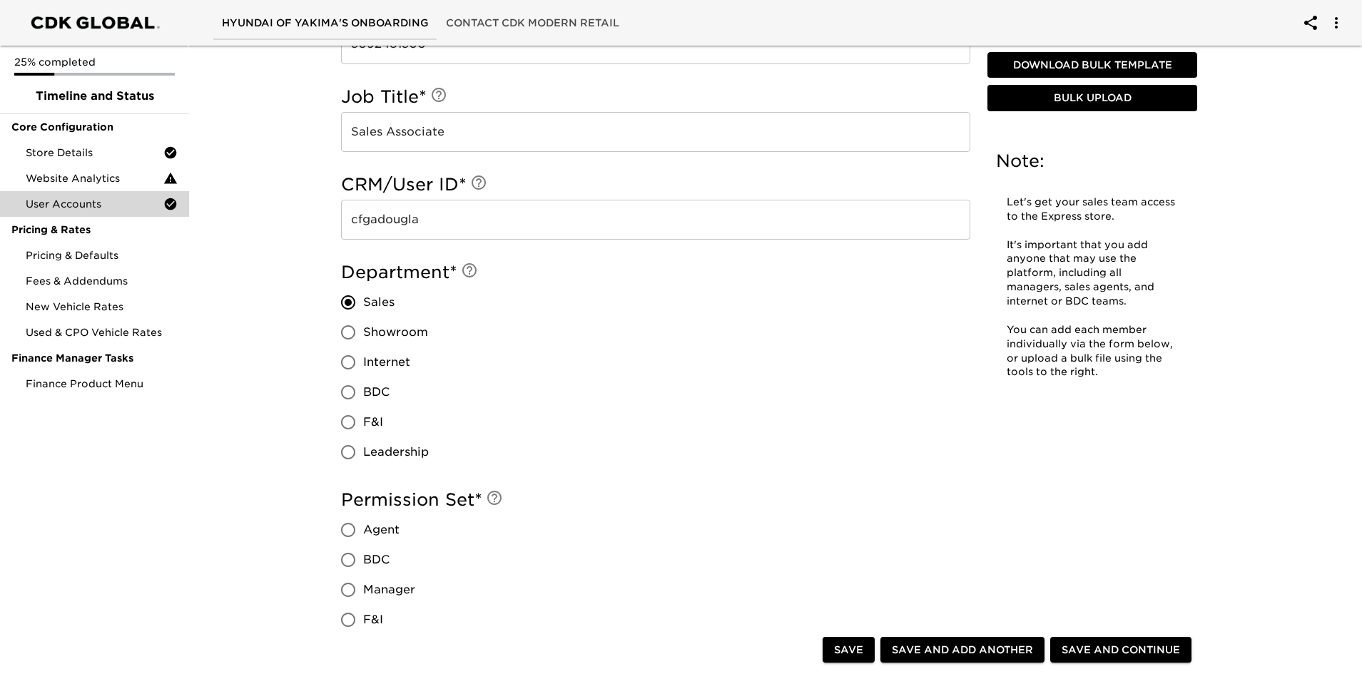
click at [345, 526] on input "Agent" at bounding box center [348, 530] width 30 height 30
radio input "true"
click at [977, 650] on span "Save and Add Another" at bounding box center [962, 650] width 141 height 18
radio input "false"
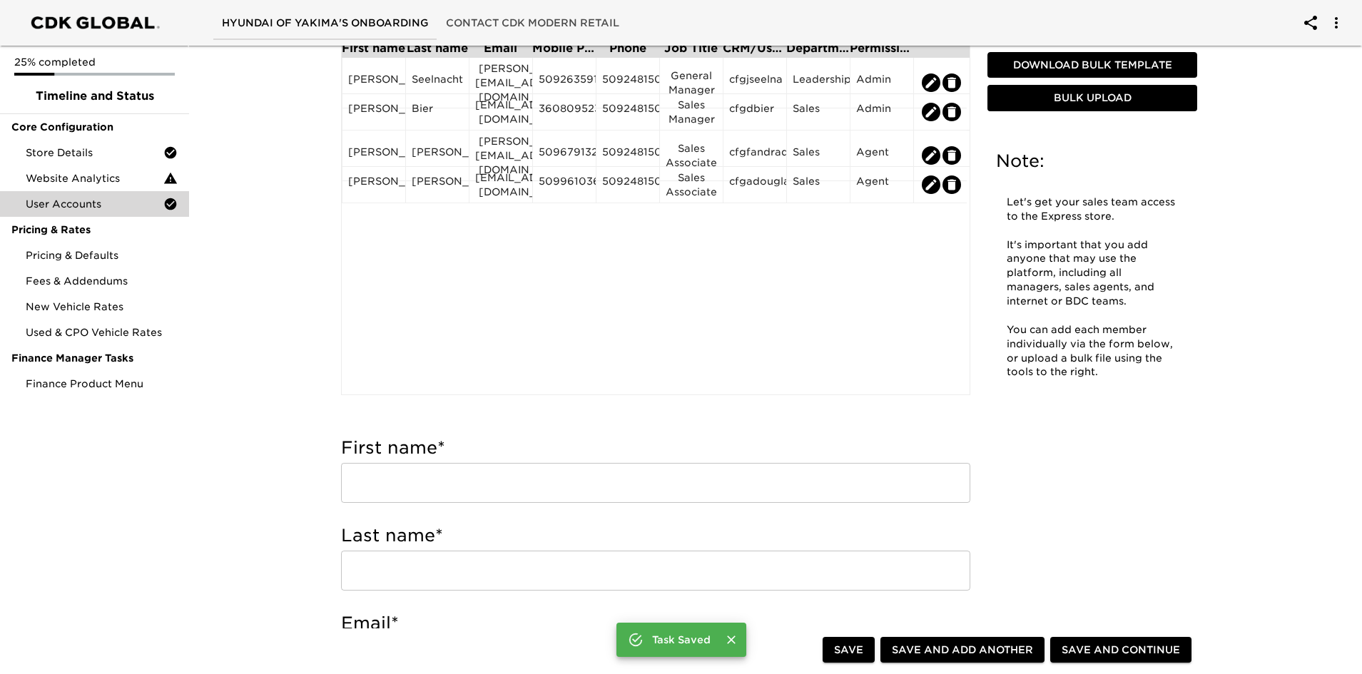
scroll to position [143, 0]
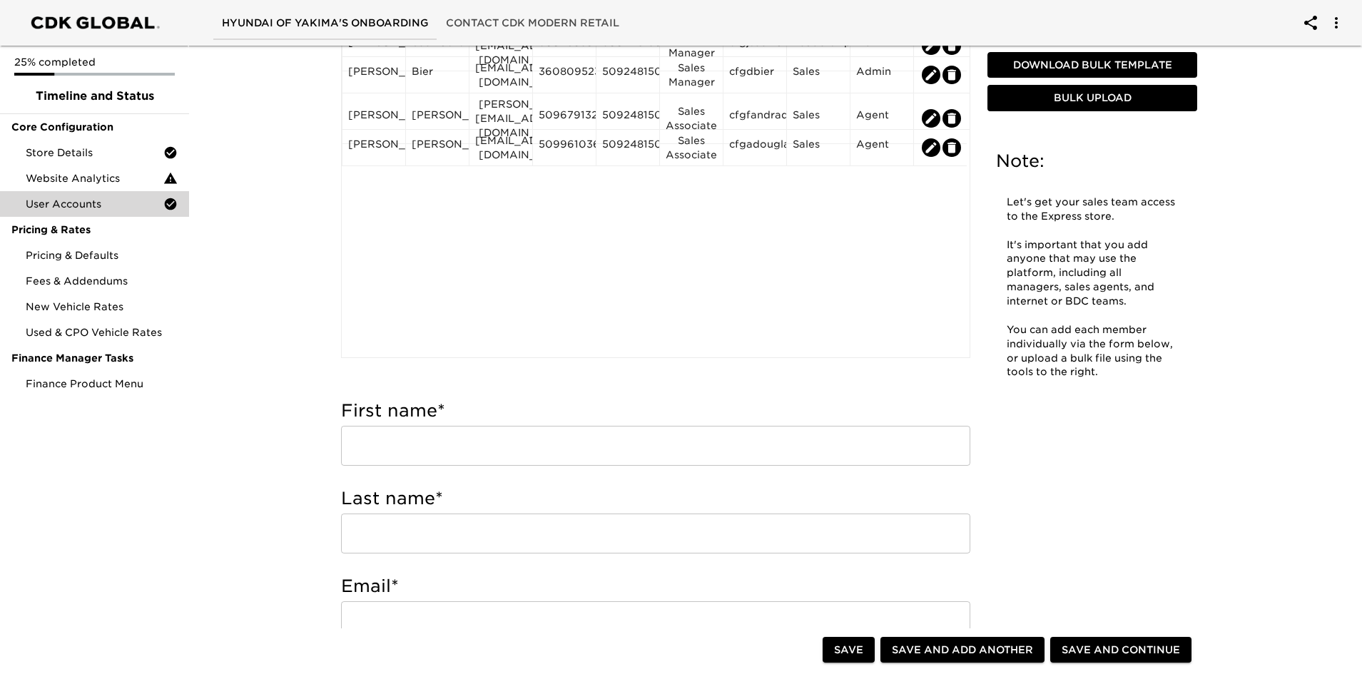
click at [453, 441] on input "text" at bounding box center [655, 446] width 629 height 40
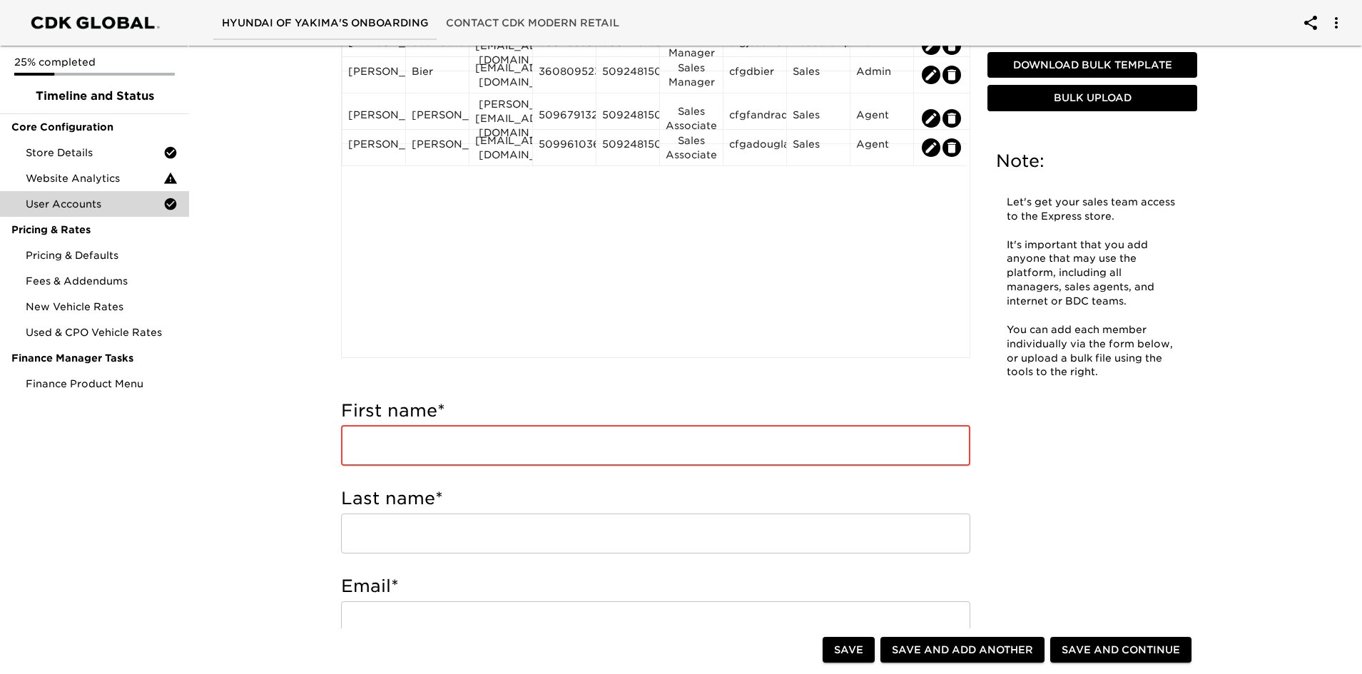
click at [444, 455] on input "text" at bounding box center [655, 446] width 629 height 40
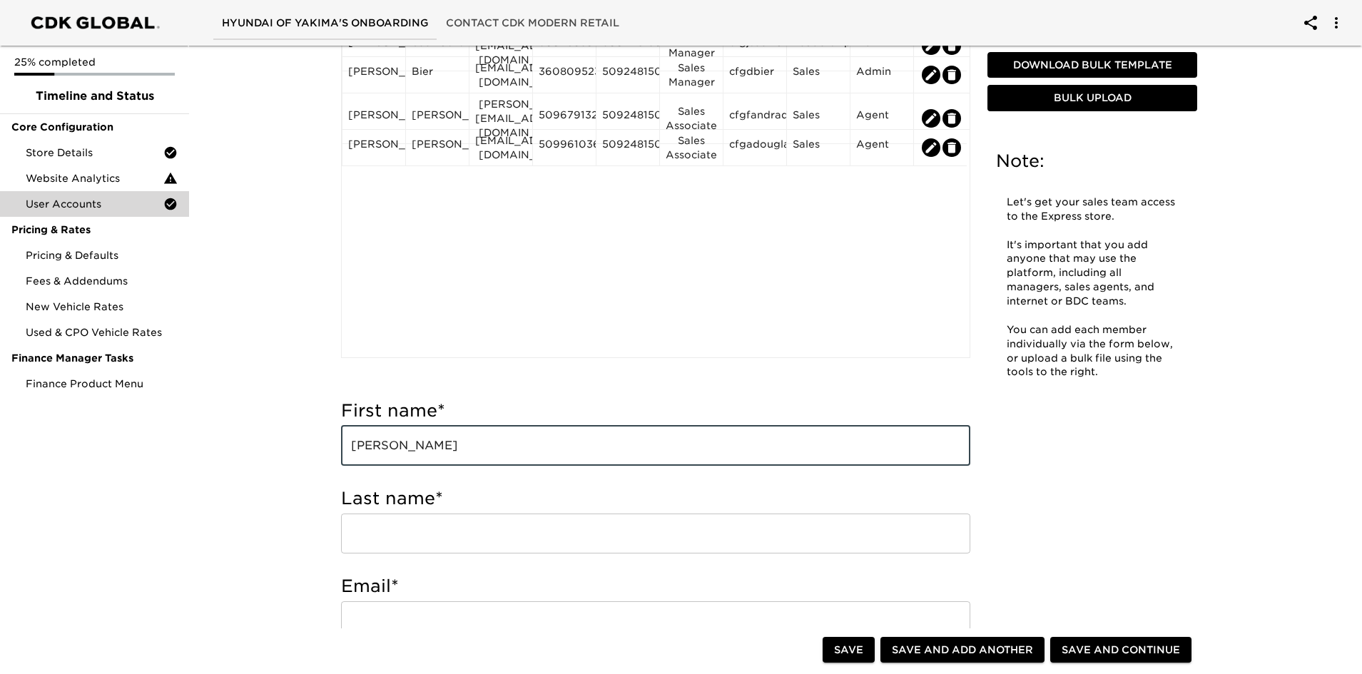
type input "[PERSON_NAME]"
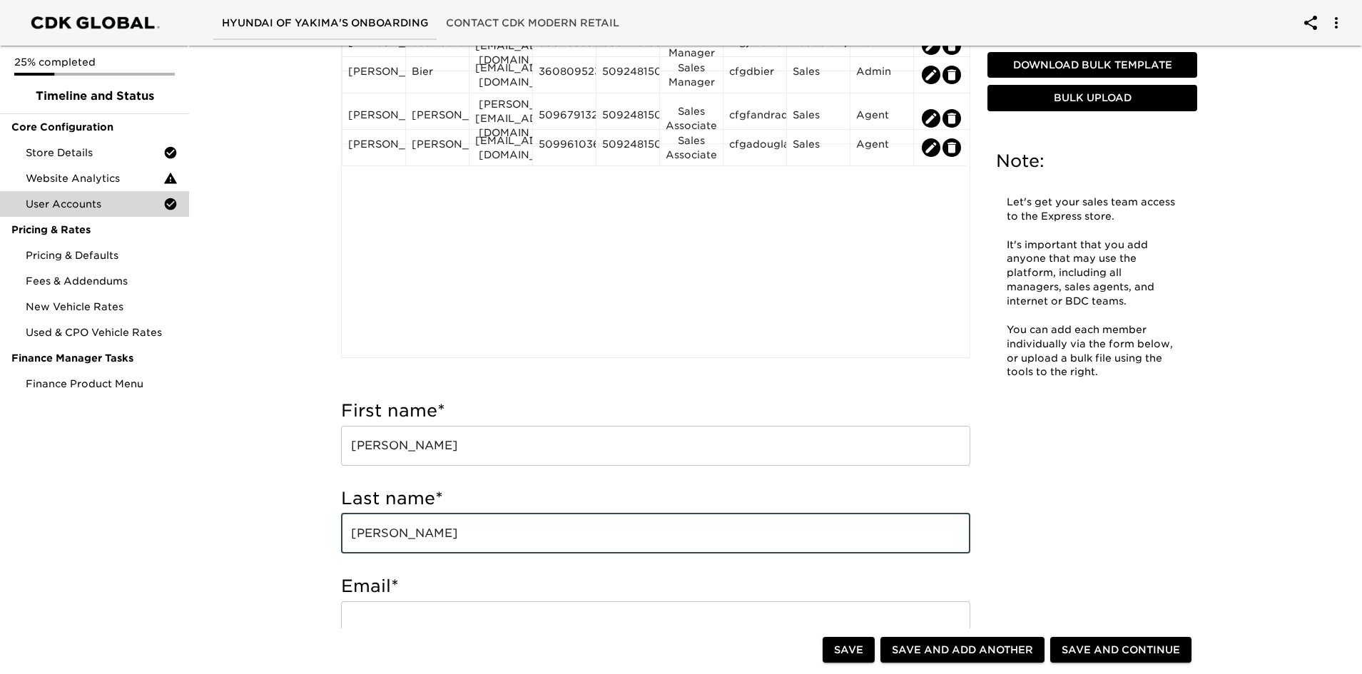
type input "[PERSON_NAME]"
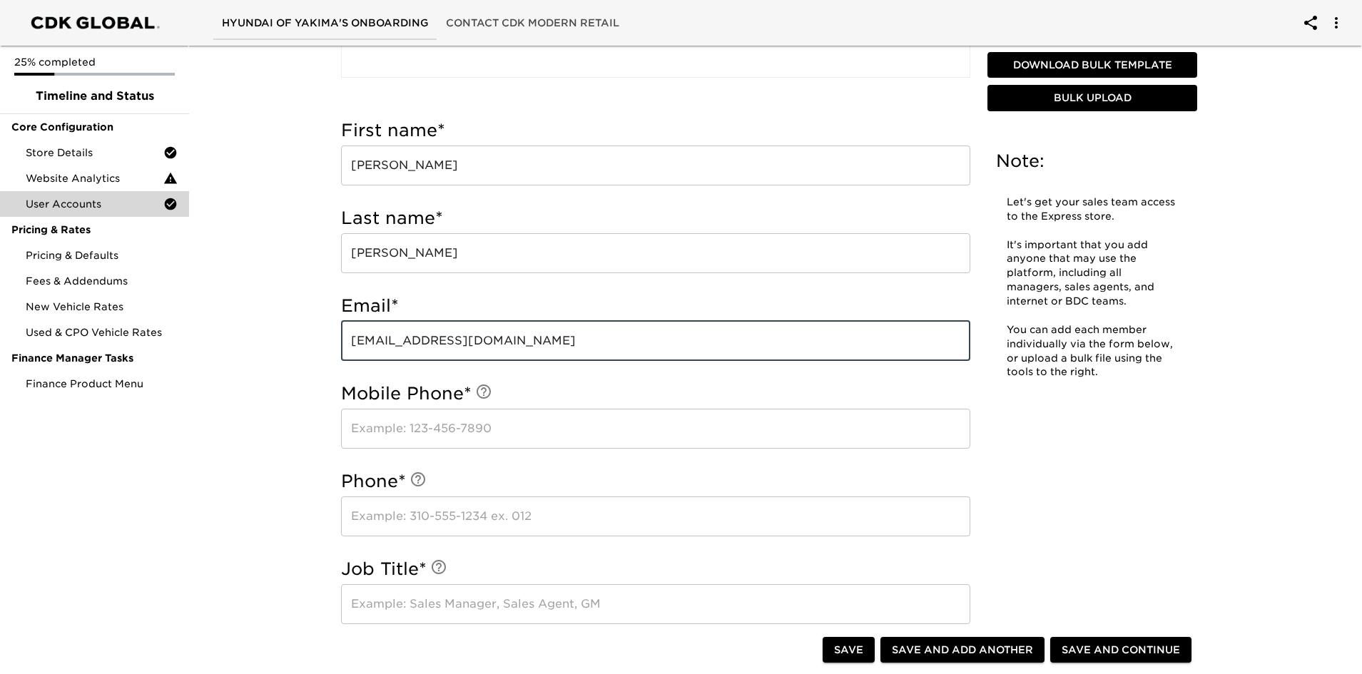
scroll to position [428, 0]
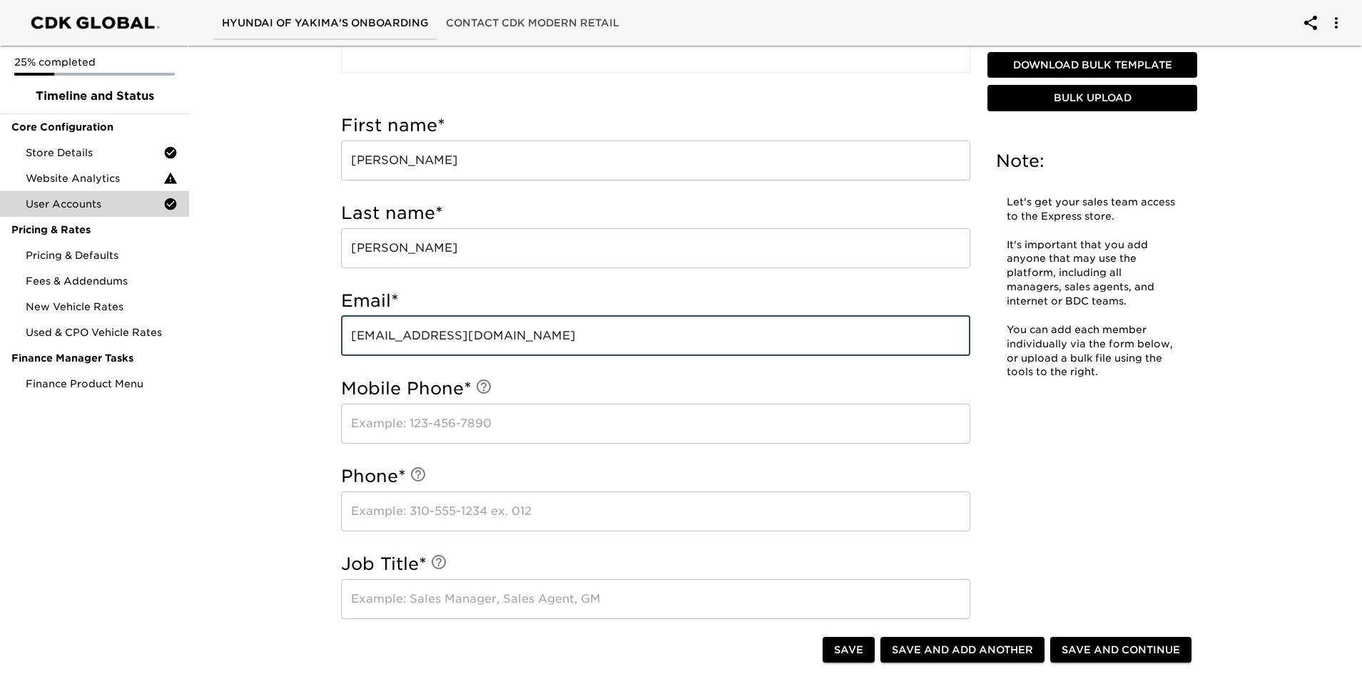
type input "[EMAIL_ADDRESS][DOMAIN_NAME]"
click at [413, 427] on input "text" at bounding box center [655, 424] width 629 height 40
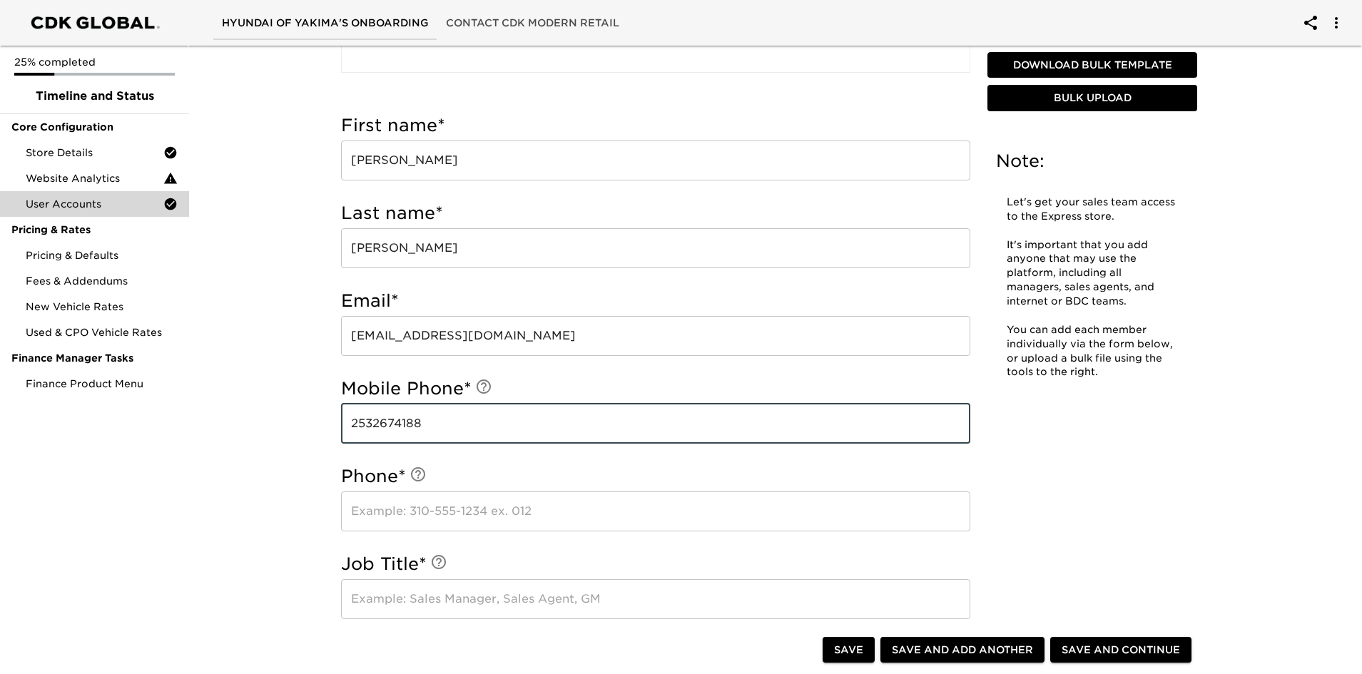
type input "2532674188"
click at [409, 508] on input "text" at bounding box center [655, 511] width 629 height 40
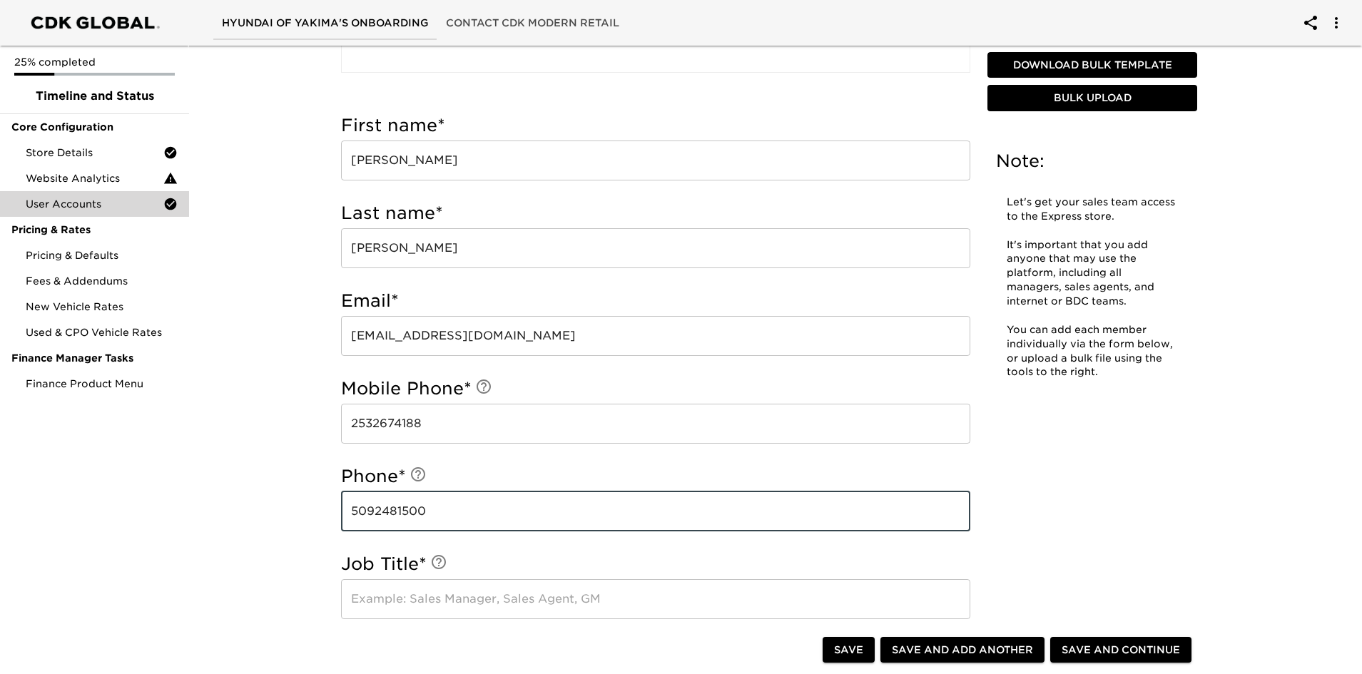
type input "5092481500"
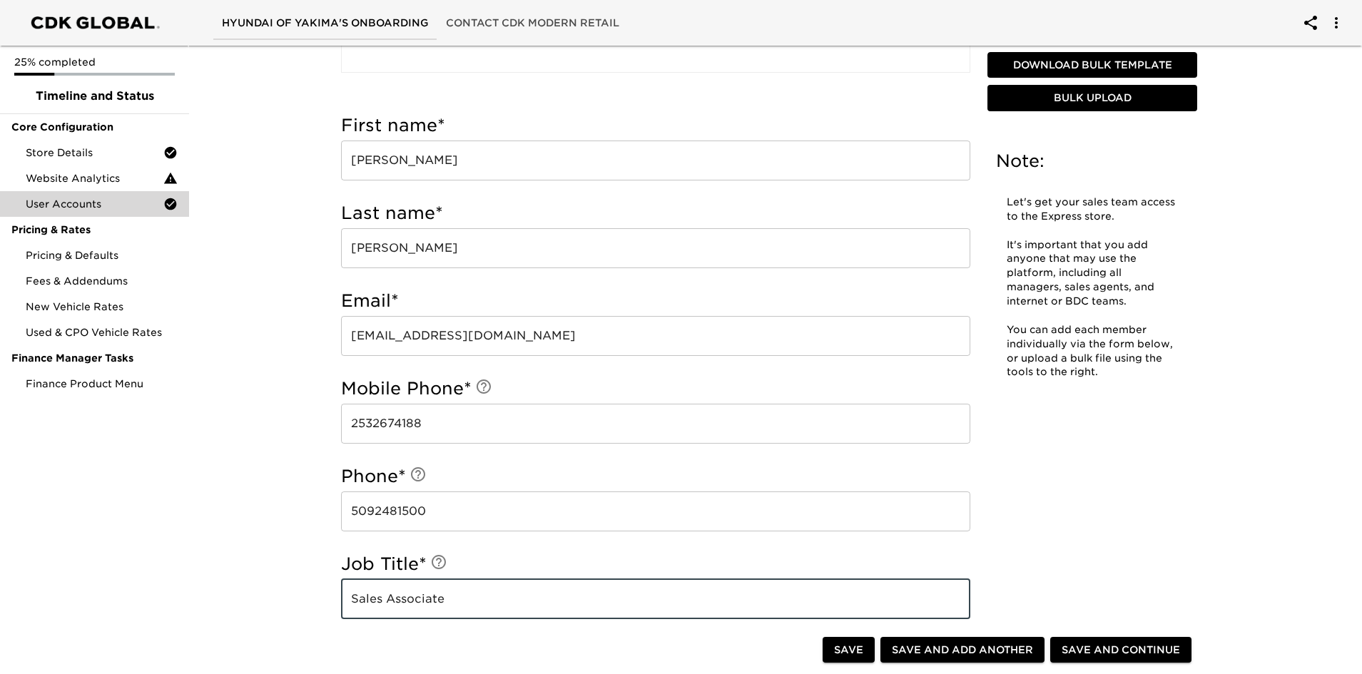
type input "Sales Associate"
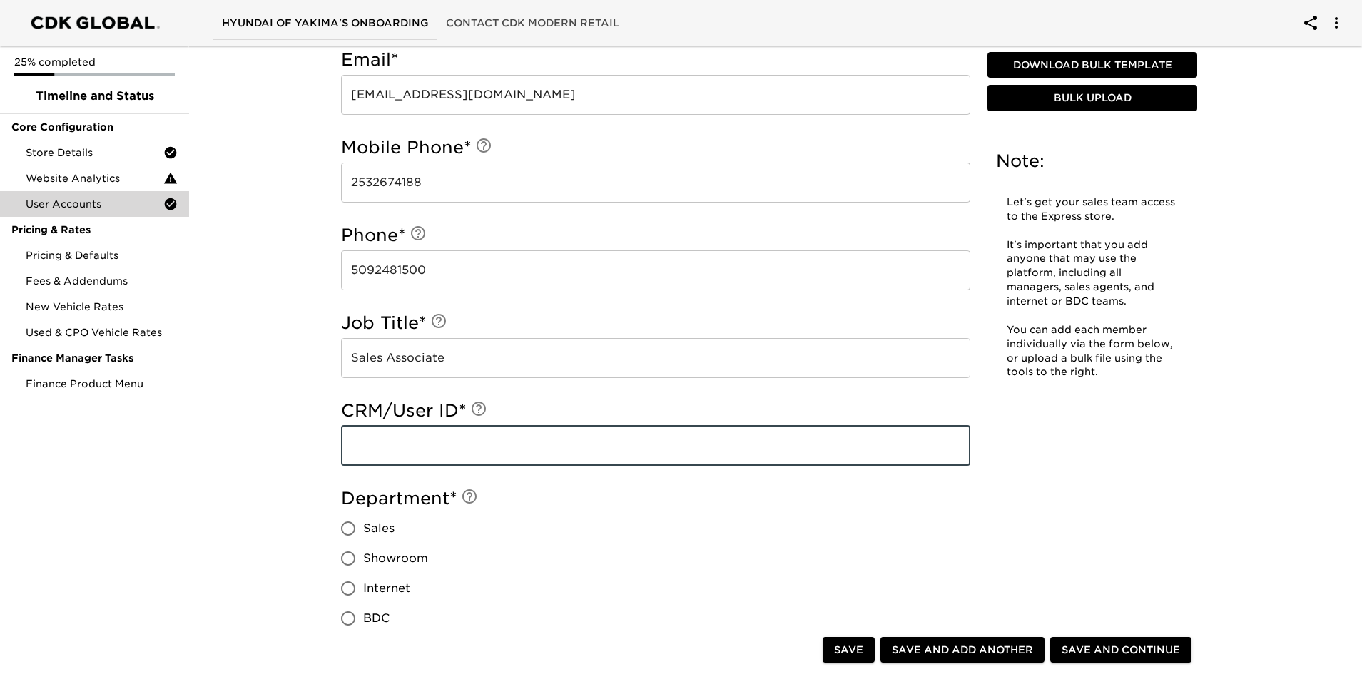
scroll to position [675, 0]
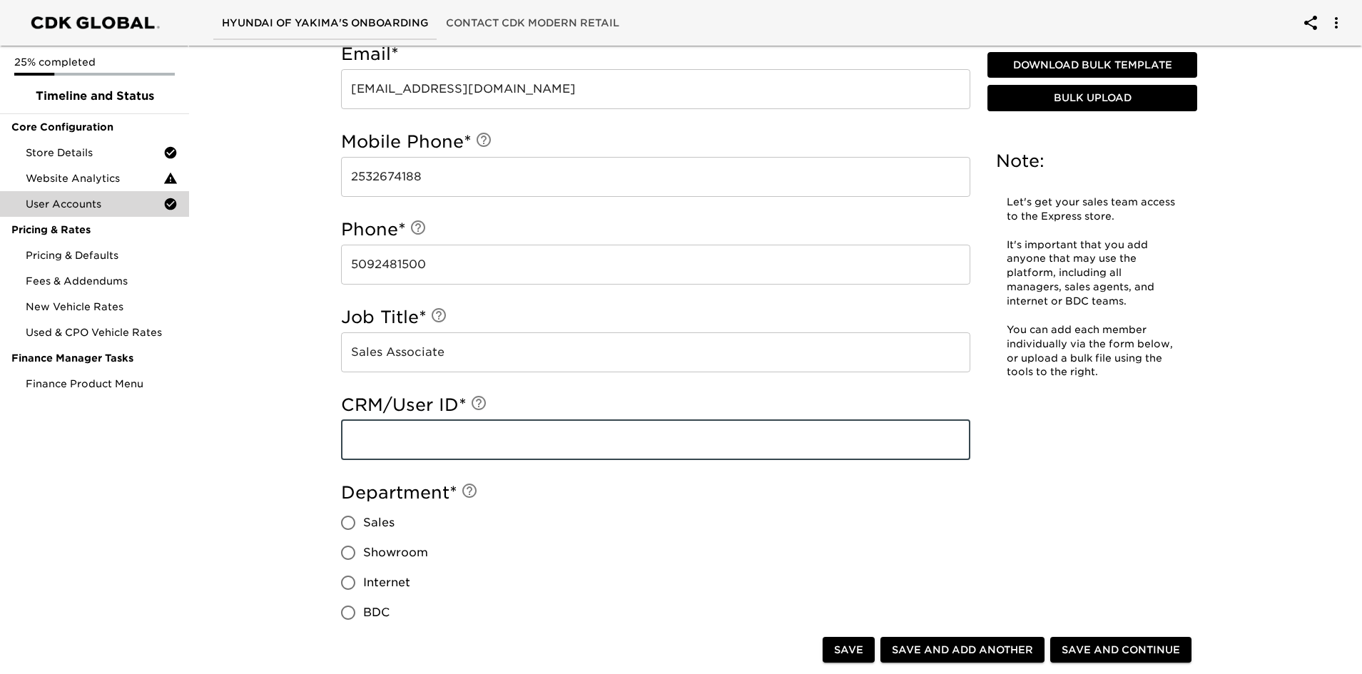
click at [448, 447] on input "text" at bounding box center [655, 440] width 629 height 40
type input "cfggcramer"
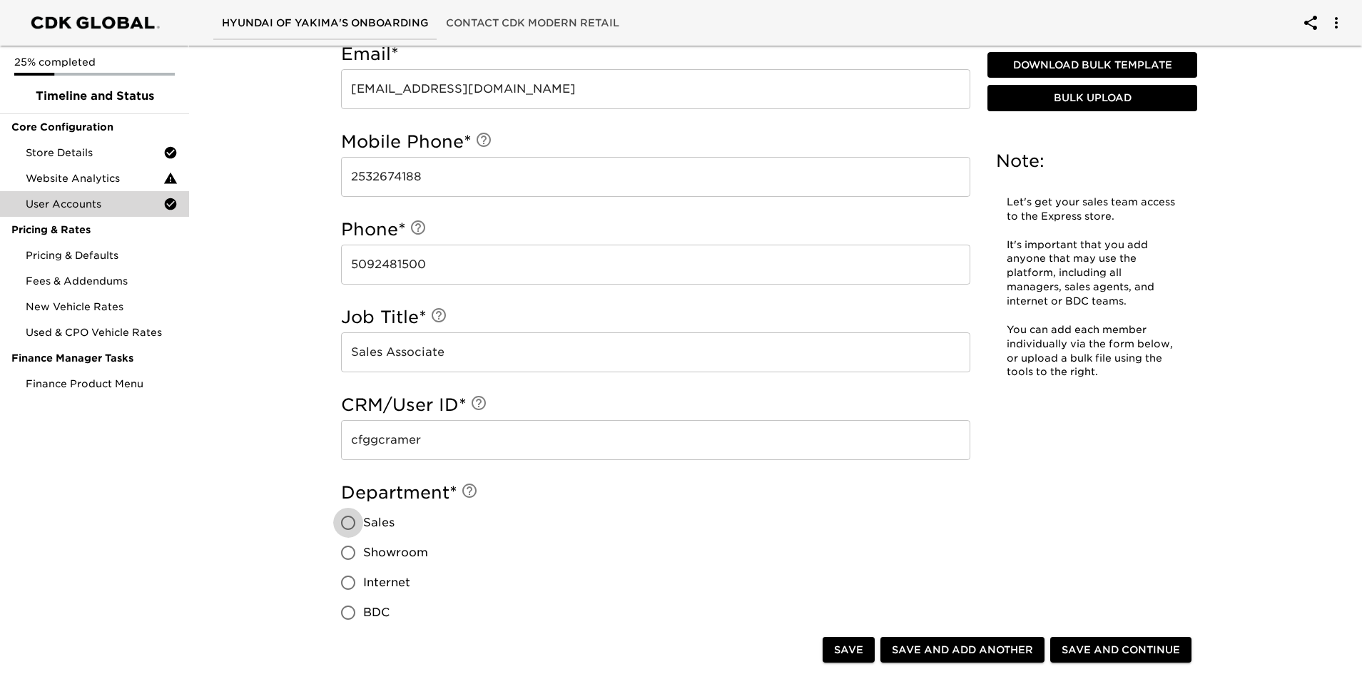
click at [344, 516] on input "Sales" at bounding box center [348, 523] width 30 height 30
radio input "true"
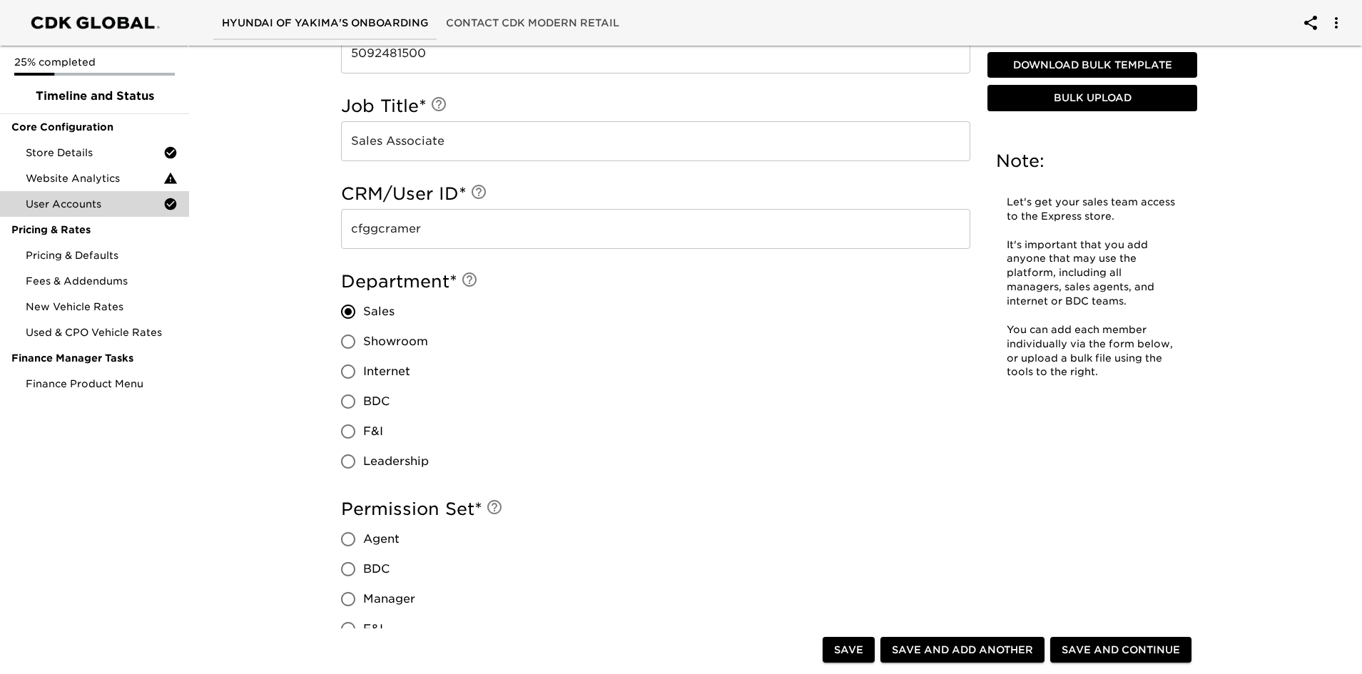
scroll to position [960, 0]
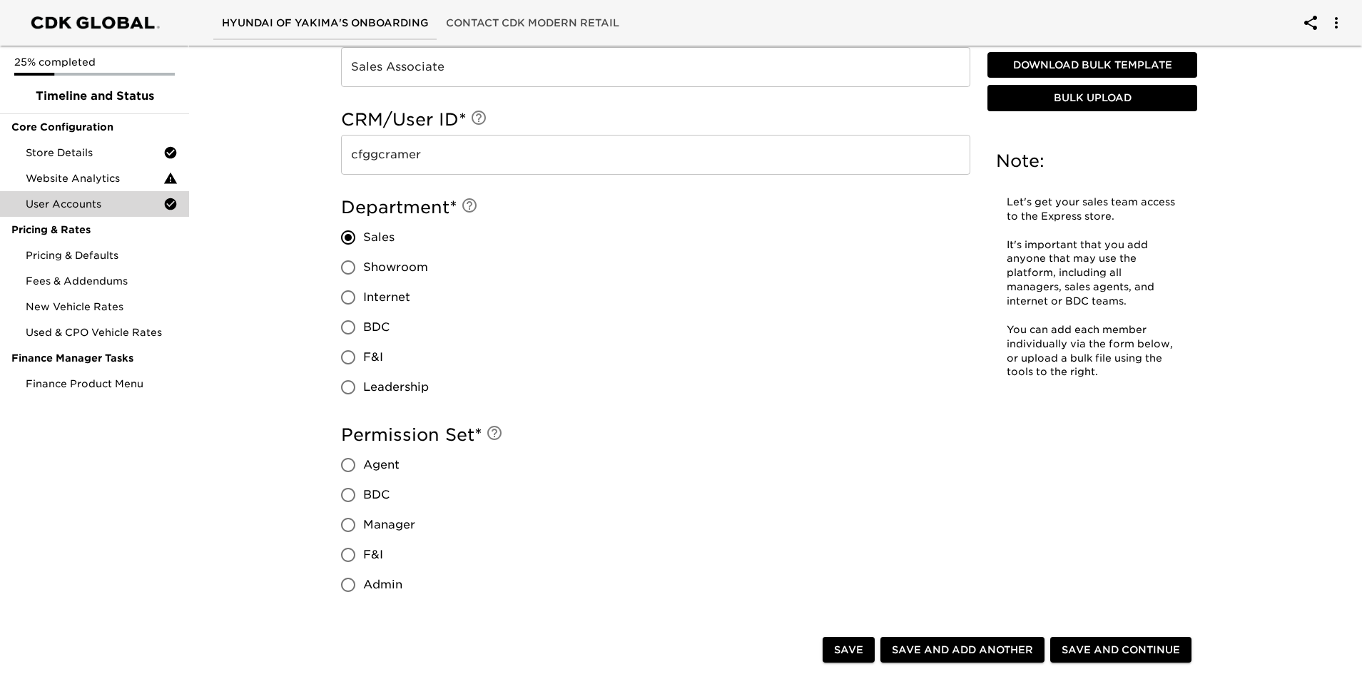
click at [350, 461] on input "Agent" at bounding box center [348, 465] width 30 height 30
radio input "true"
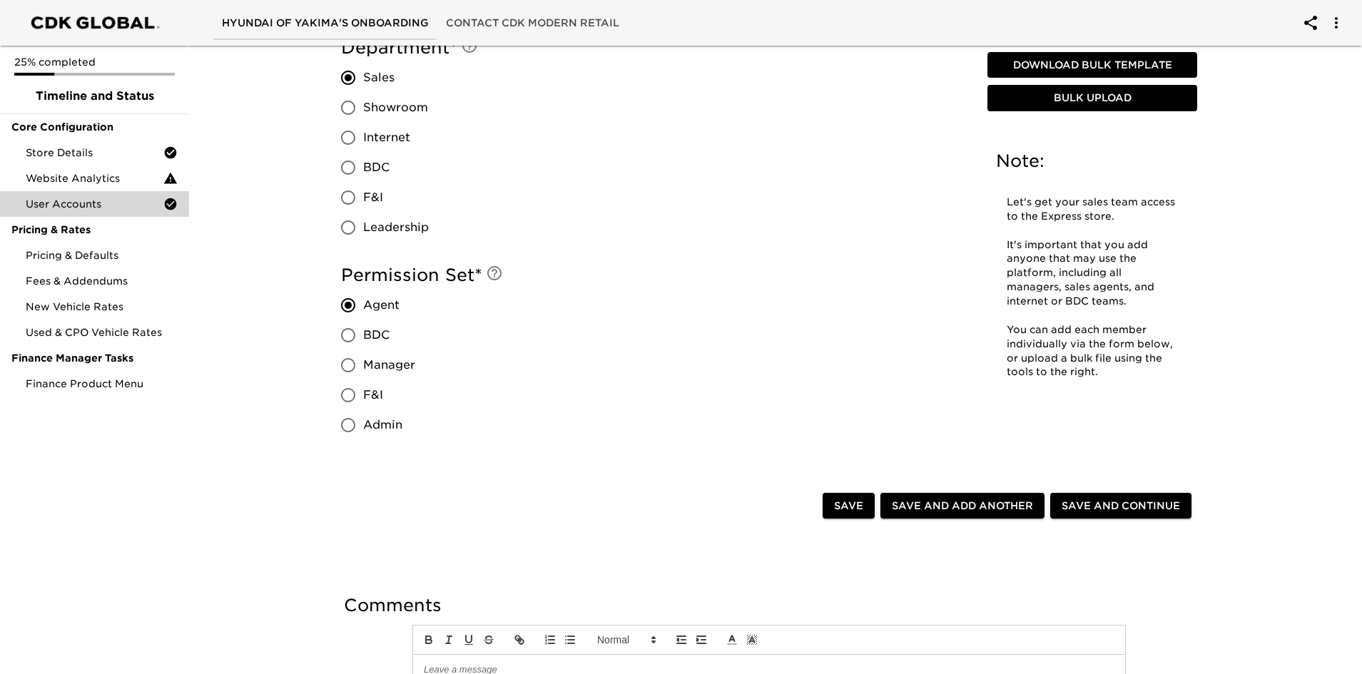
scroll to position [1174, 0]
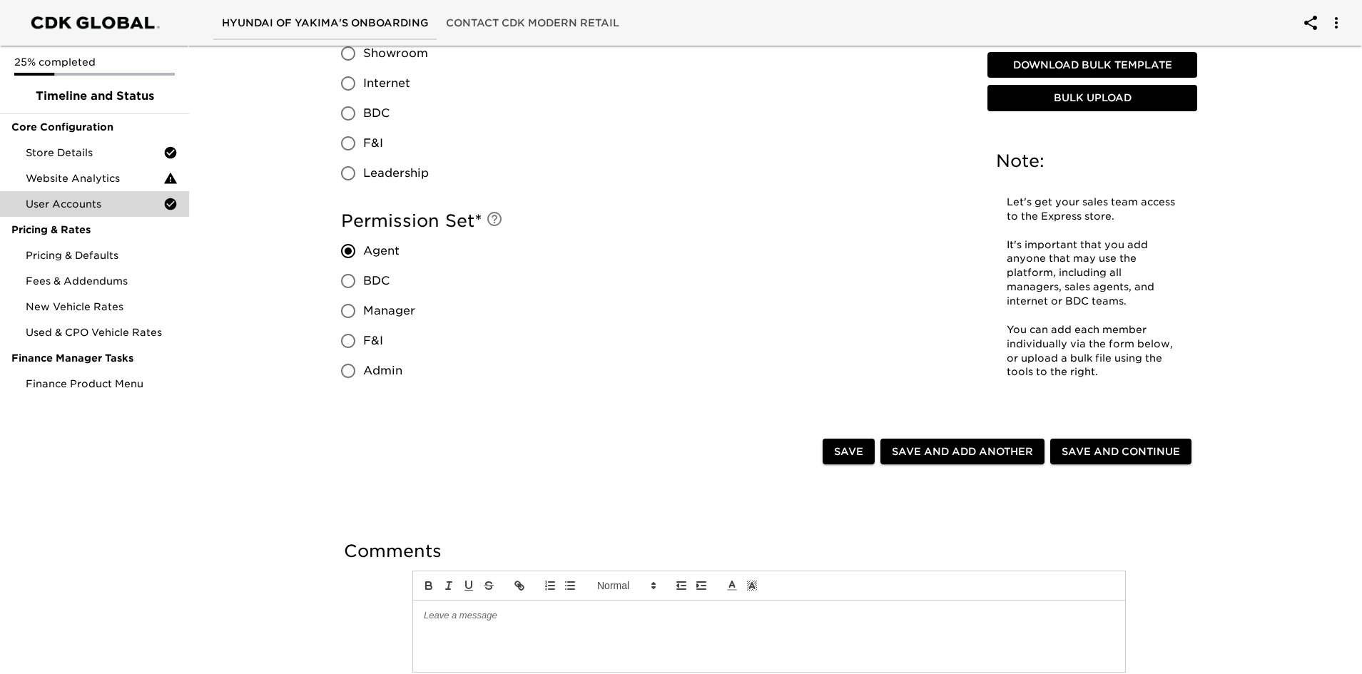
click at [947, 455] on span "Save and Add Another" at bounding box center [962, 452] width 141 height 18
radio input "false"
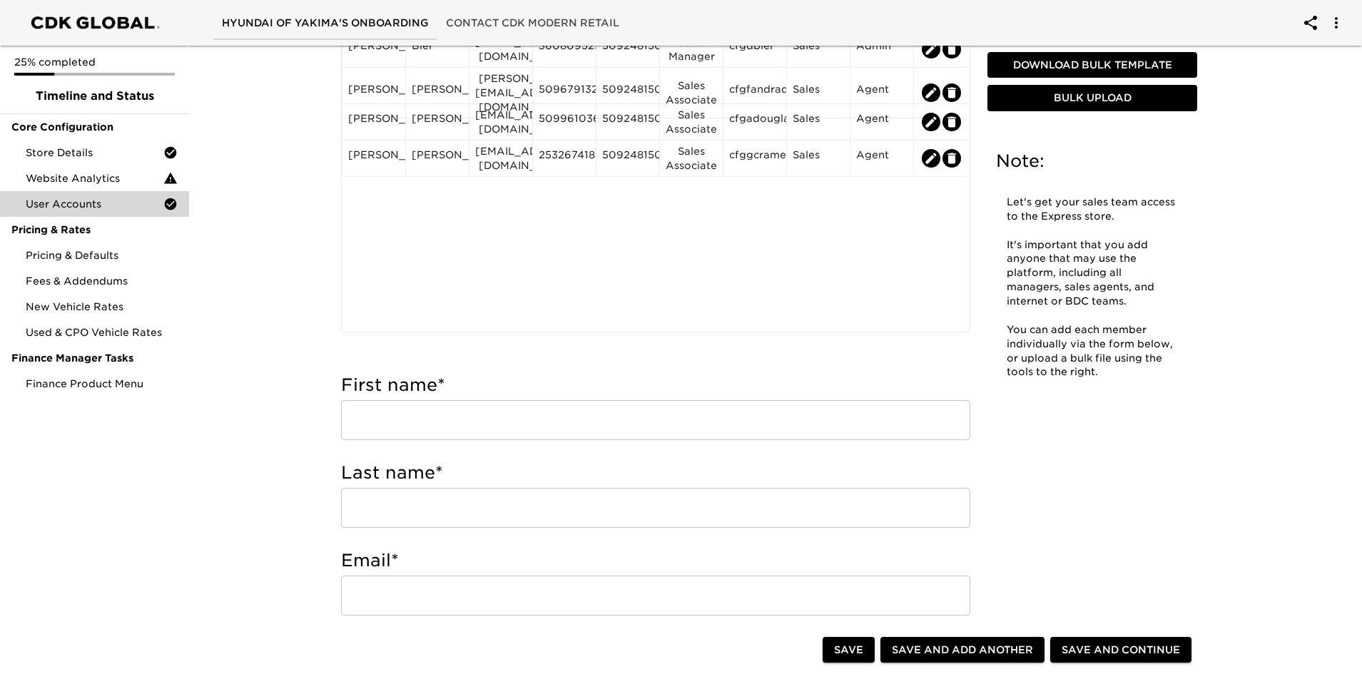
scroll to position [214, 0]
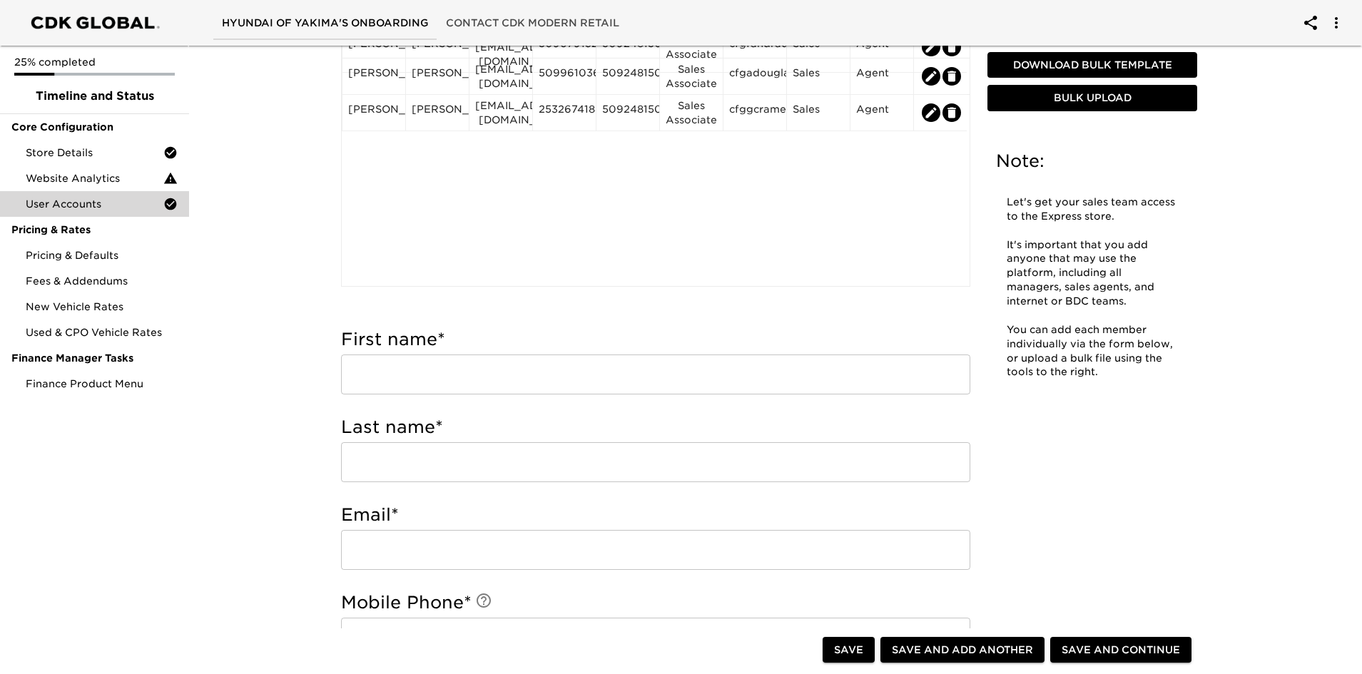
click at [412, 369] on input "text" at bounding box center [655, 375] width 629 height 40
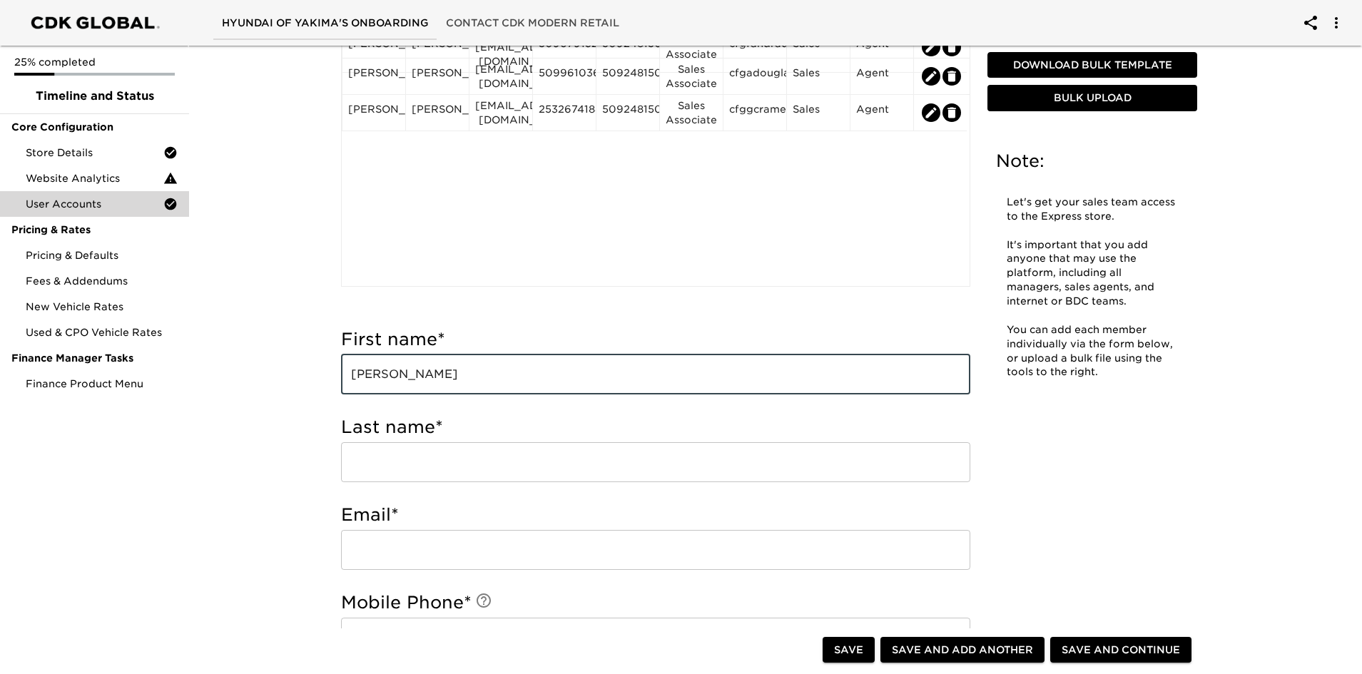
type input "[PERSON_NAME]"
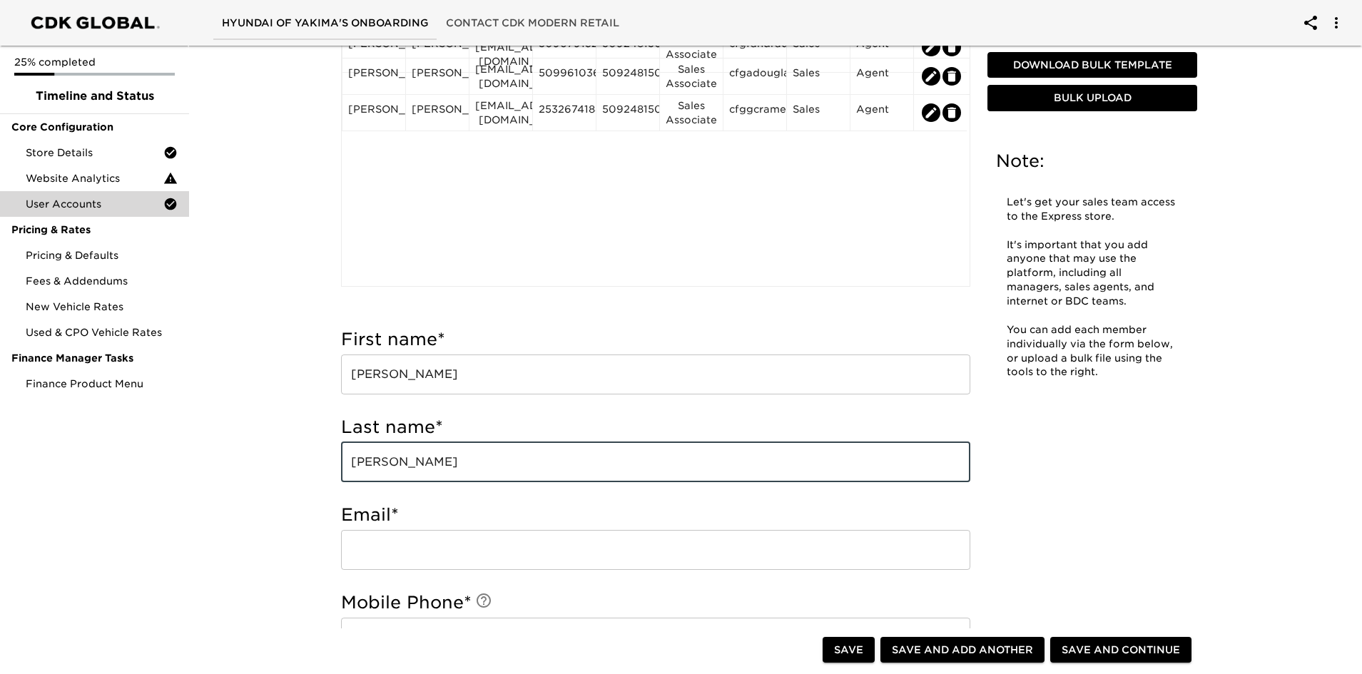
type input "[PERSON_NAME]"
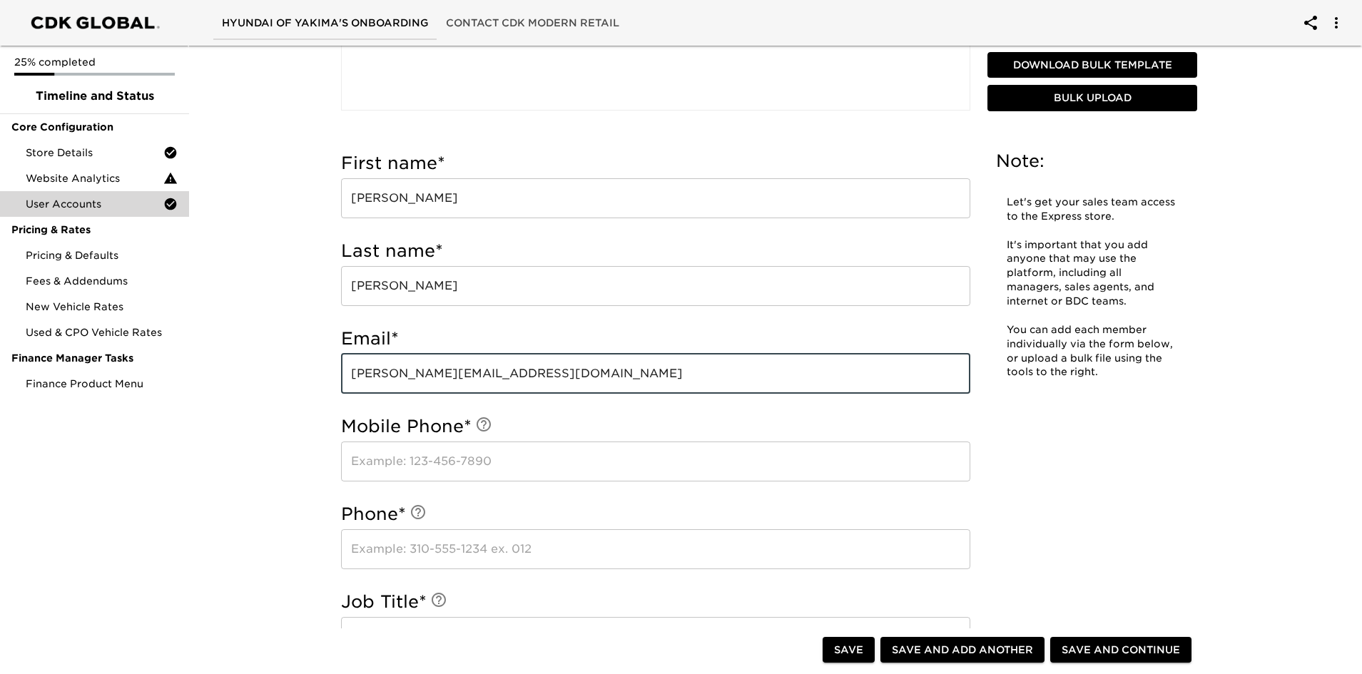
scroll to position [428, 0]
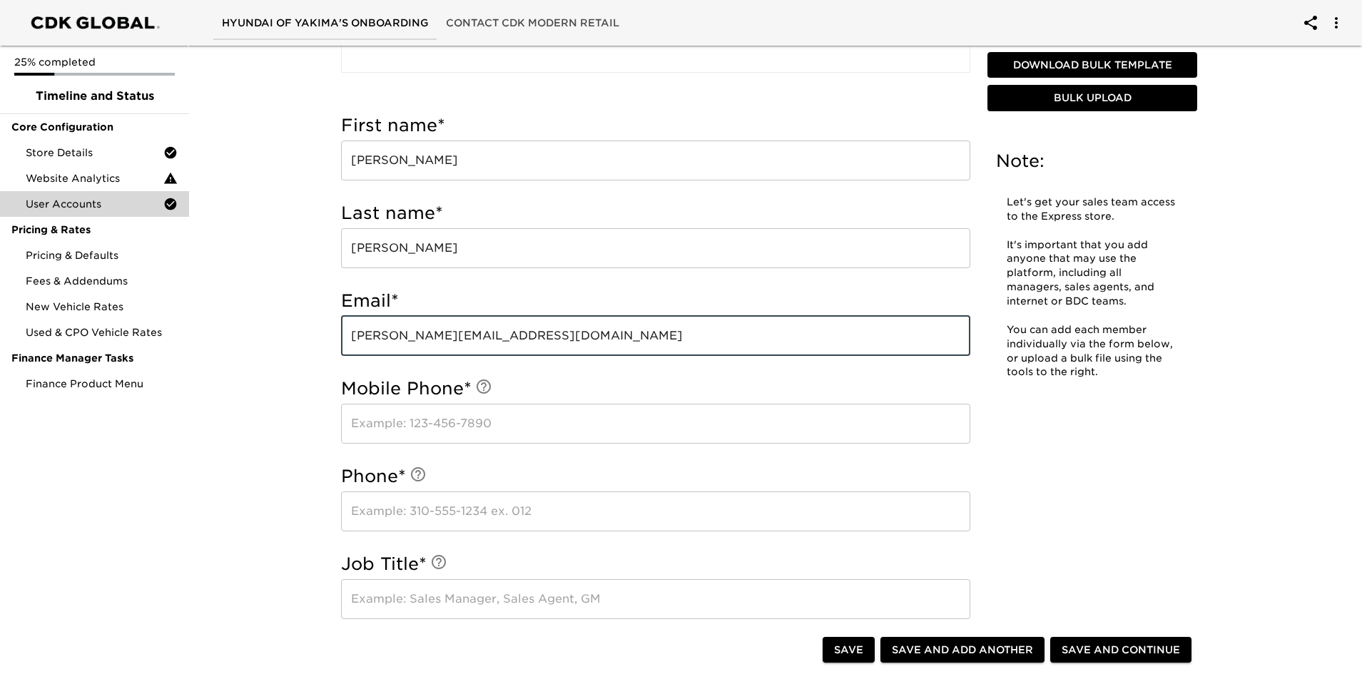
type input "[PERSON_NAME][EMAIL_ADDRESS][DOMAIN_NAME]"
click at [443, 427] on input "text" at bounding box center [655, 424] width 629 height 40
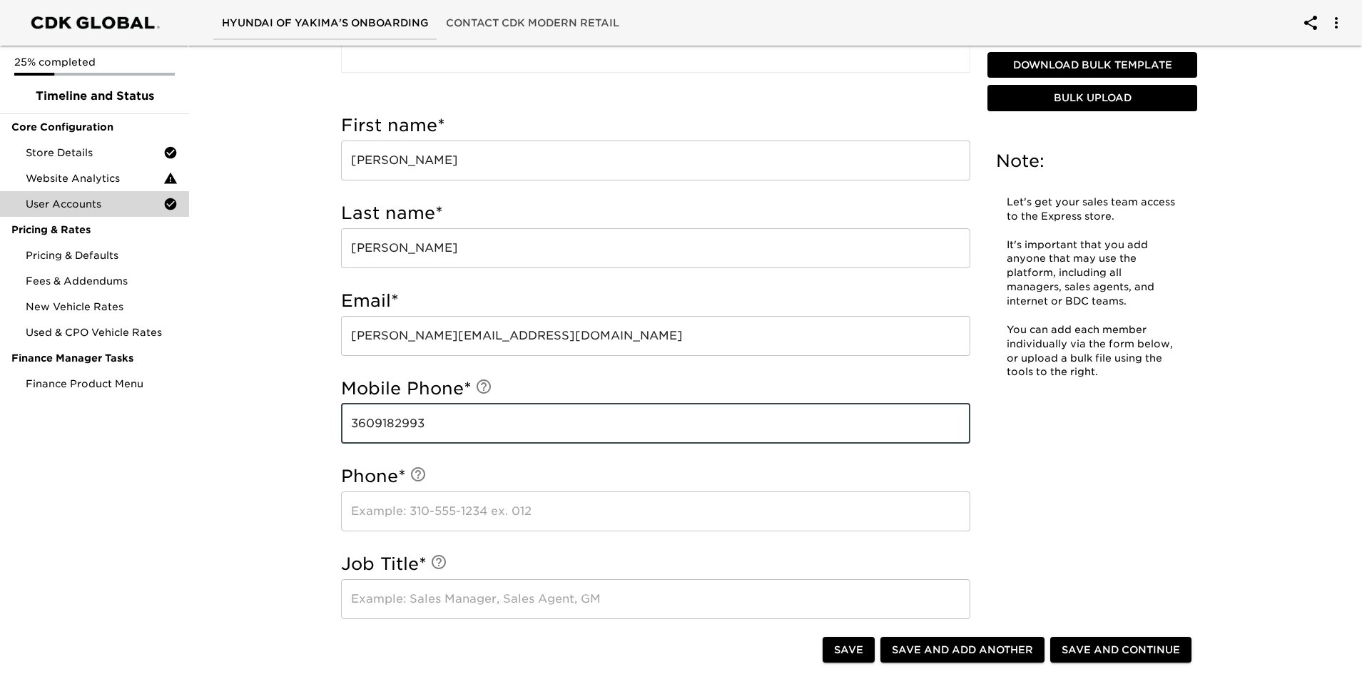
type input "3609182993"
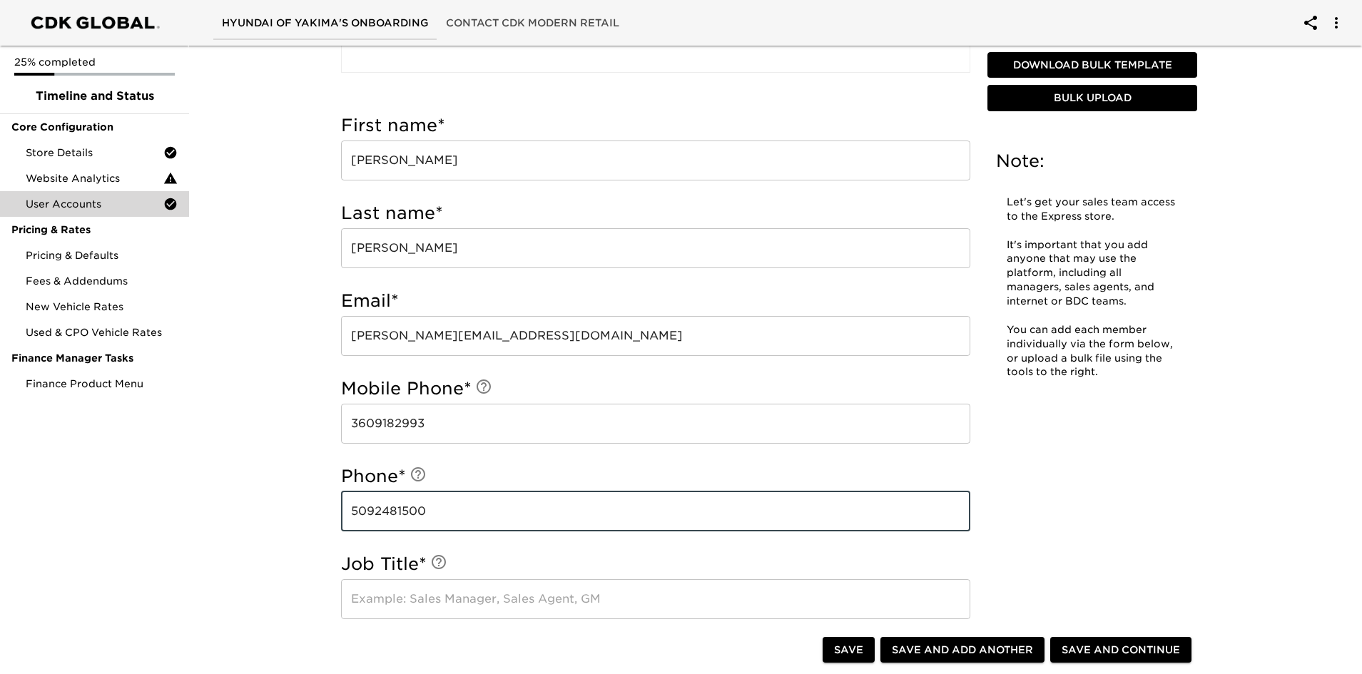
type input "5092481500"
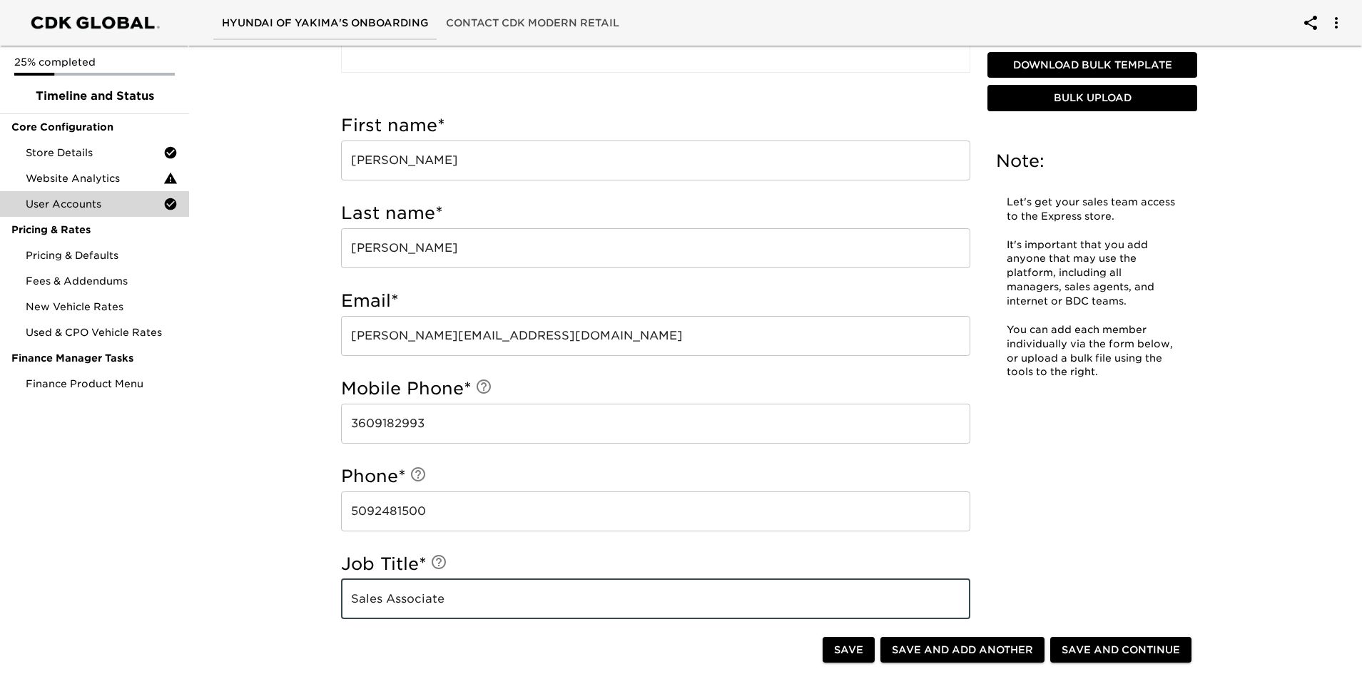
type input "Sales Associate"
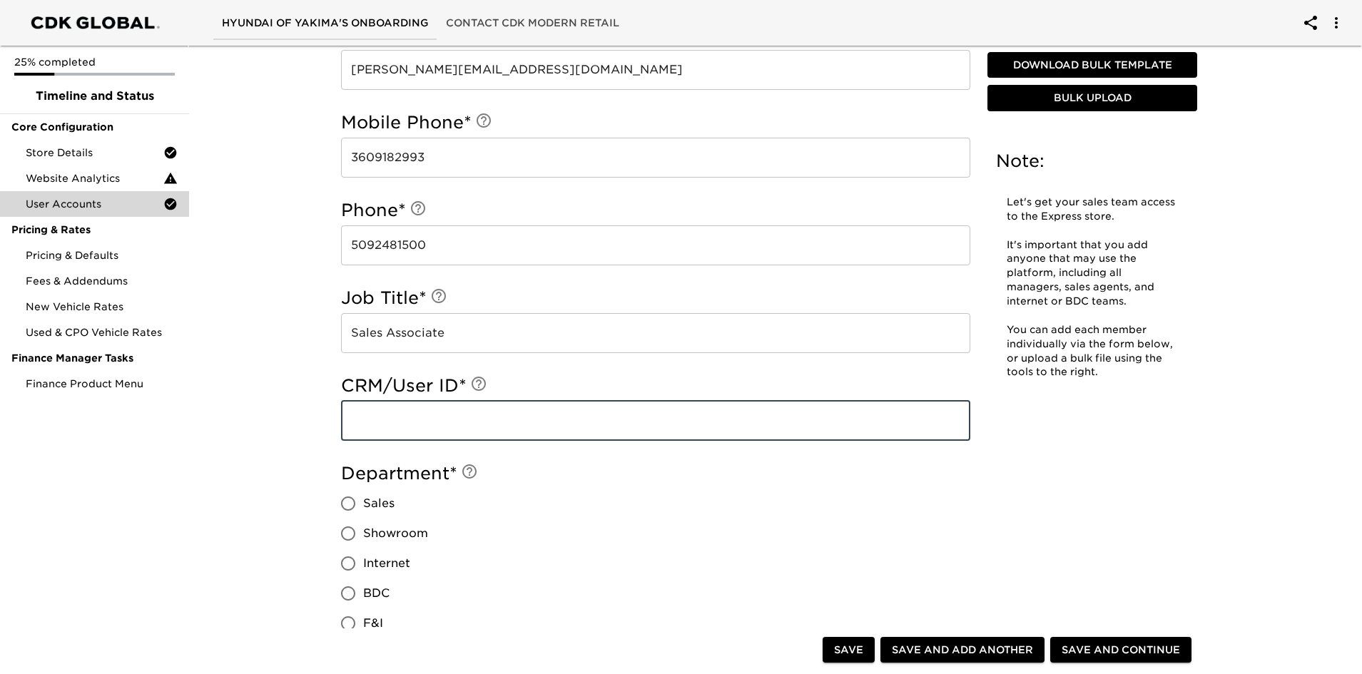
scroll to position [746, 0]
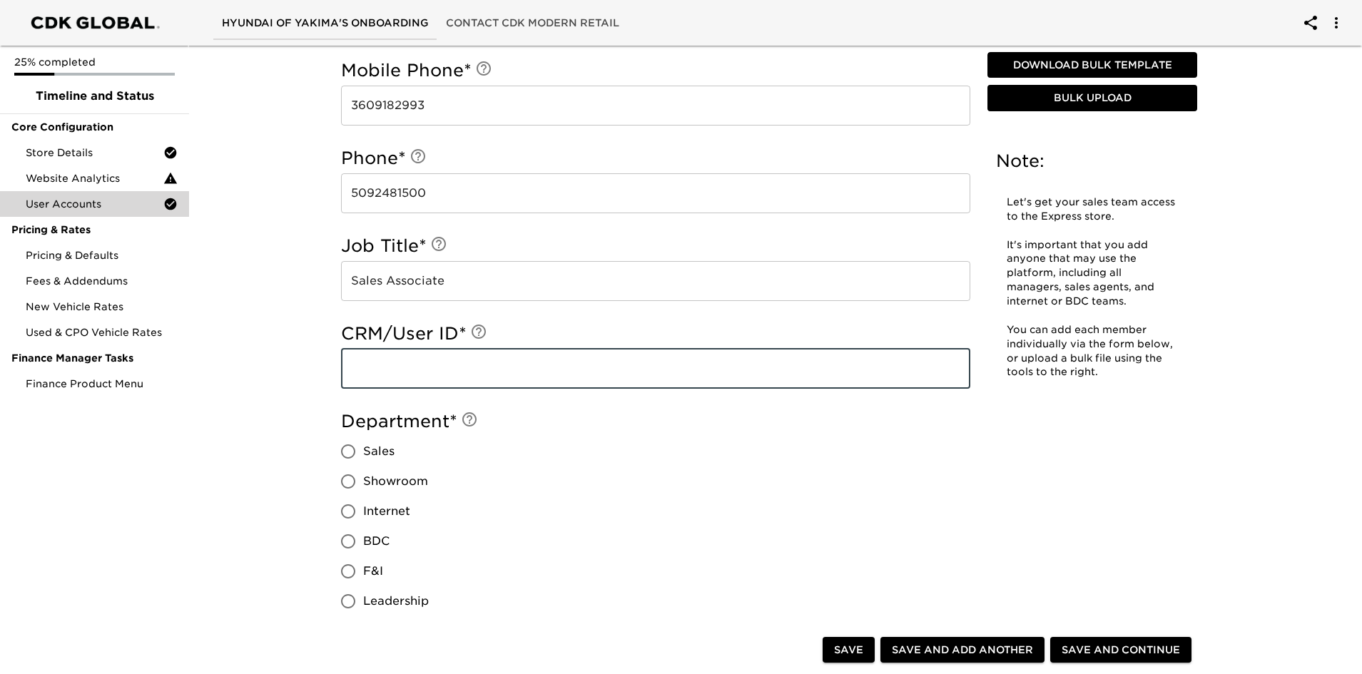
click at [397, 367] on input "text" at bounding box center [655, 369] width 629 height 40
type input "cfgjkoval"
click at [350, 450] on input "Sales" at bounding box center [348, 452] width 30 height 30
radio input "true"
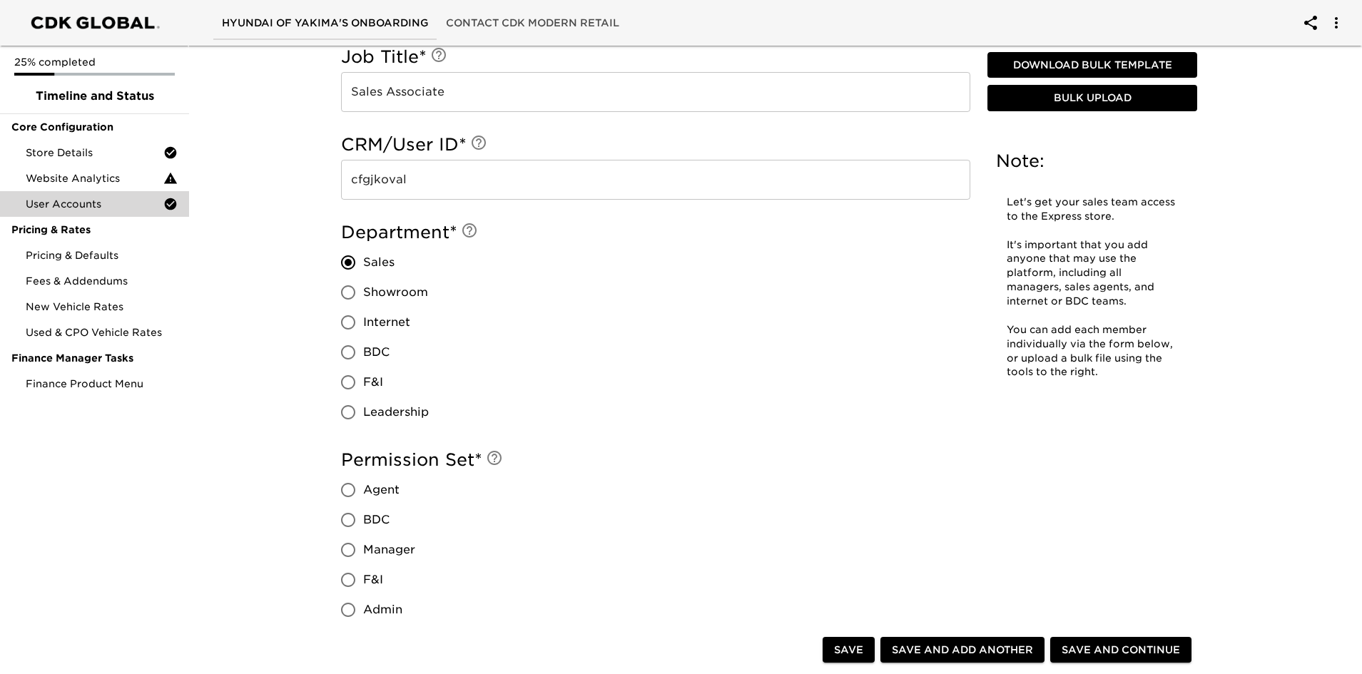
scroll to position [960, 0]
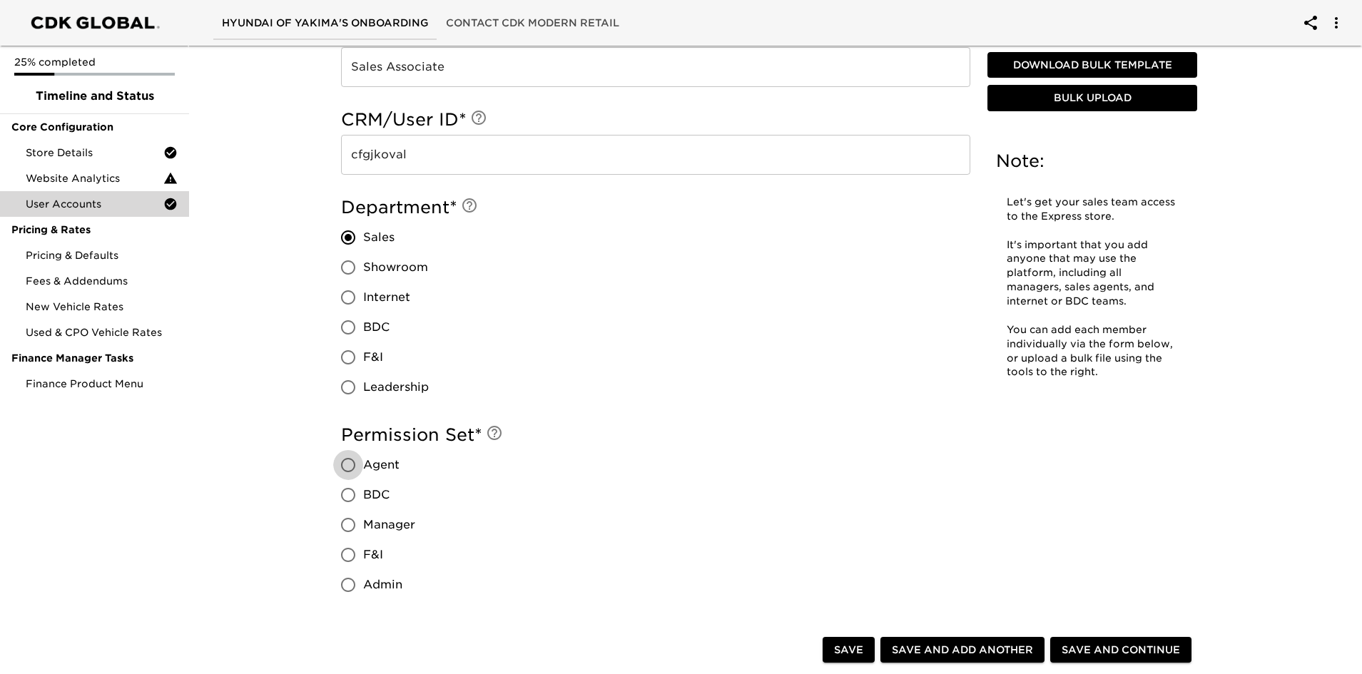
click at [359, 464] on input "Agent" at bounding box center [348, 465] width 30 height 30
radio input "true"
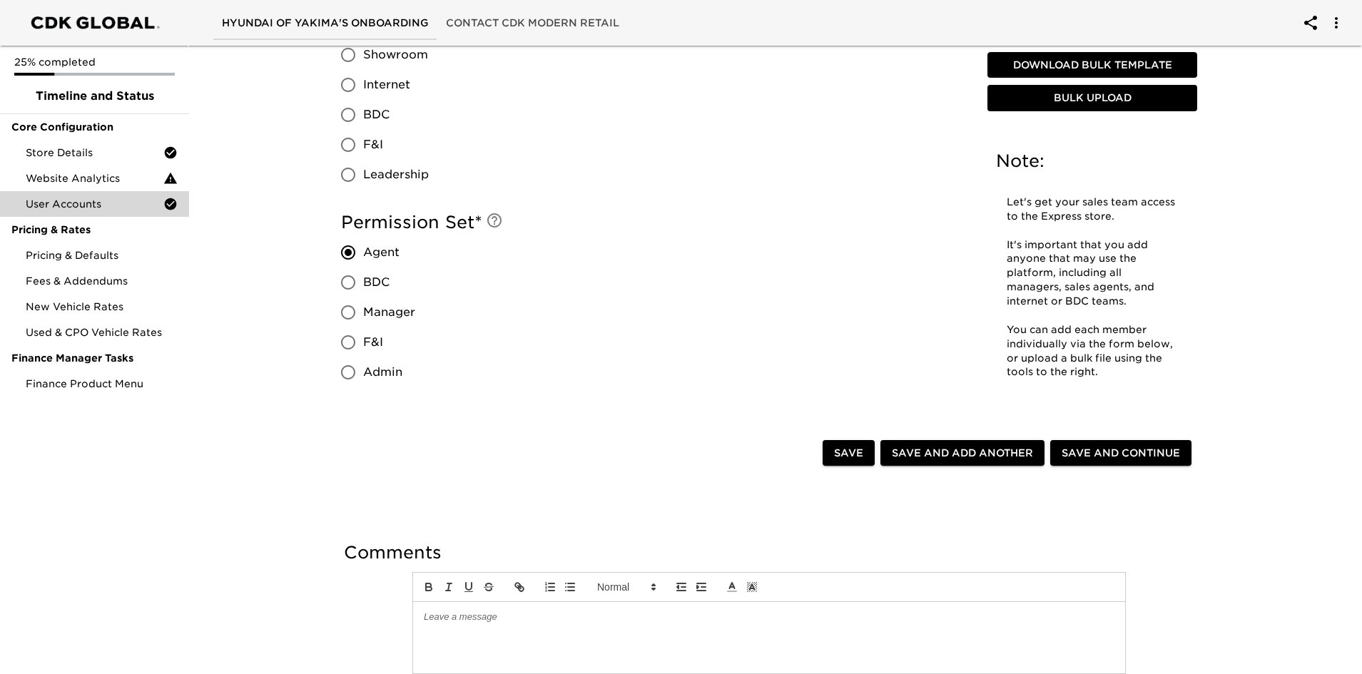
scroll to position [1174, 0]
click at [941, 444] on span "Save and Add Another" at bounding box center [962, 452] width 141 height 18
radio input "false"
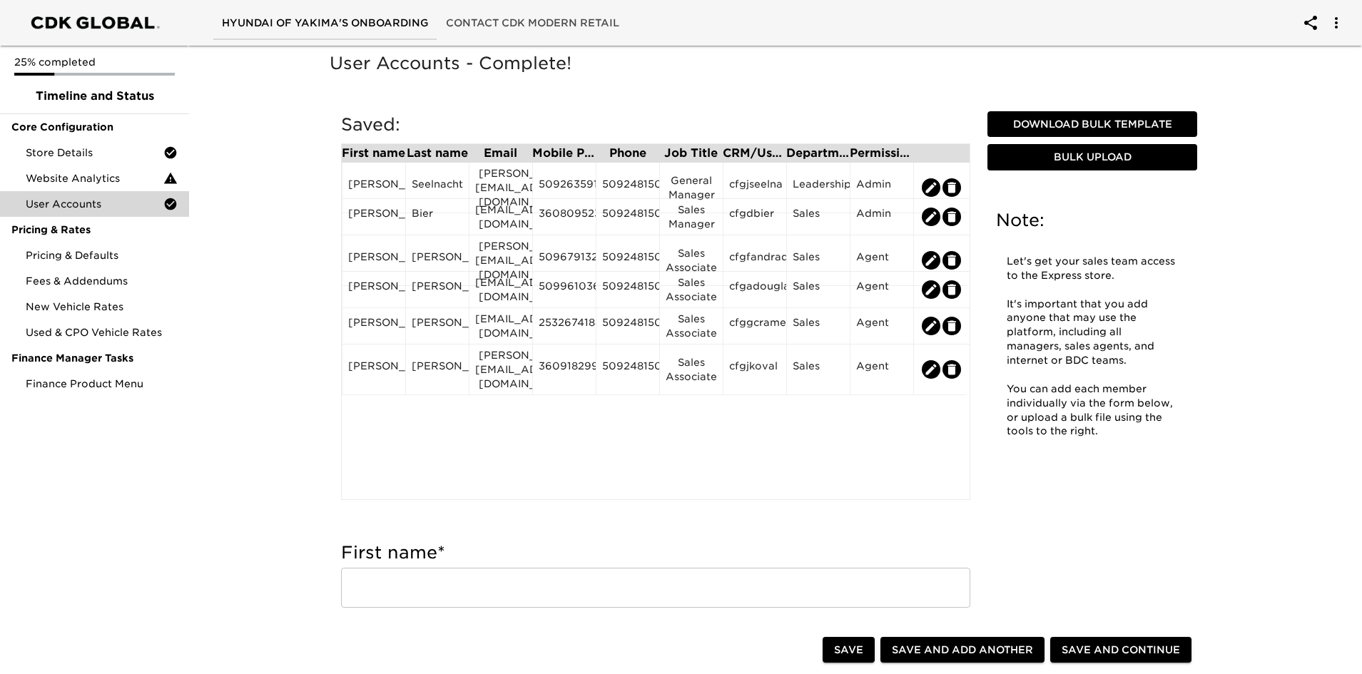
scroll to position [357, 0]
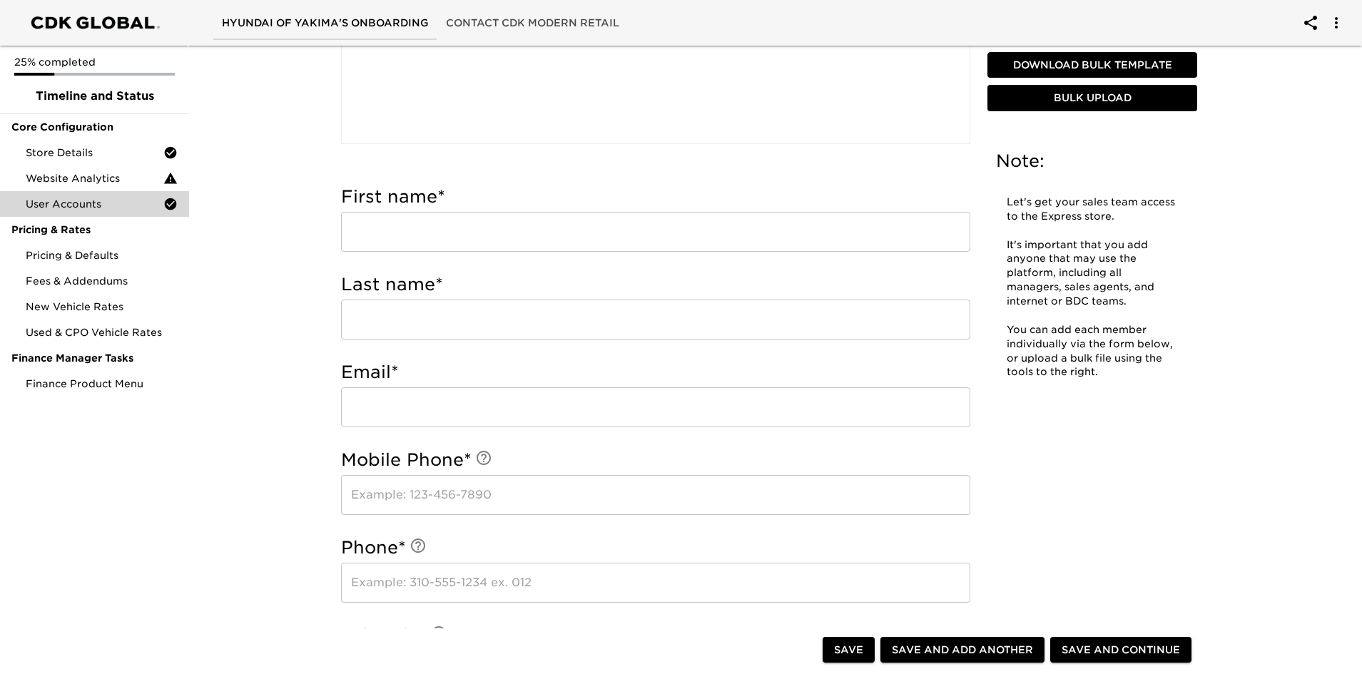
click at [390, 220] on input "text" at bounding box center [655, 232] width 629 height 40
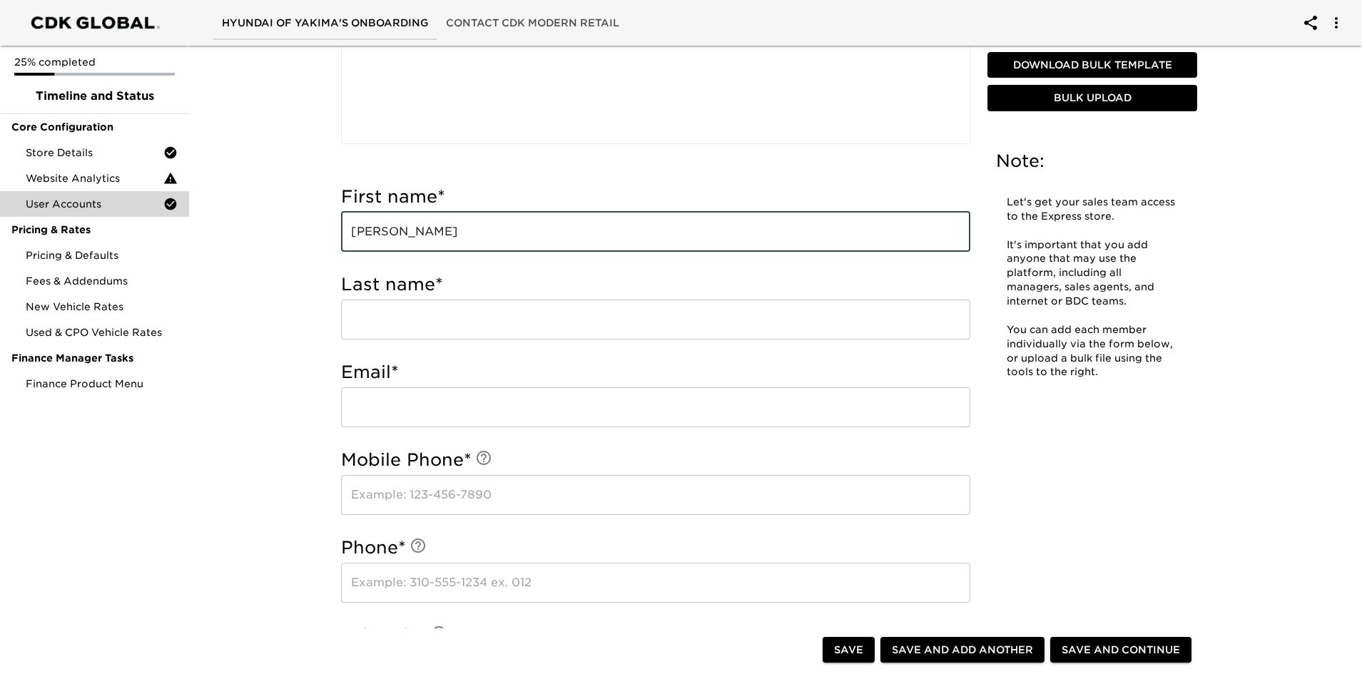
type input "[PERSON_NAME]"
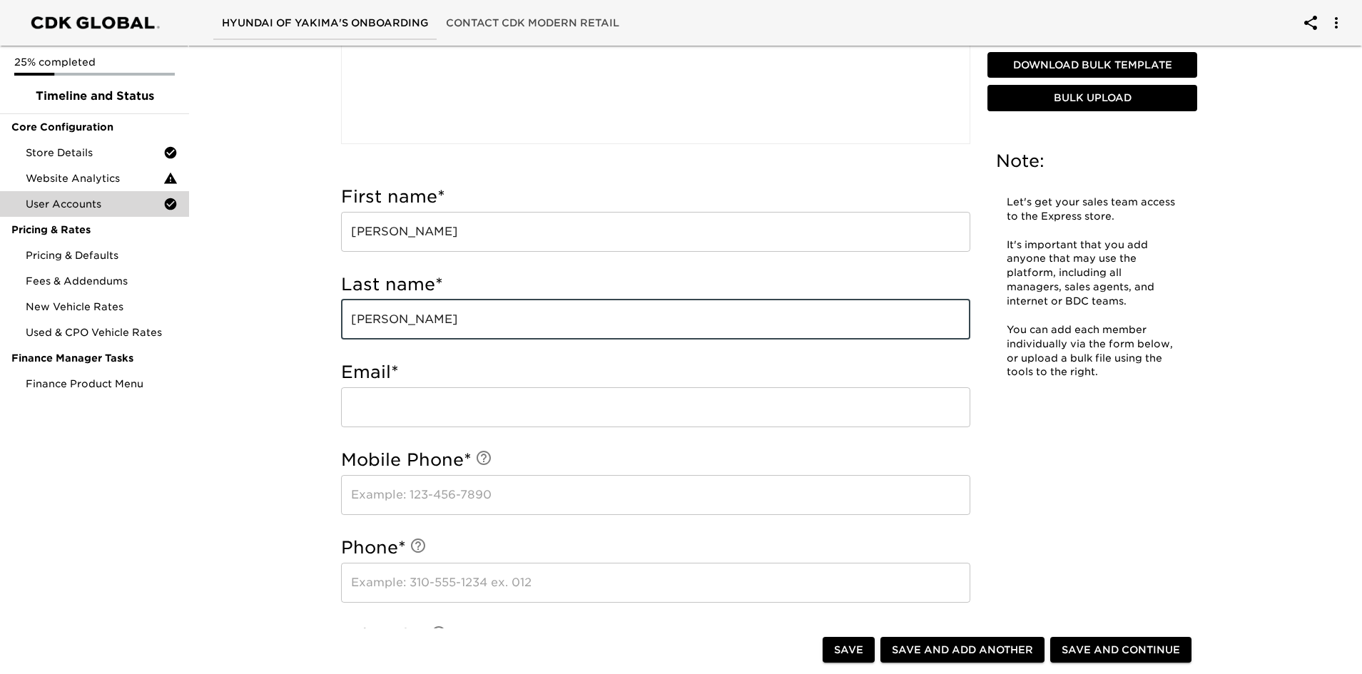
type input "[PERSON_NAME]"
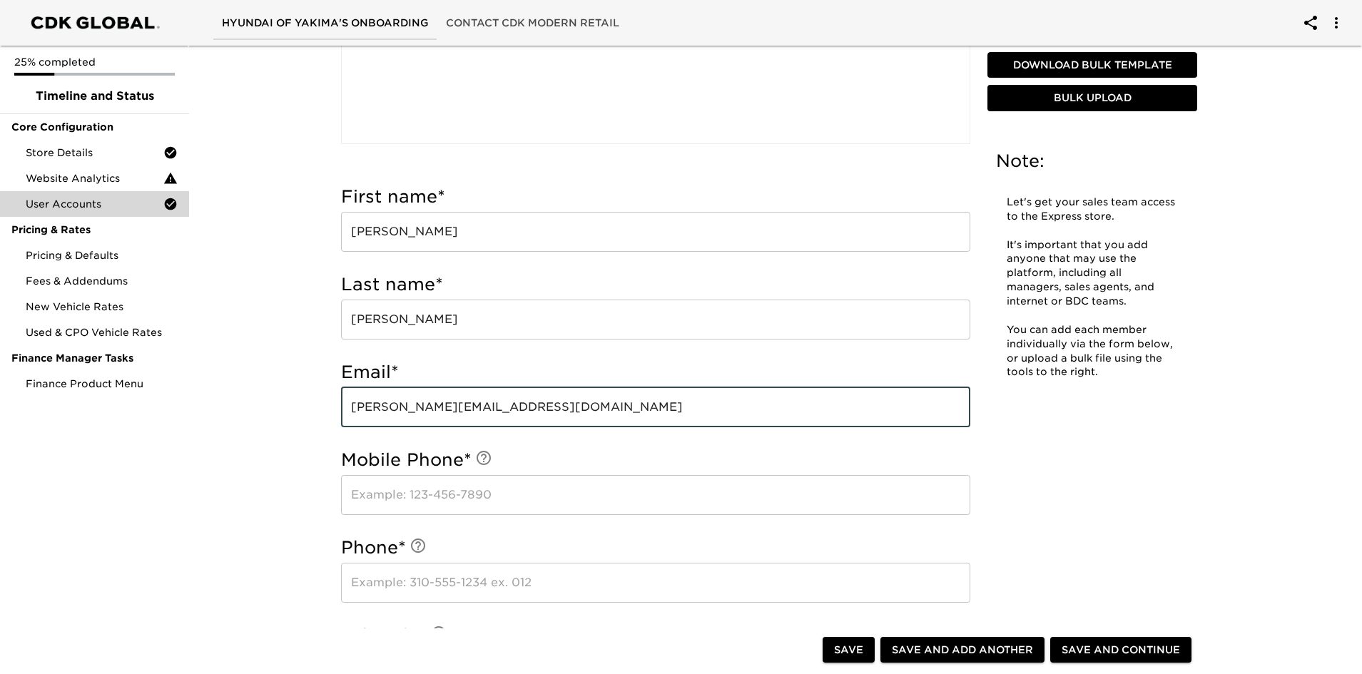
type input "[PERSON_NAME][EMAIL_ADDRESS][DOMAIN_NAME]"
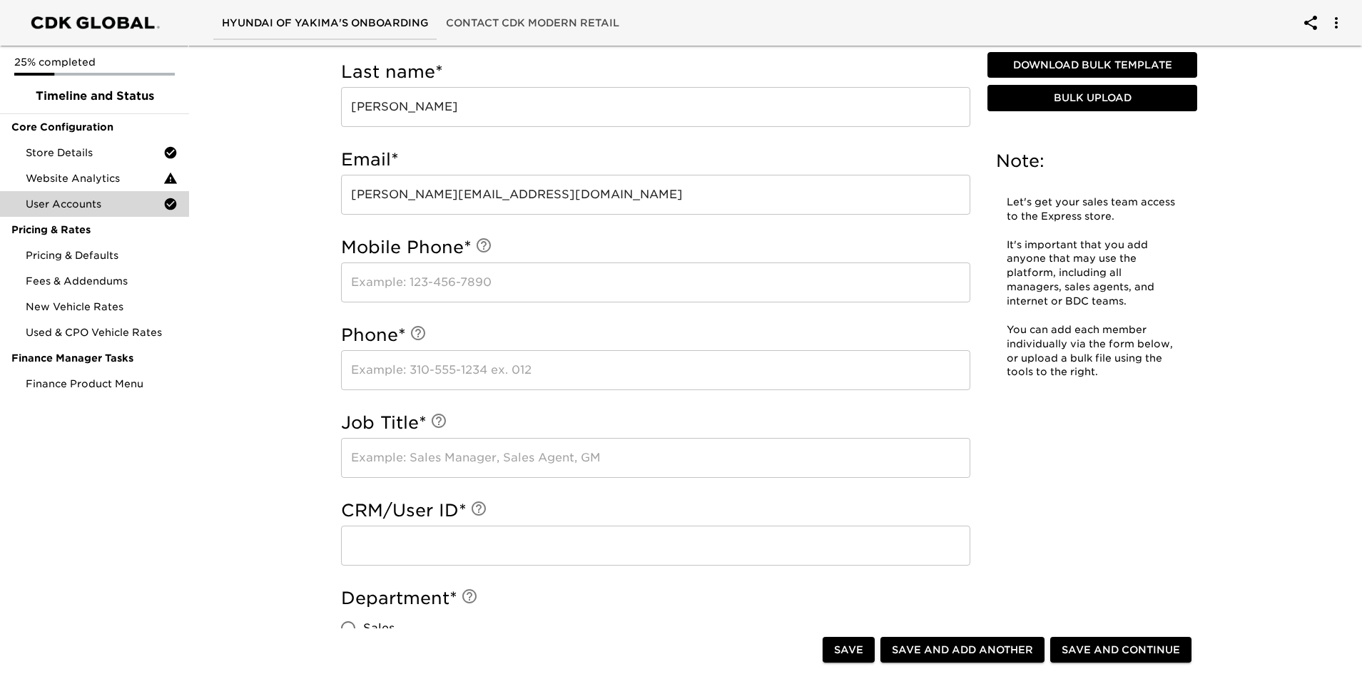
scroll to position [571, 0]
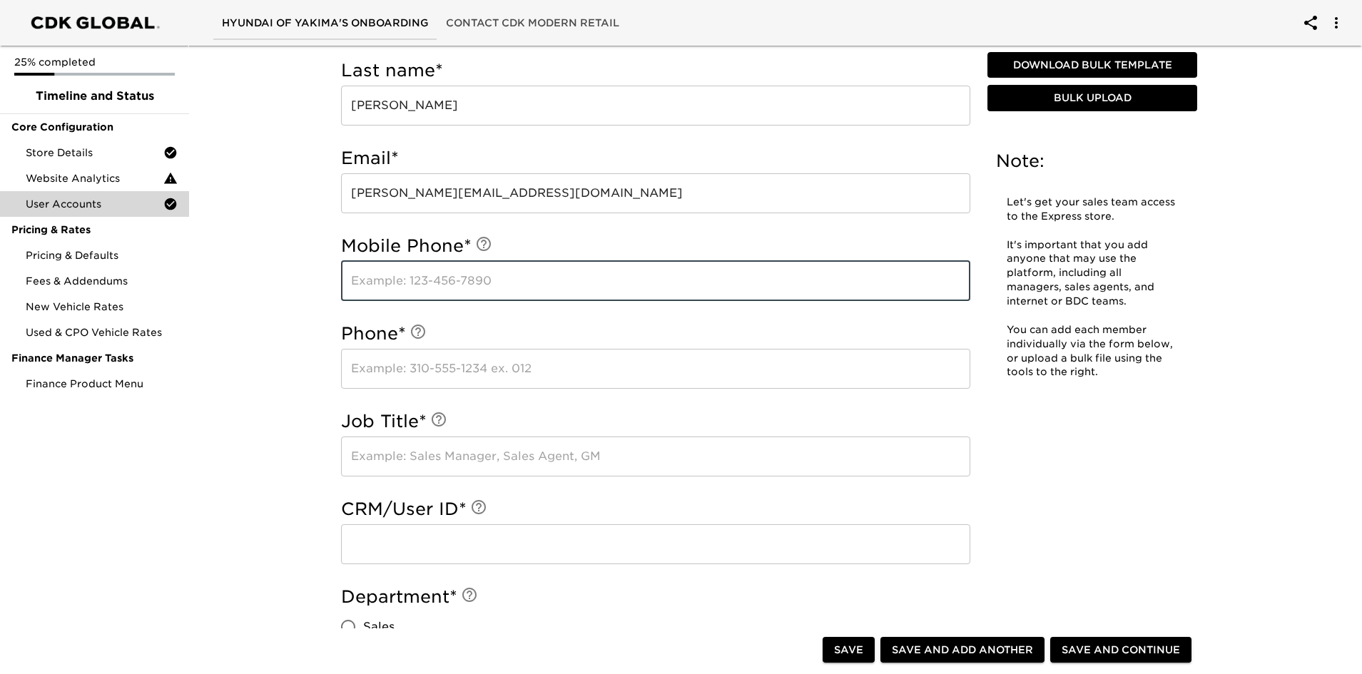
click at [383, 276] on input "text" at bounding box center [655, 281] width 629 height 40
type input "5093072385"
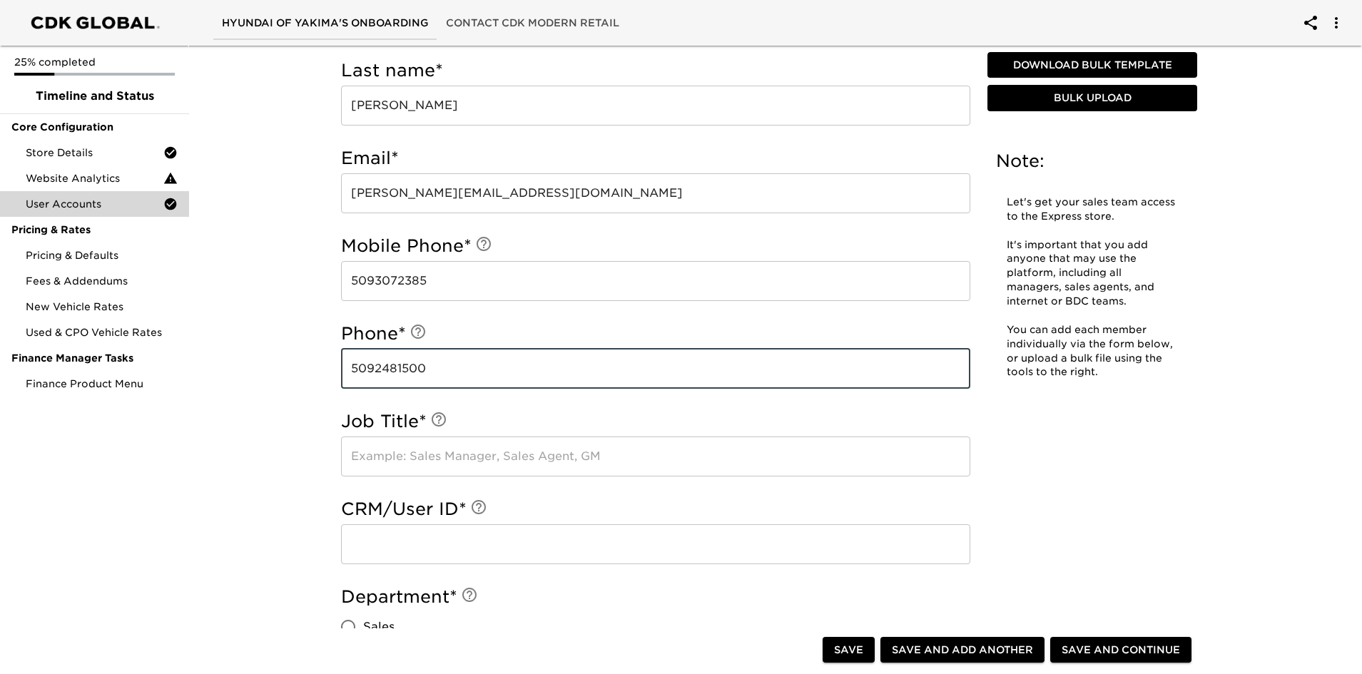
type input "5092481500"
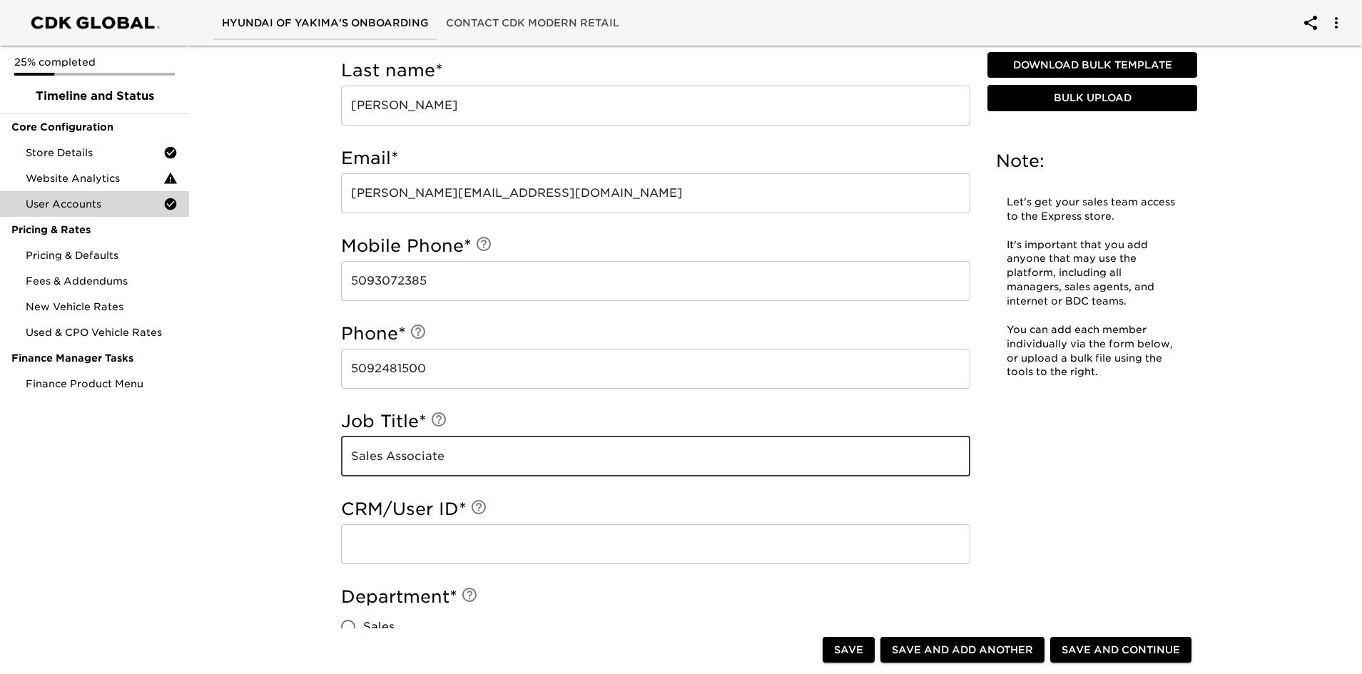
type input "Sales Associate"
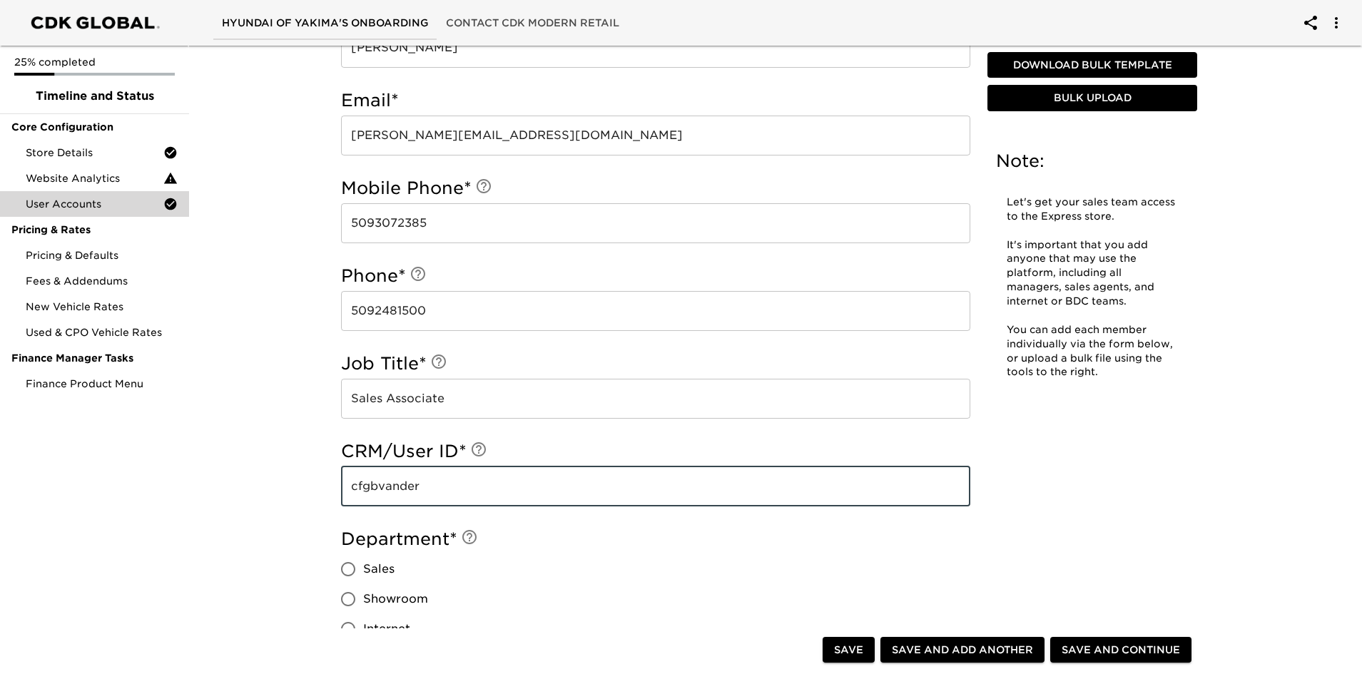
scroll to position [785, 0]
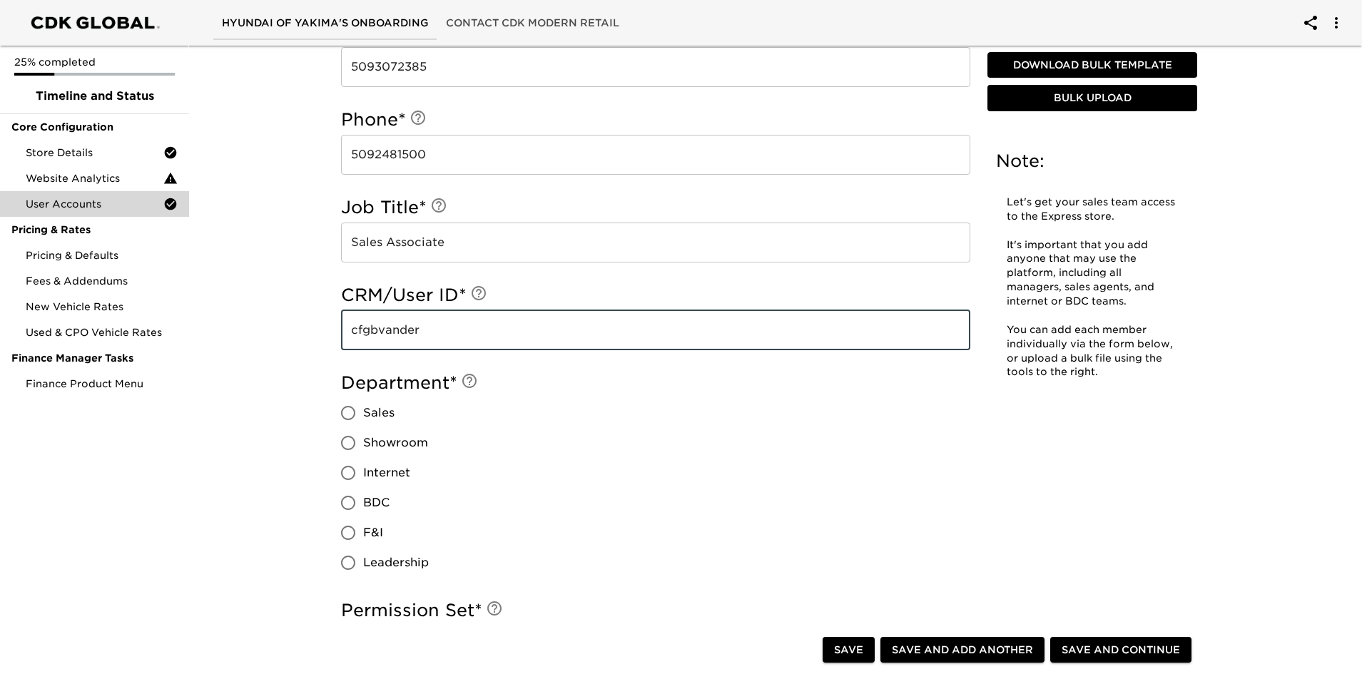
type input "cfgbvander"
click at [364, 405] on span "Sales" at bounding box center [378, 412] width 31 height 17
click at [363, 405] on input "Sales" at bounding box center [348, 413] width 30 height 30
radio input "true"
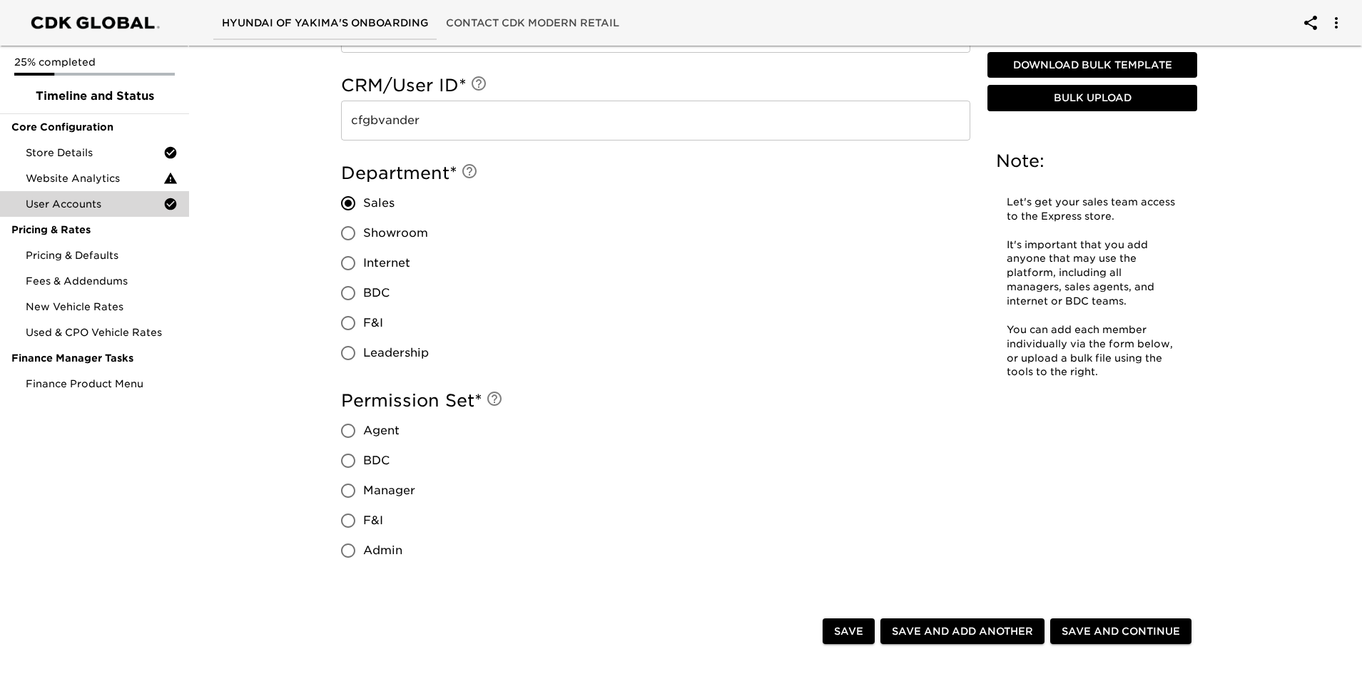
scroll to position [999, 0]
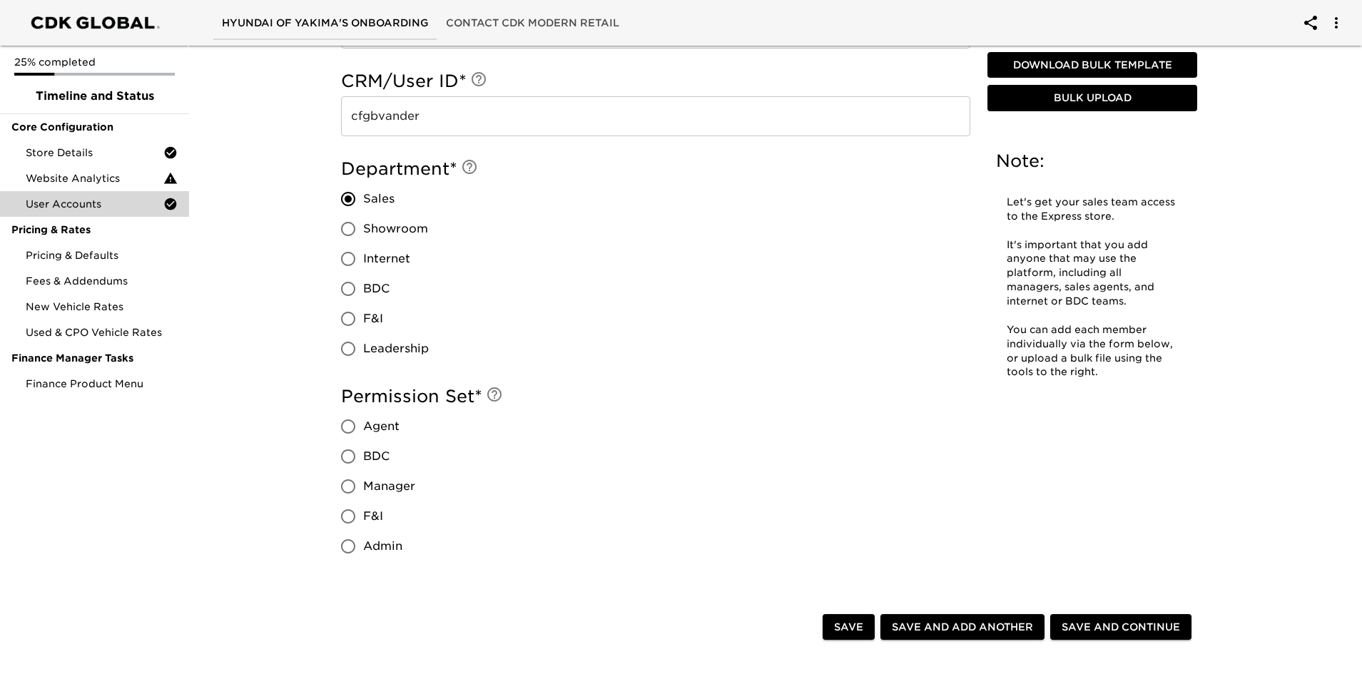
click at [374, 427] on span "Agent" at bounding box center [381, 426] width 36 height 17
click at [363, 427] on input "Agent" at bounding box center [348, 427] width 30 height 30
radio input "true"
click at [1093, 623] on span "Save and Continue" at bounding box center [1120, 627] width 118 height 18
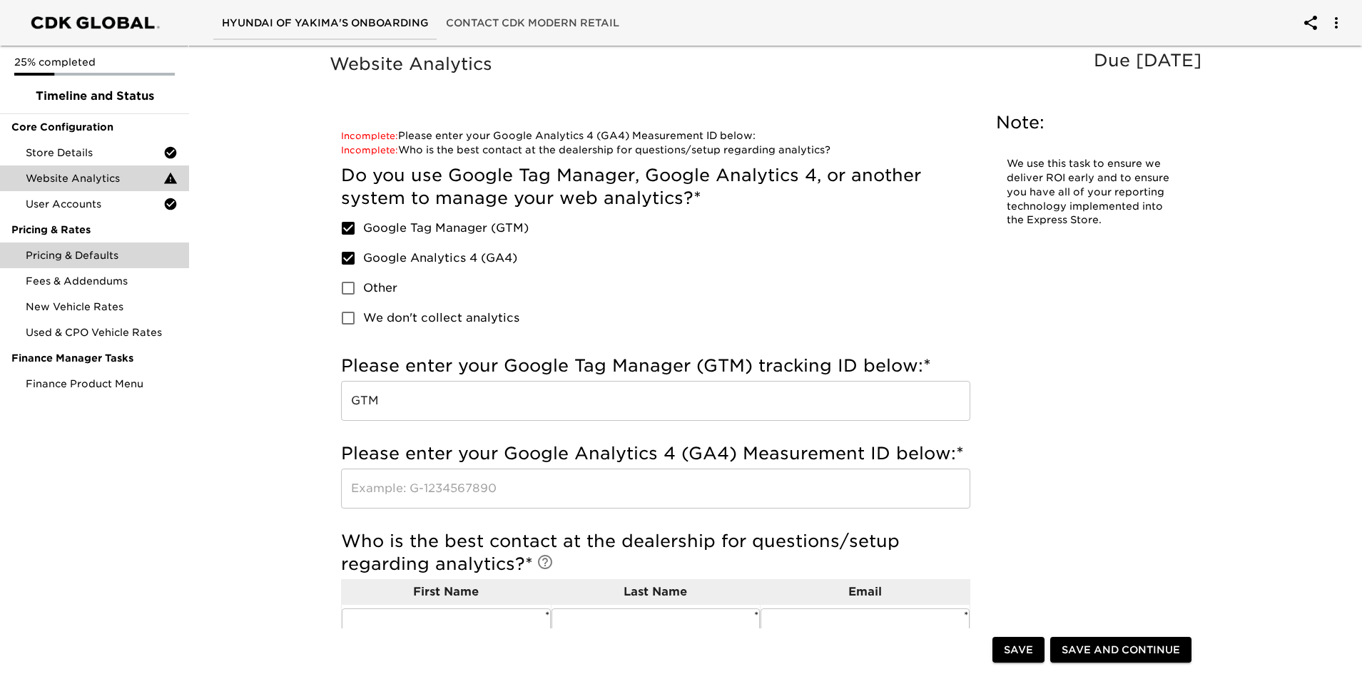
click at [83, 249] on span "Pricing & Defaults" at bounding box center [102, 255] width 152 height 14
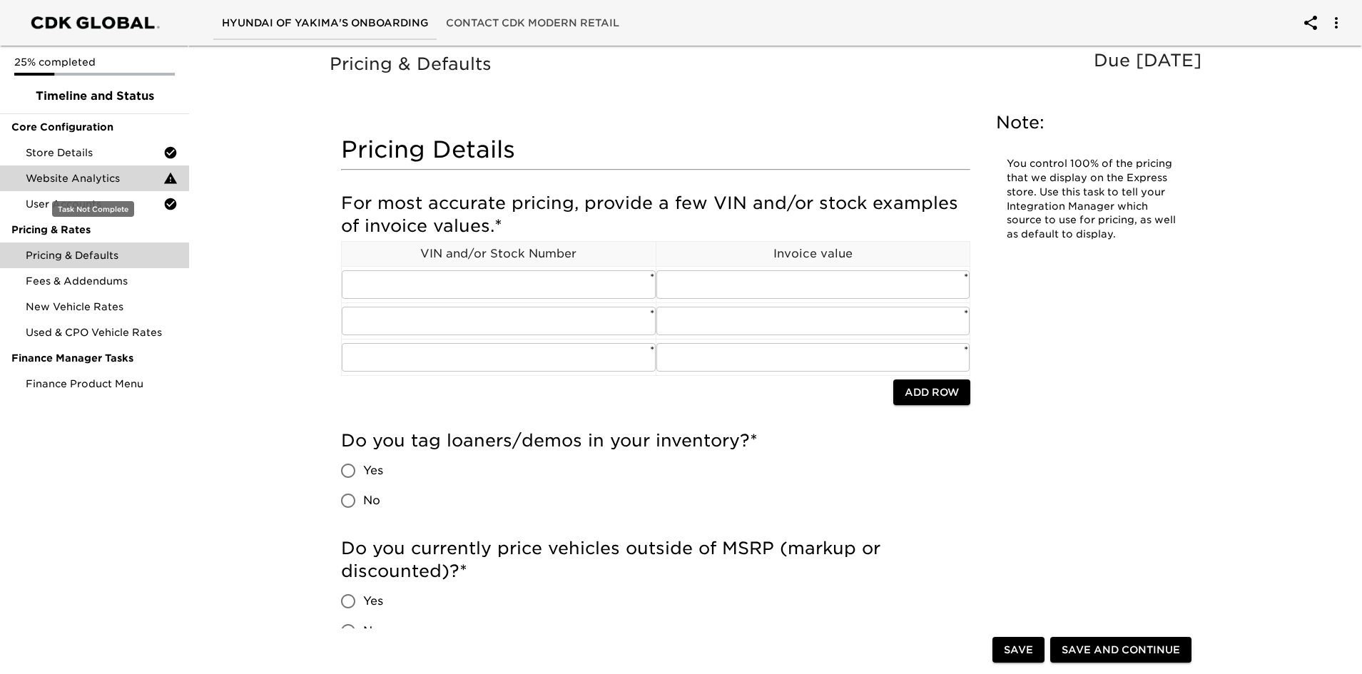
click at [126, 180] on span "Website Analytics" at bounding box center [95, 178] width 138 height 14
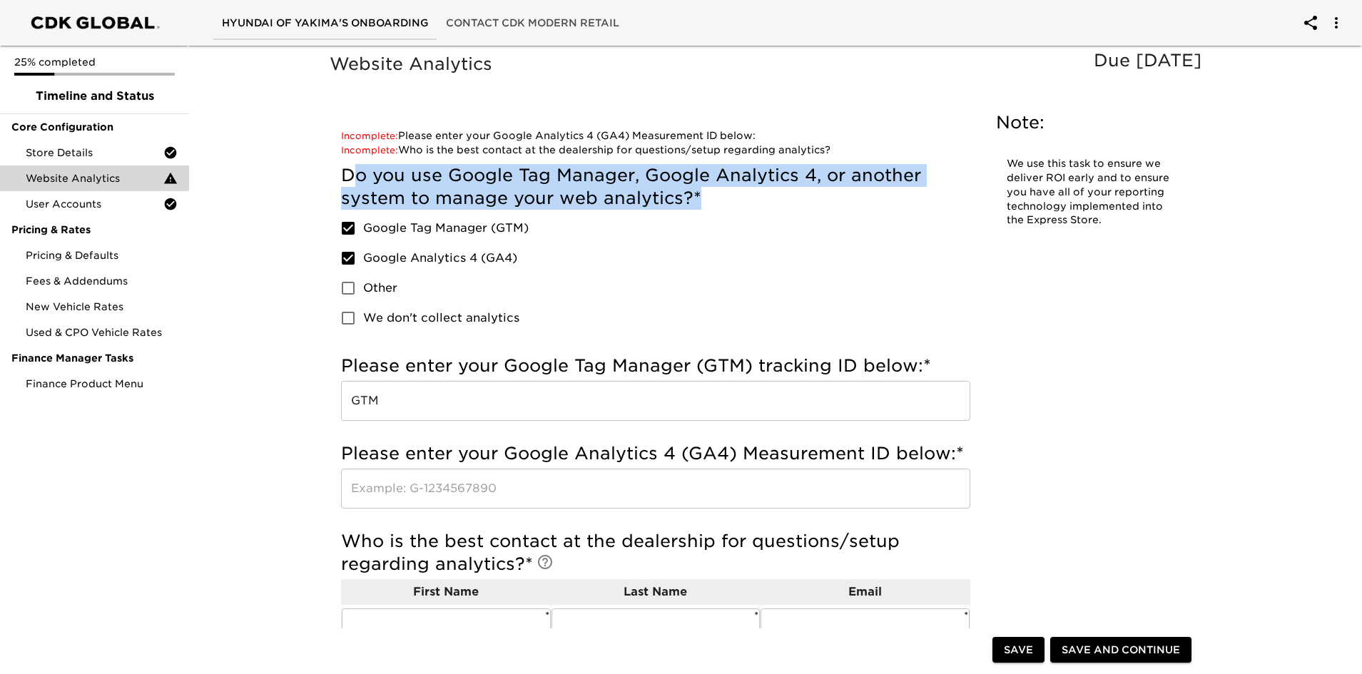
drag, startPoint x: 710, startPoint y: 198, endPoint x: 356, endPoint y: 168, distance: 355.0
click at [356, 168] on h5 "Do you use Google Tag Manager, Google Analytics 4, or another system to manage …" at bounding box center [655, 187] width 629 height 46
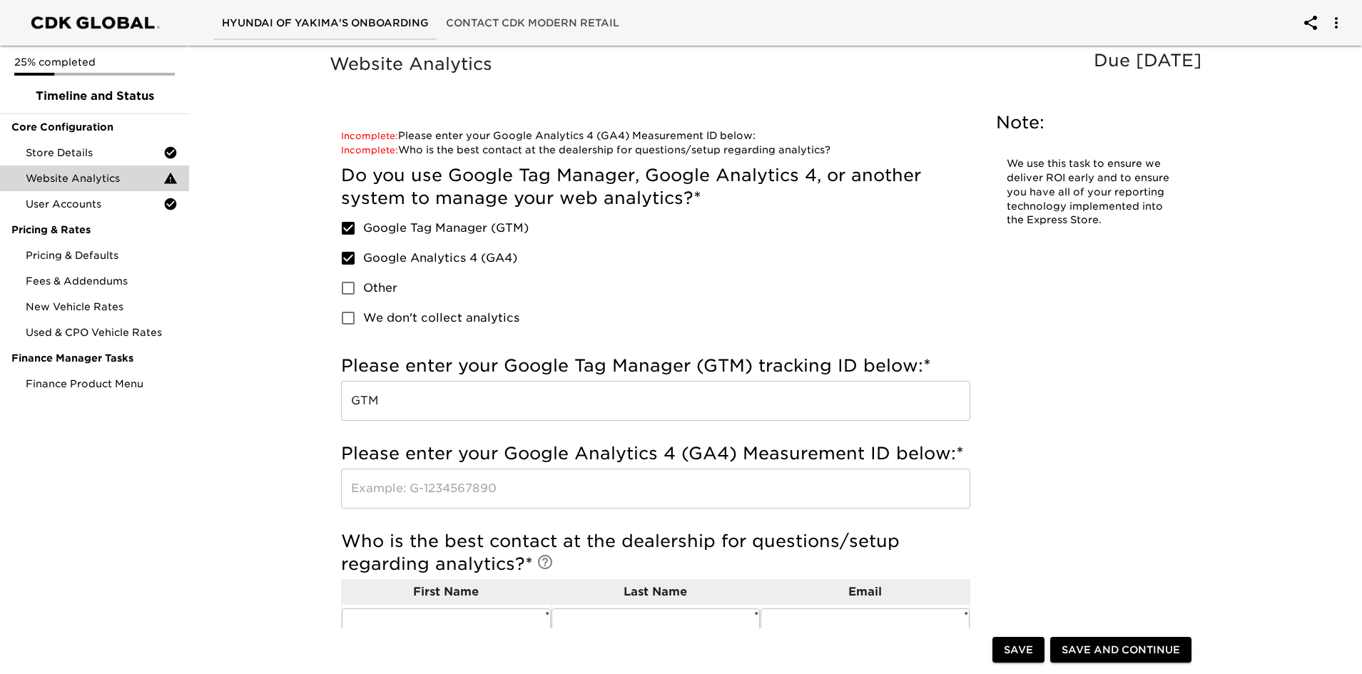
click at [346, 175] on h5 "Do you use Google Tag Manager, Google Analytics 4, or another system to manage …" at bounding box center [655, 187] width 629 height 46
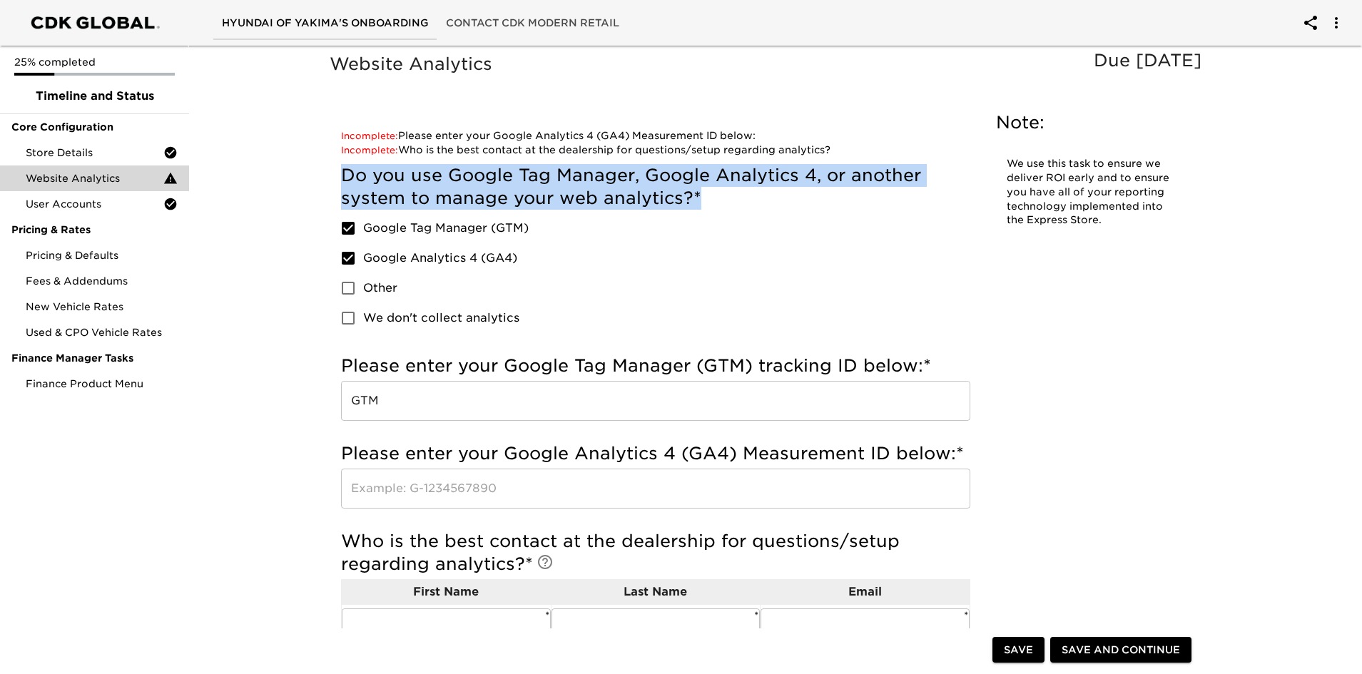
drag, startPoint x: 355, startPoint y: 175, endPoint x: 702, endPoint y: 199, distance: 348.2
click at [702, 199] on h5 "Do you use Google Tag Manager, Google Analytics 4, or another system to manage …" at bounding box center [655, 187] width 629 height 46
click at [705, 198] on h5 "Do you use Google Tag Manager, Google Analytics 4, or another system to manage …" at bounding box center [655, 187] width 629 height 46
drag, startPoint x: 705, startPoint y: 198, endPoint x: 334, endPoint y: 179, distance: 371.4
click at [334, 179] on div "Incomplete: Please enter your Google Analytics 4 (GA4) Measurement ID below: In…" at bounding box center [656, 483] width 652 height 732
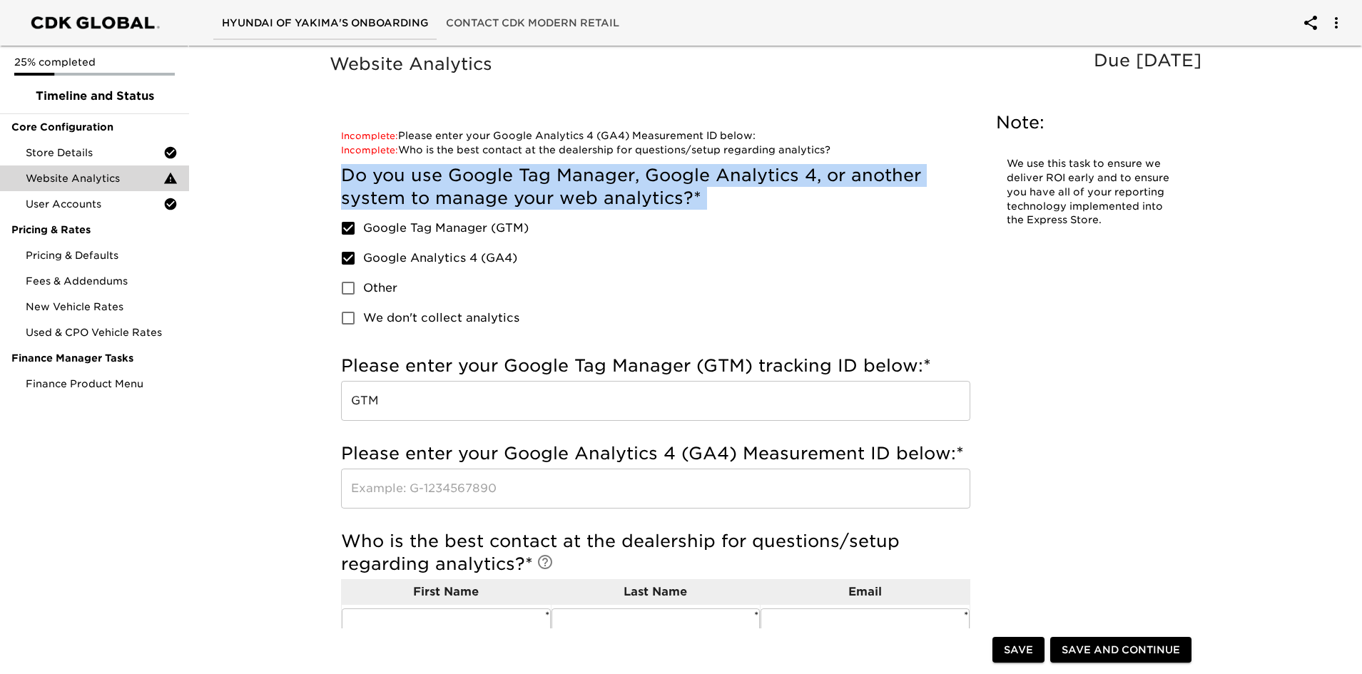
click at [345, 173] on h5 "Do you use Google Tag Manager, Google Analytics 4, or another system to manage …" at bounding box center [655, 187] width 629 height 46
drag, startPoint x: 345, startPoint y: 173, endPoint x: 696, endPoint y: 201, distance: 352.8
click at [696, 201] on h5 "Do you use Google Tag Manager, Google Analytics 4, or another system to manage …" at bounding box center [655, 187] width 629 height 46
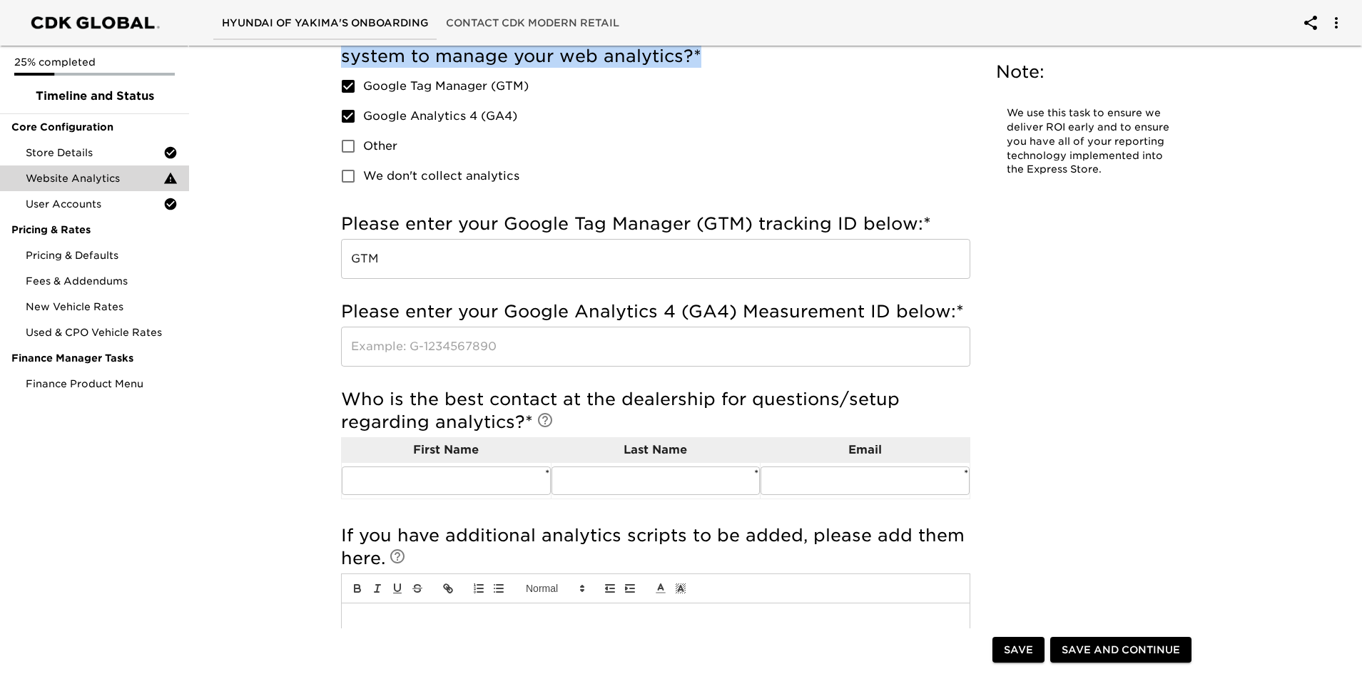
scroll to position [143, 0]
click at [437, 268] on input "GTM" at bounding box center [655, 258] width 629 height 40
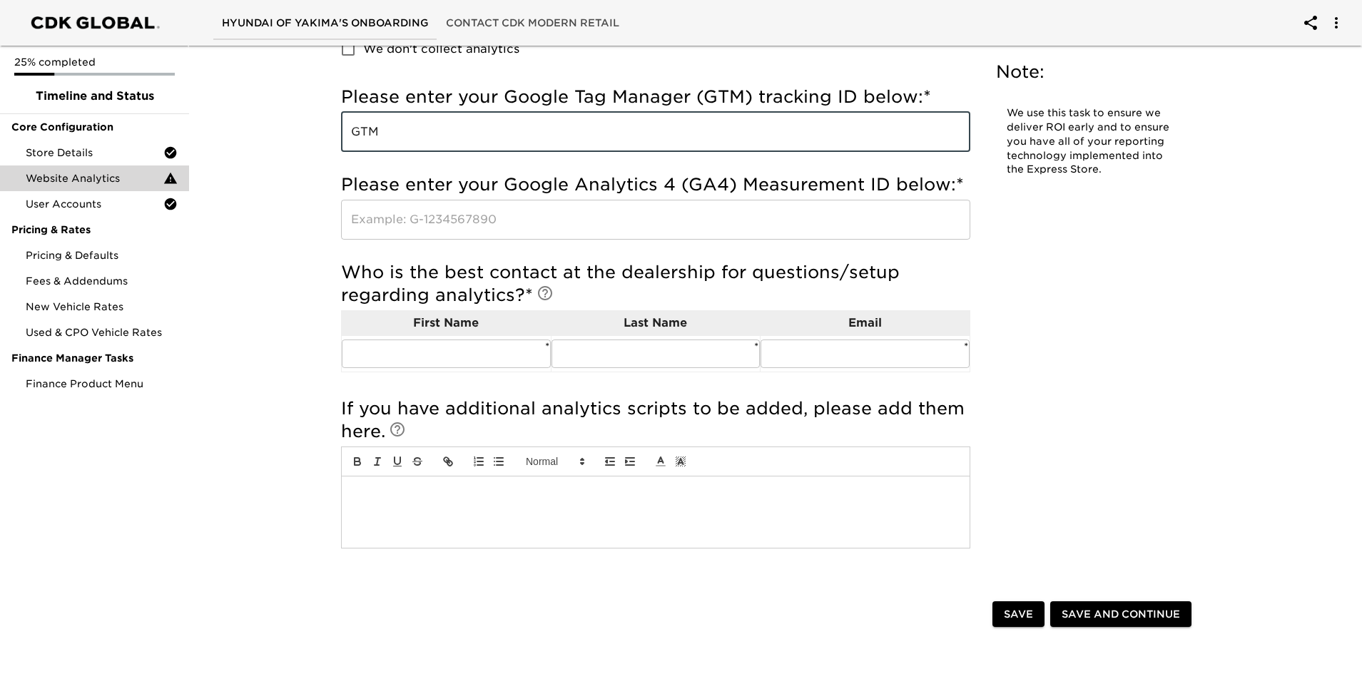
scroll to position [285, 0]
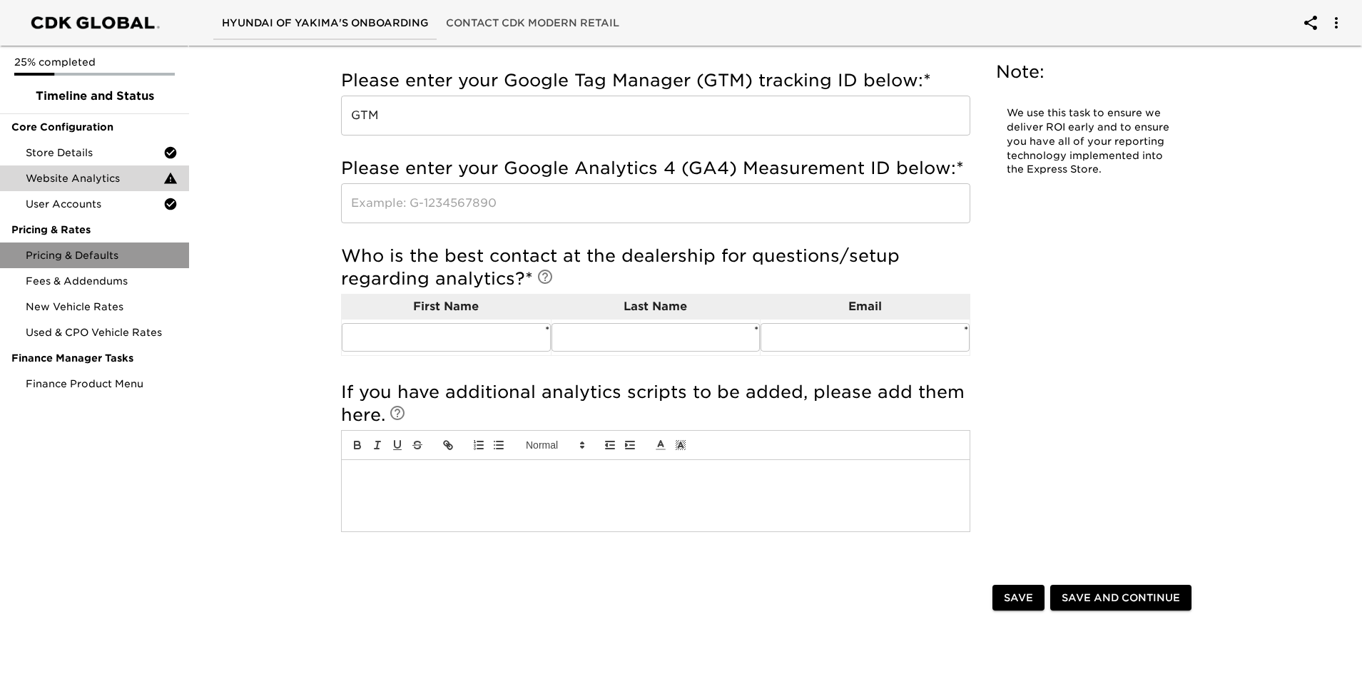
click at [88, 255] on span "Pricing & Defaults" at bounding box center [102, 255] width 152 height 14
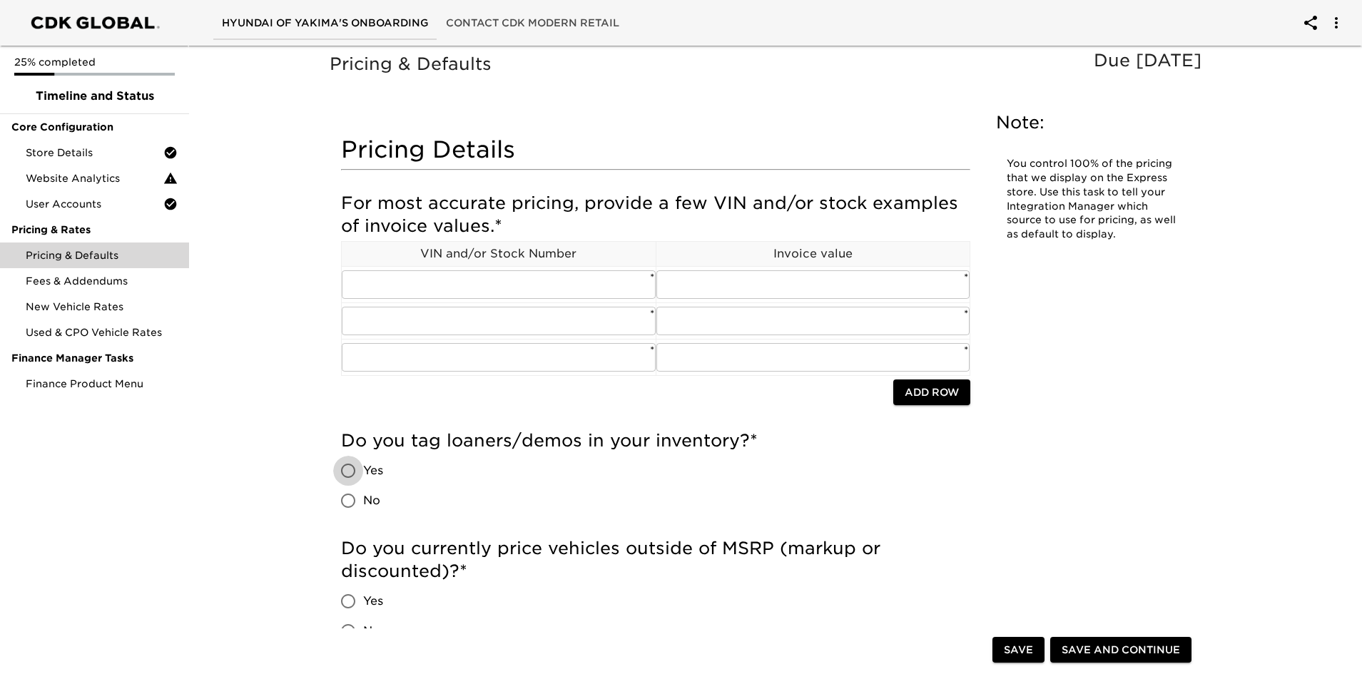
click at [352, 470] on input "Yes" at bounding box center [348, 471] width 30 height 30
radio input "true"
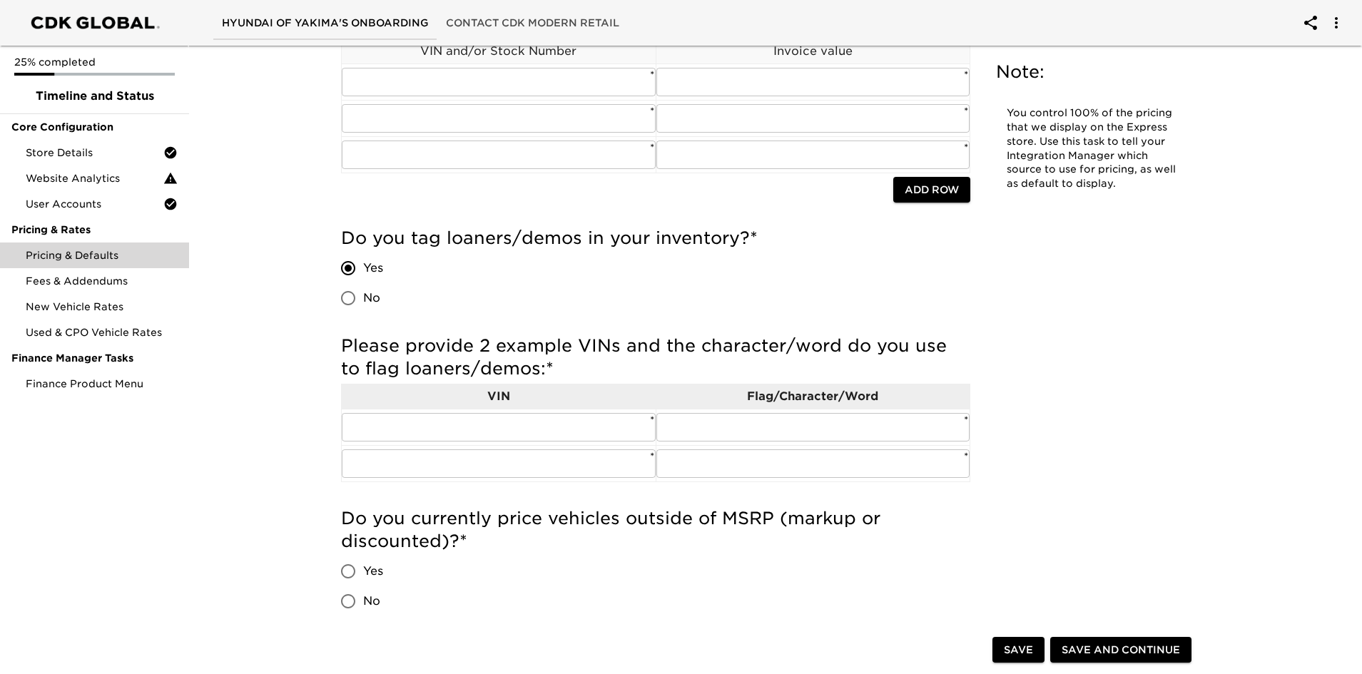
scroll to position [214, 0]
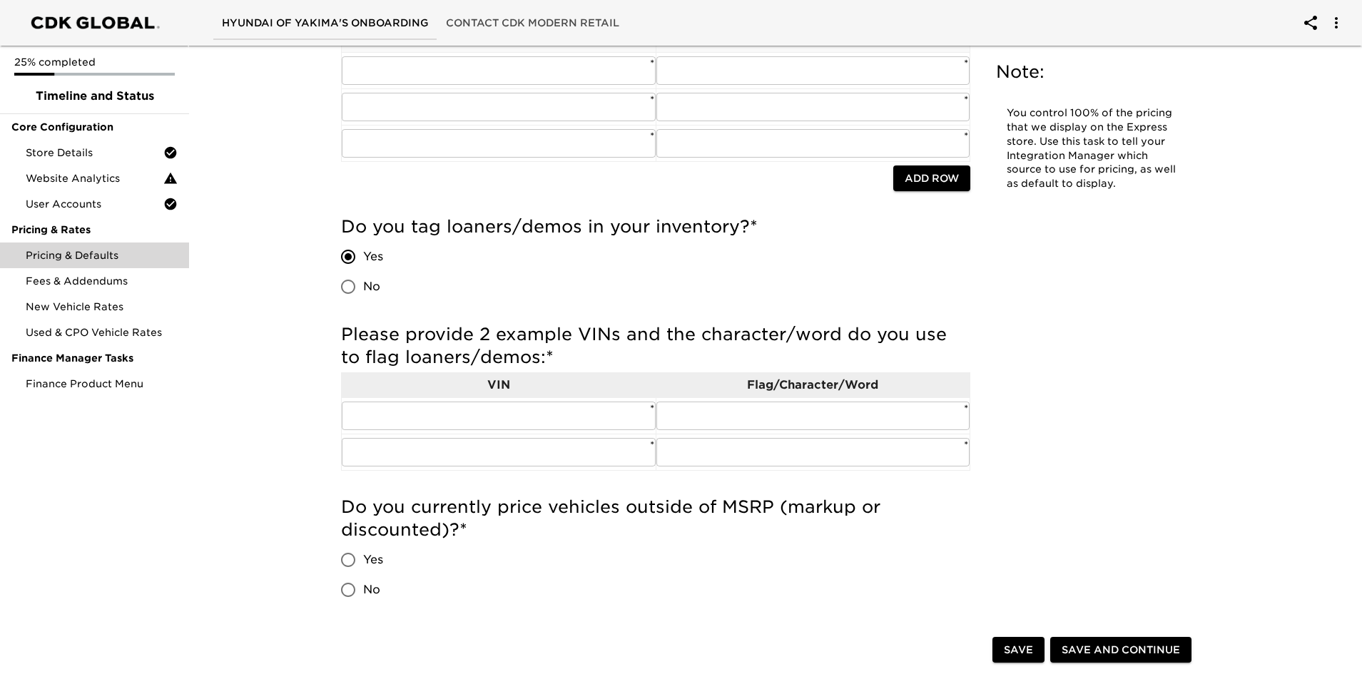
click at [354, 287] on input "No" at bounding box center [348, 287] width 30 height 30
radio input "true"
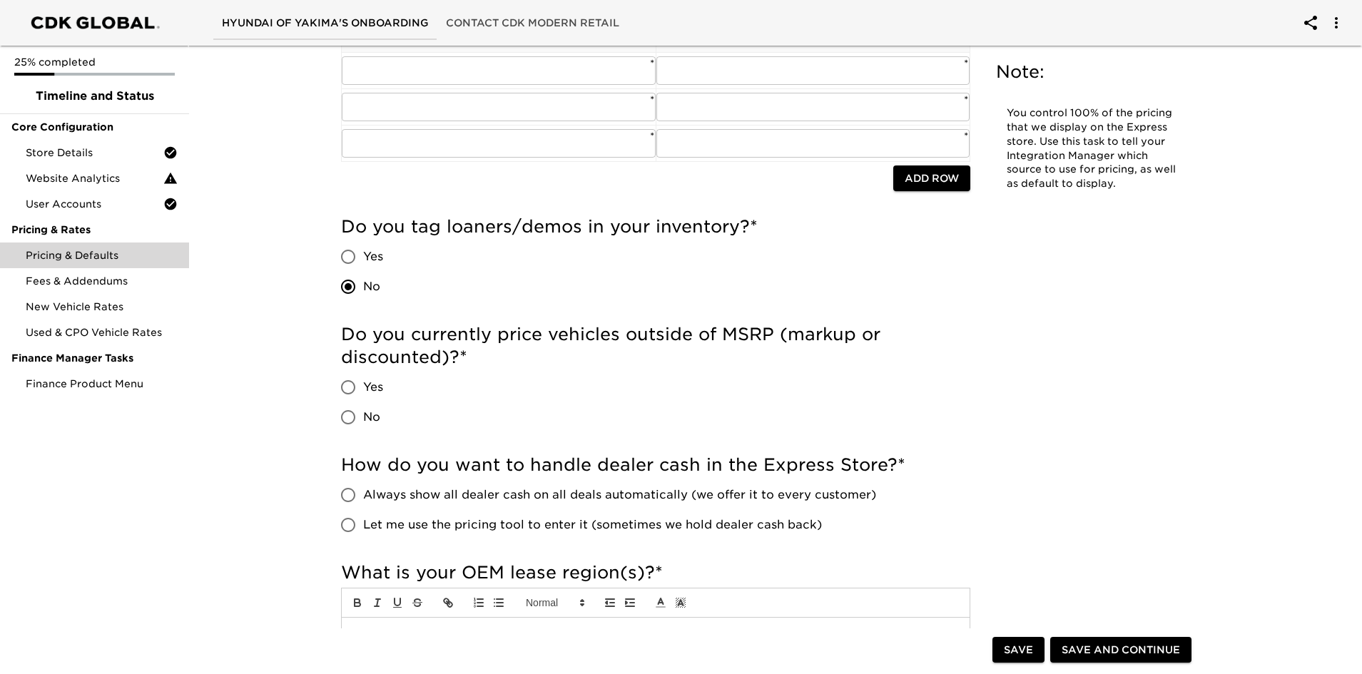
click at [351, 384] on input "Yes" at bounding box center [348, 387] width 30 height 30
radio input "true"
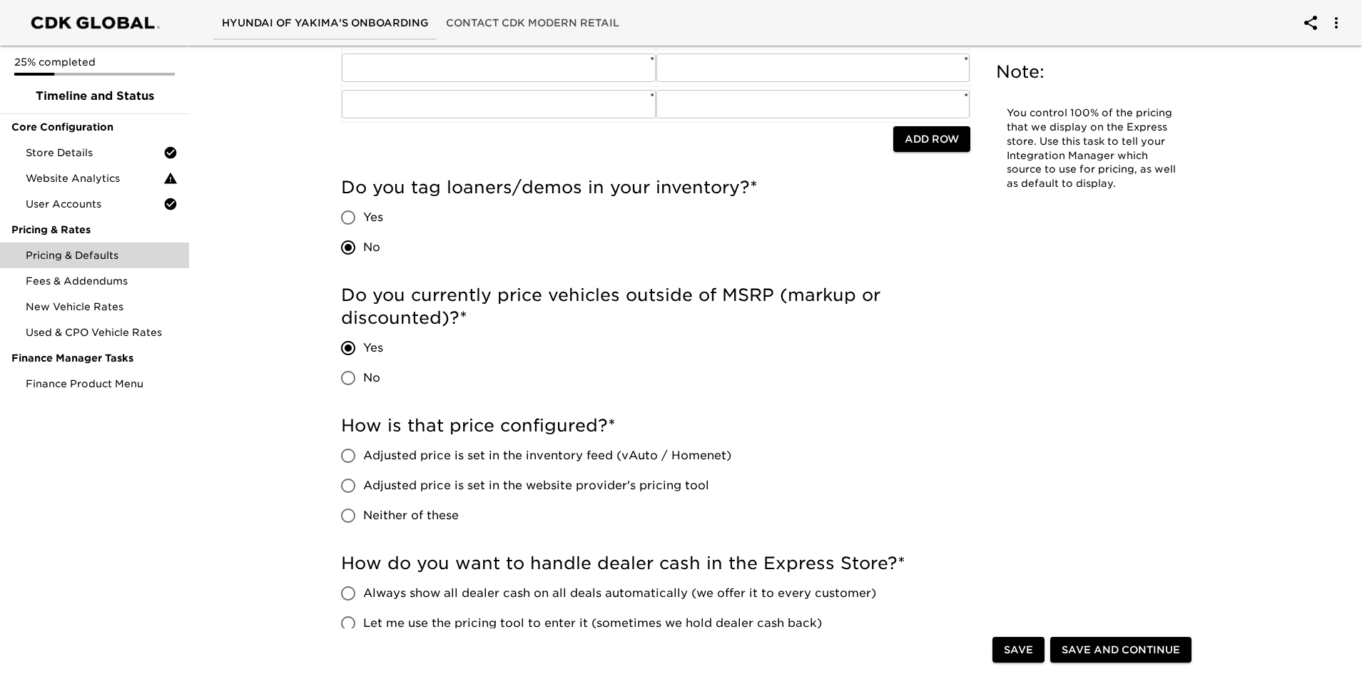
scroll to position [285, 0]
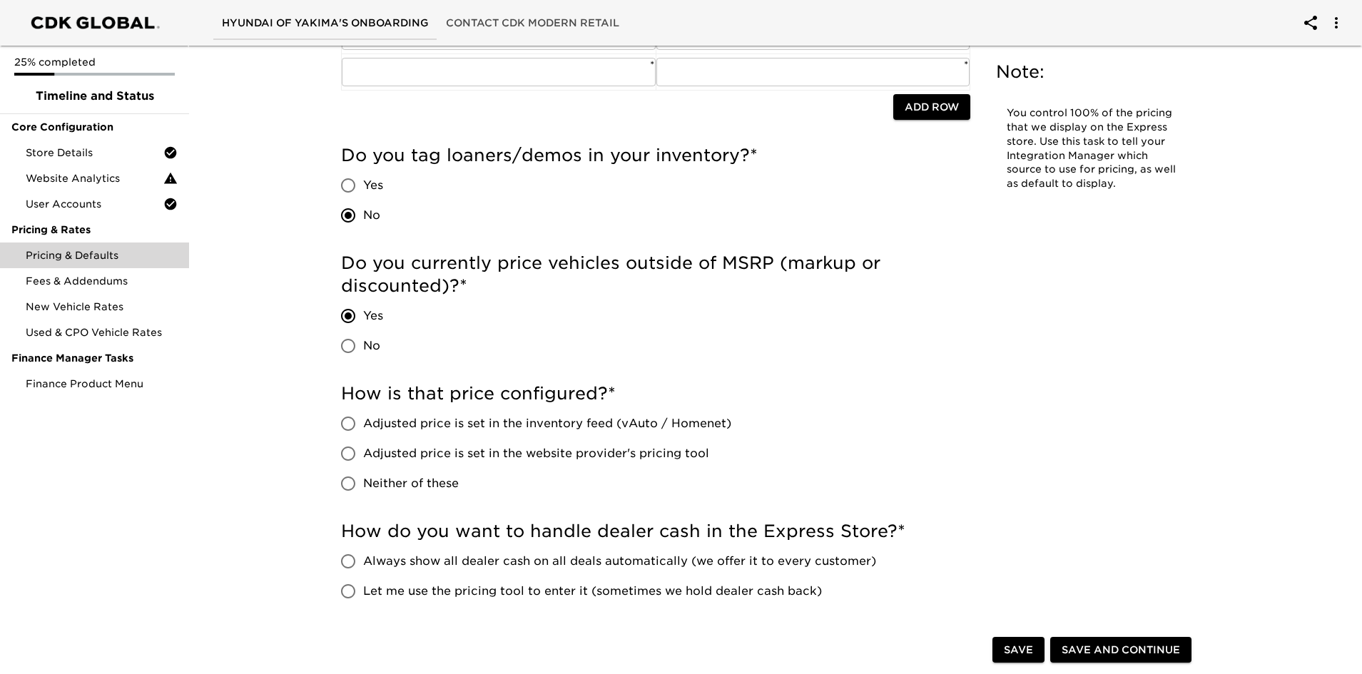
click at [360, 422] on input "Adjusted price is set in the inventory feed (vAuto / Homenet)" at bounding box center [348, 424] width 30 height 30
radio input "true"
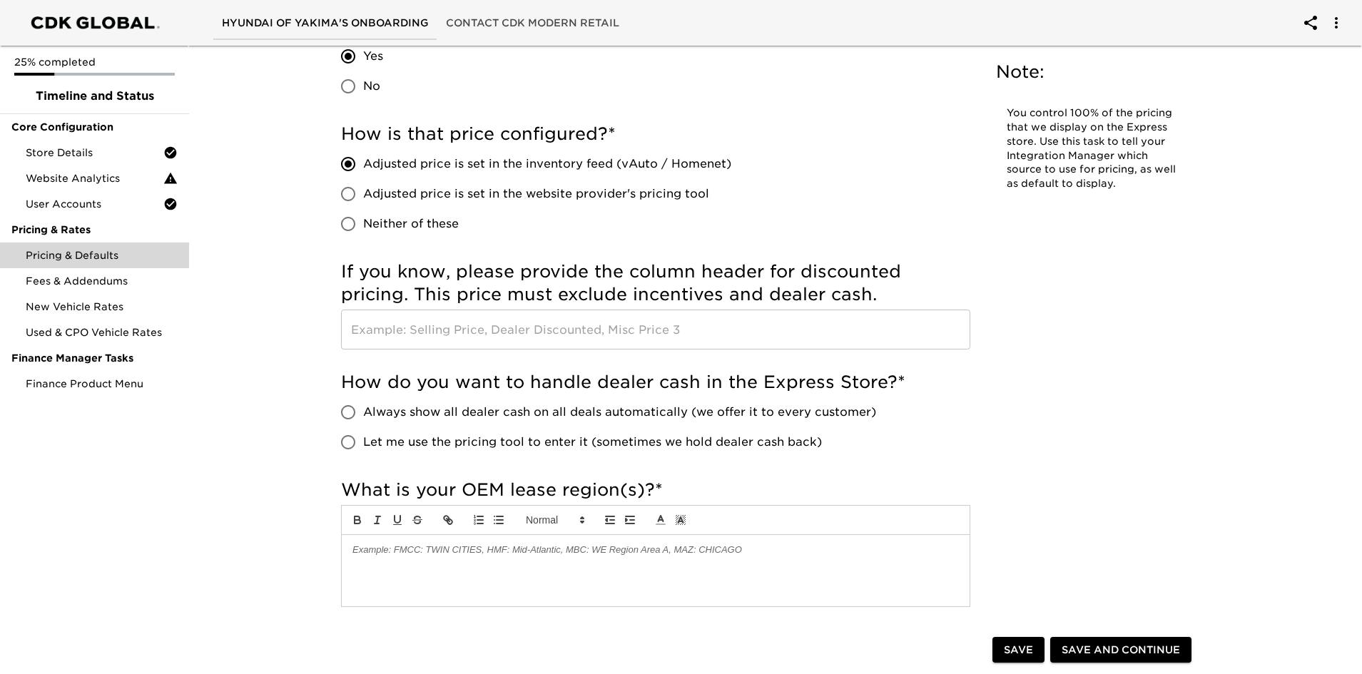
scroll to position [571, 0]
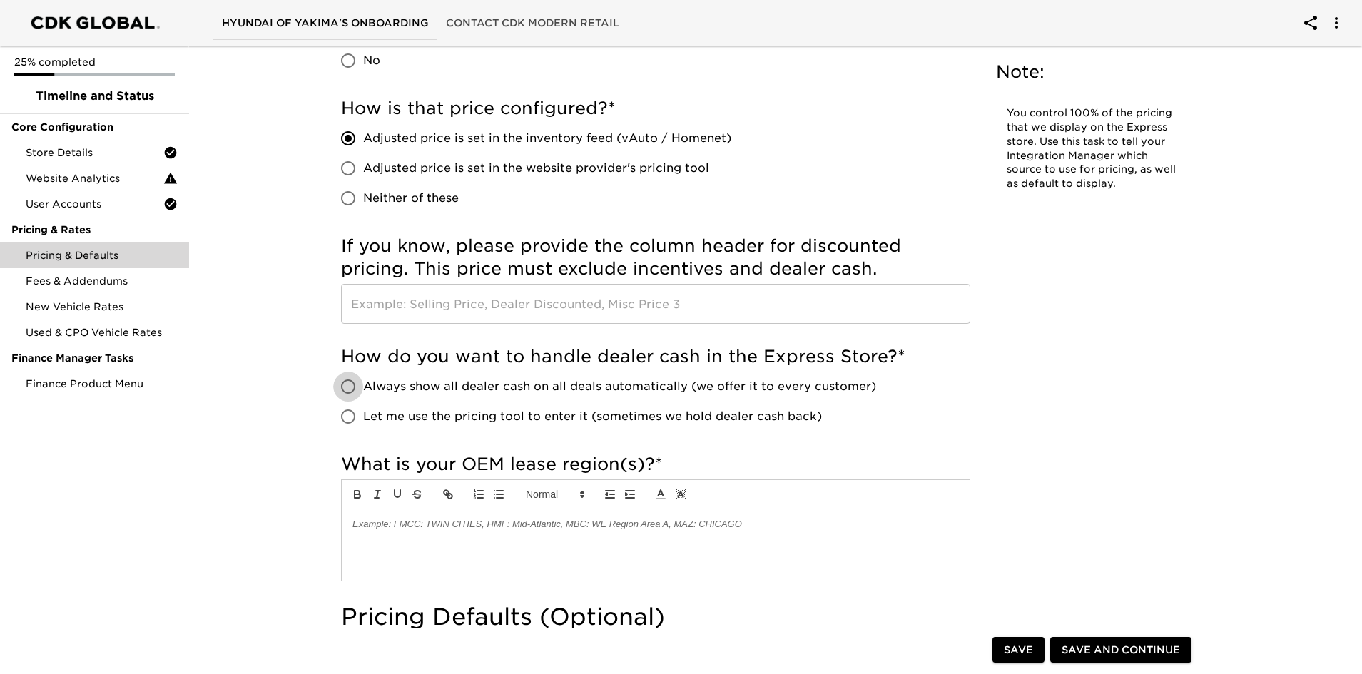
click at [347, 383] on input "Always show all dealer cash on all deals automatically (we offer it to every cu…" at bounding box center [348, 387] width 30 height 30
radio input "true"
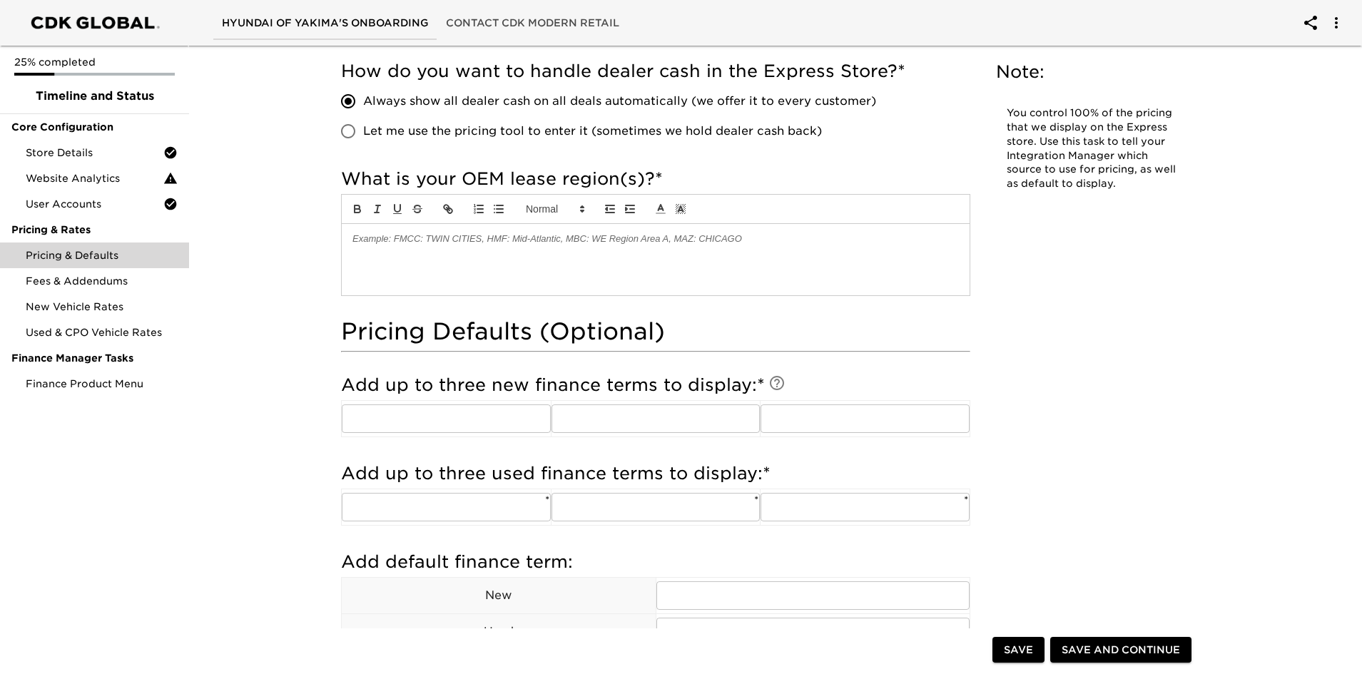
scroll to position [927, 0]
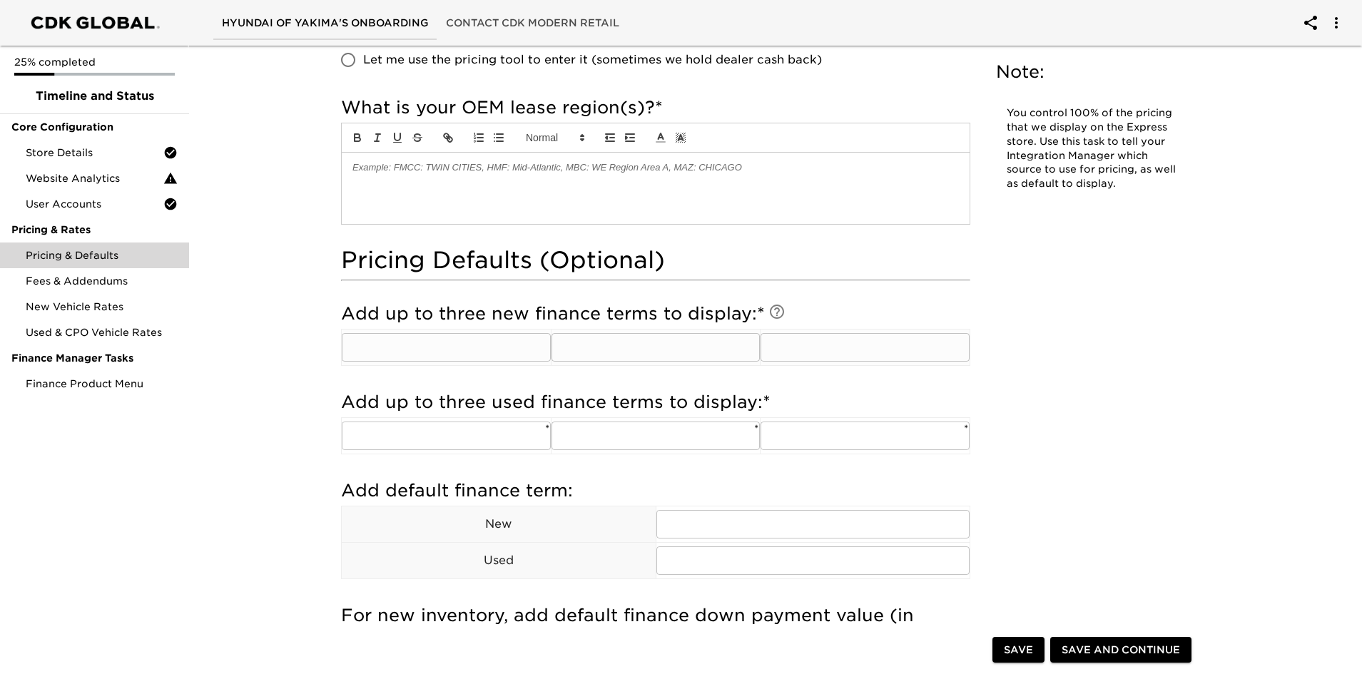
click at [415, 351] on input "text" at bounding box center [446, 347] width 209 height 29
type input "48"
type input "60"
type input "72"
click at [417, 437] on input "text" at bounding box center [446, 436] width 209 height 29
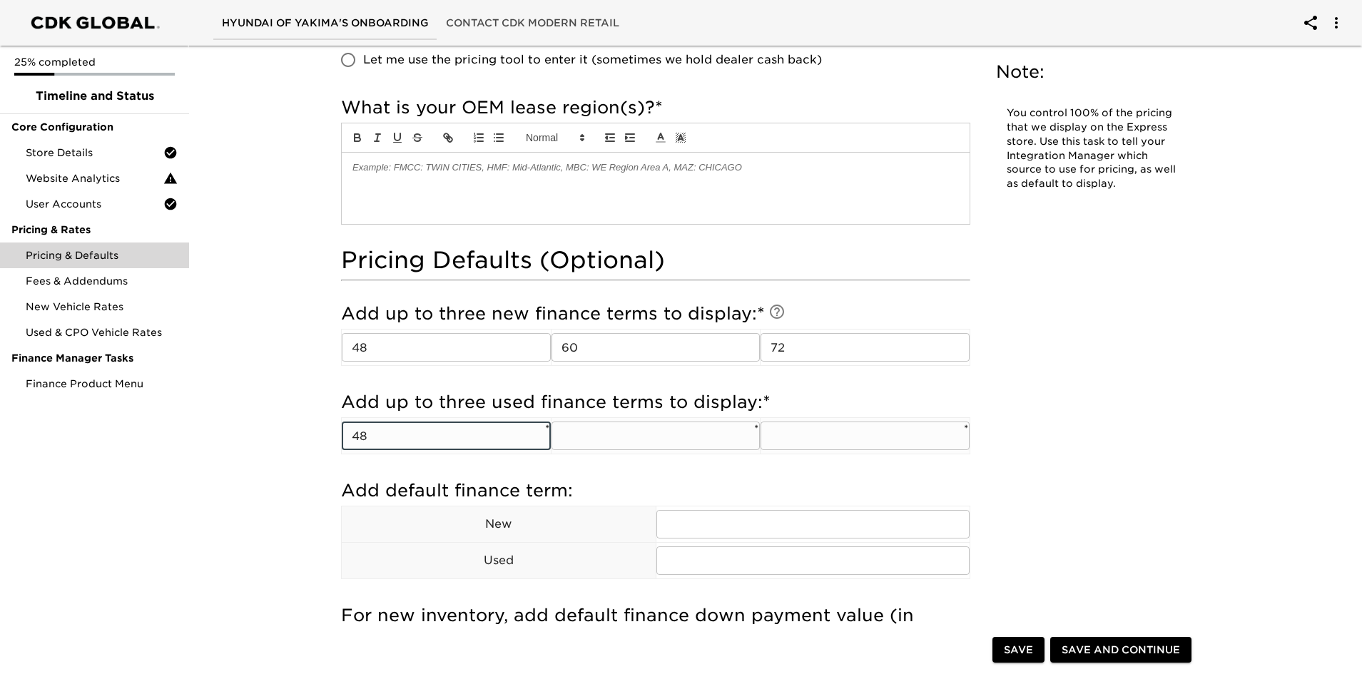
type input "48"
type input "60"
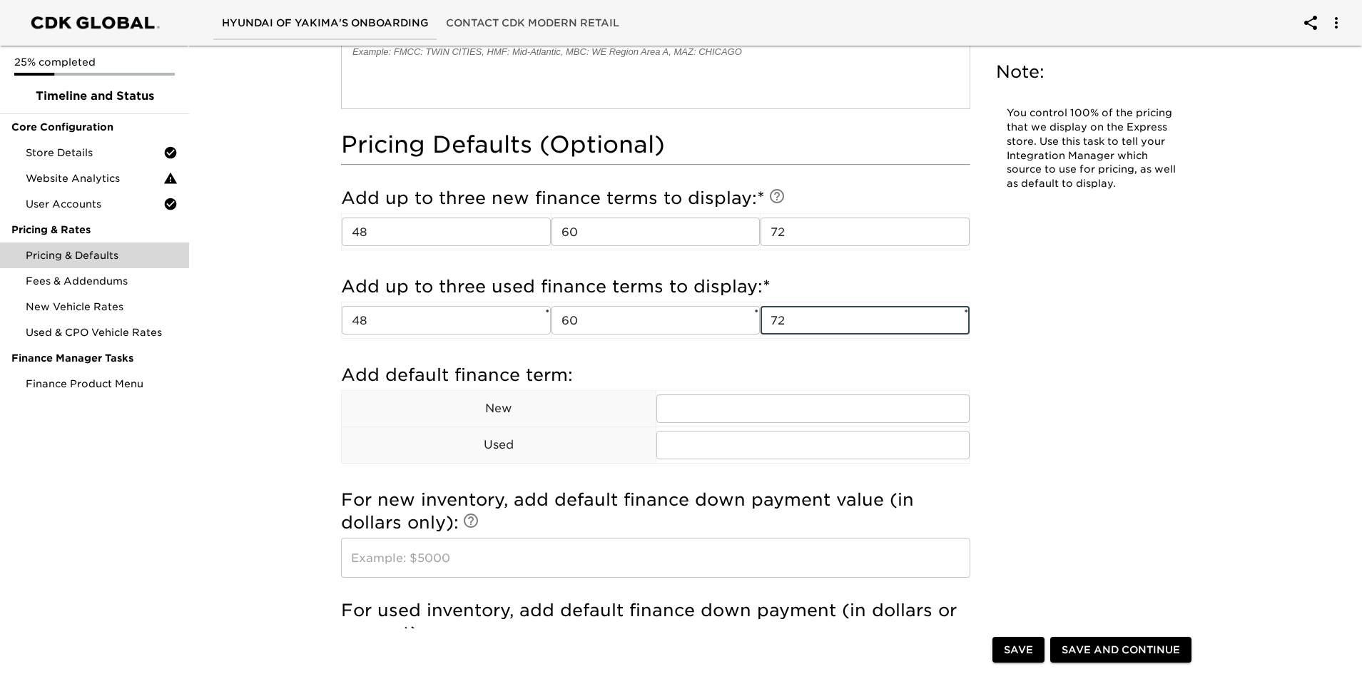
scroll to position [1070, 0]
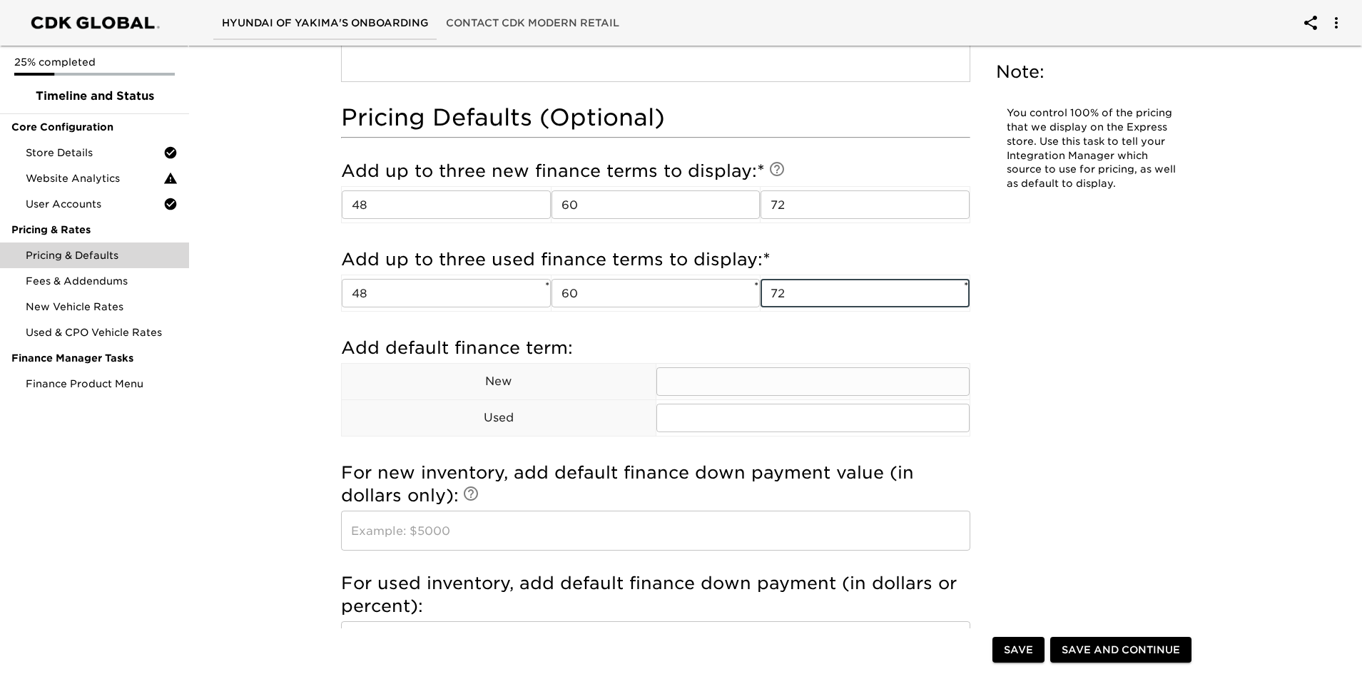
type input "72"
click at [715, 379] on input "text" at bounding box center [813, 381] width 314 height 29
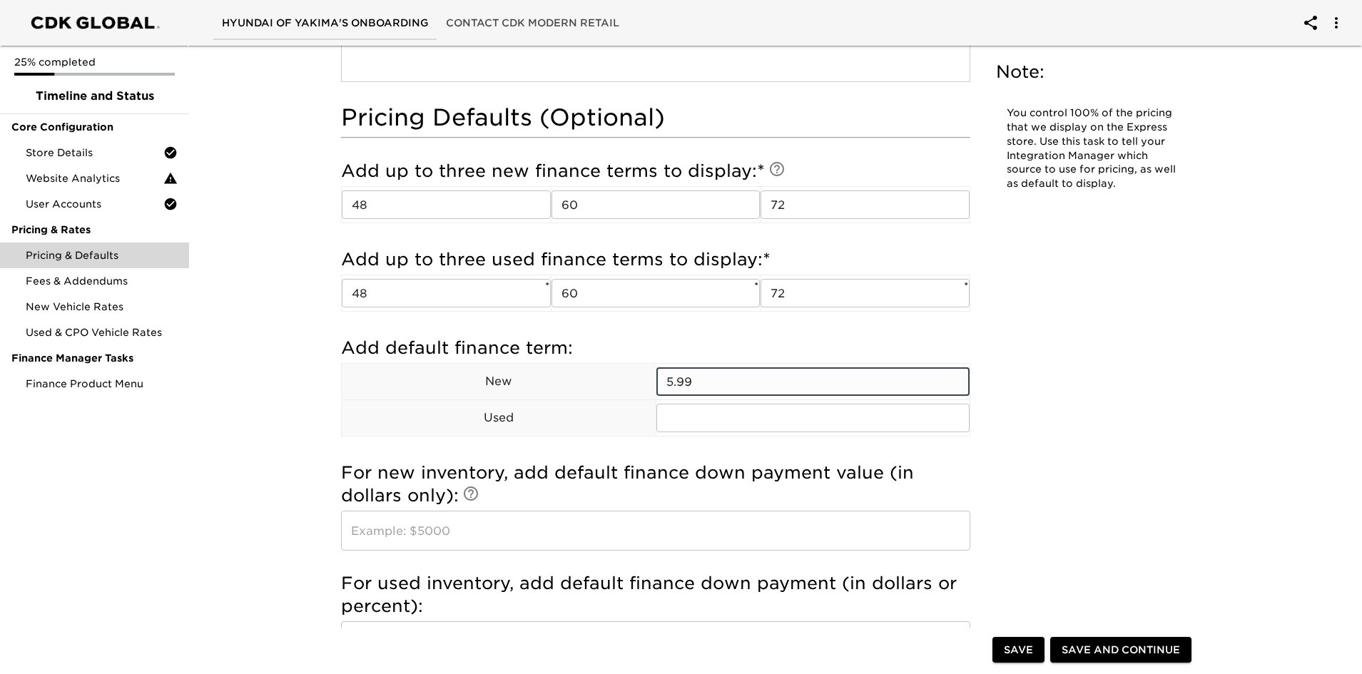
type input "5.99"
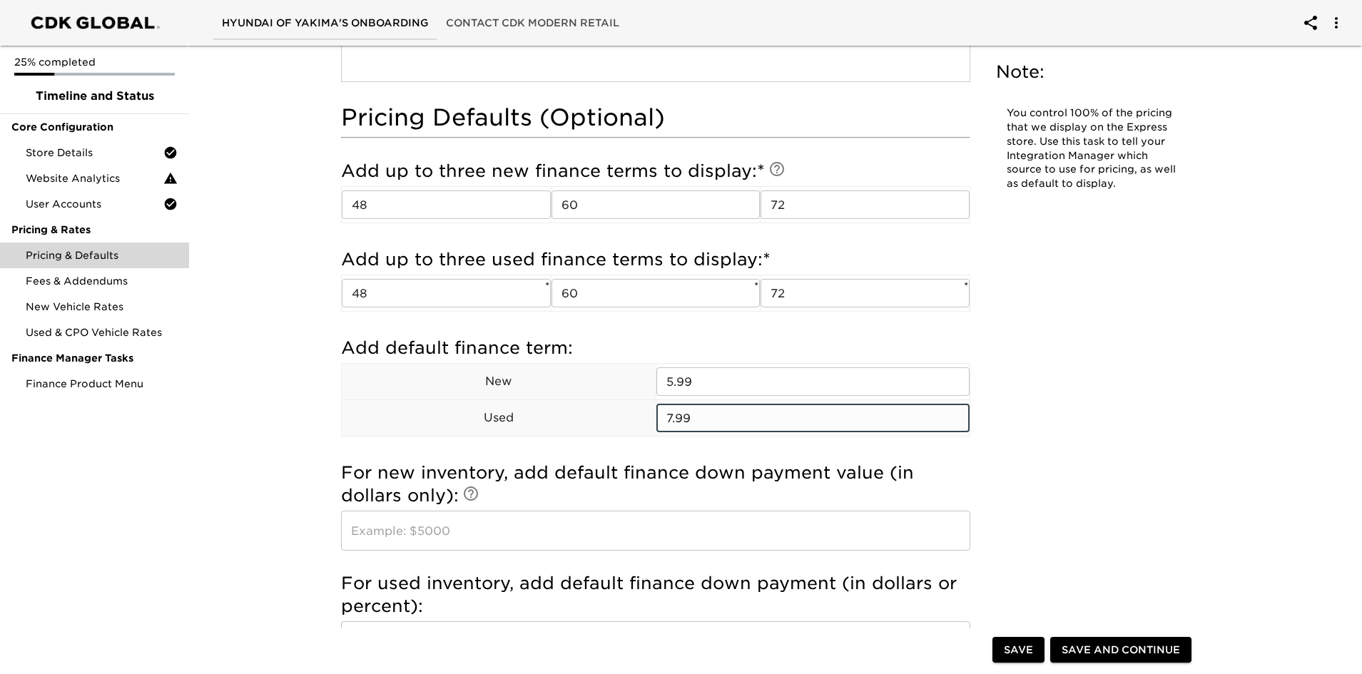
type input "7.99"
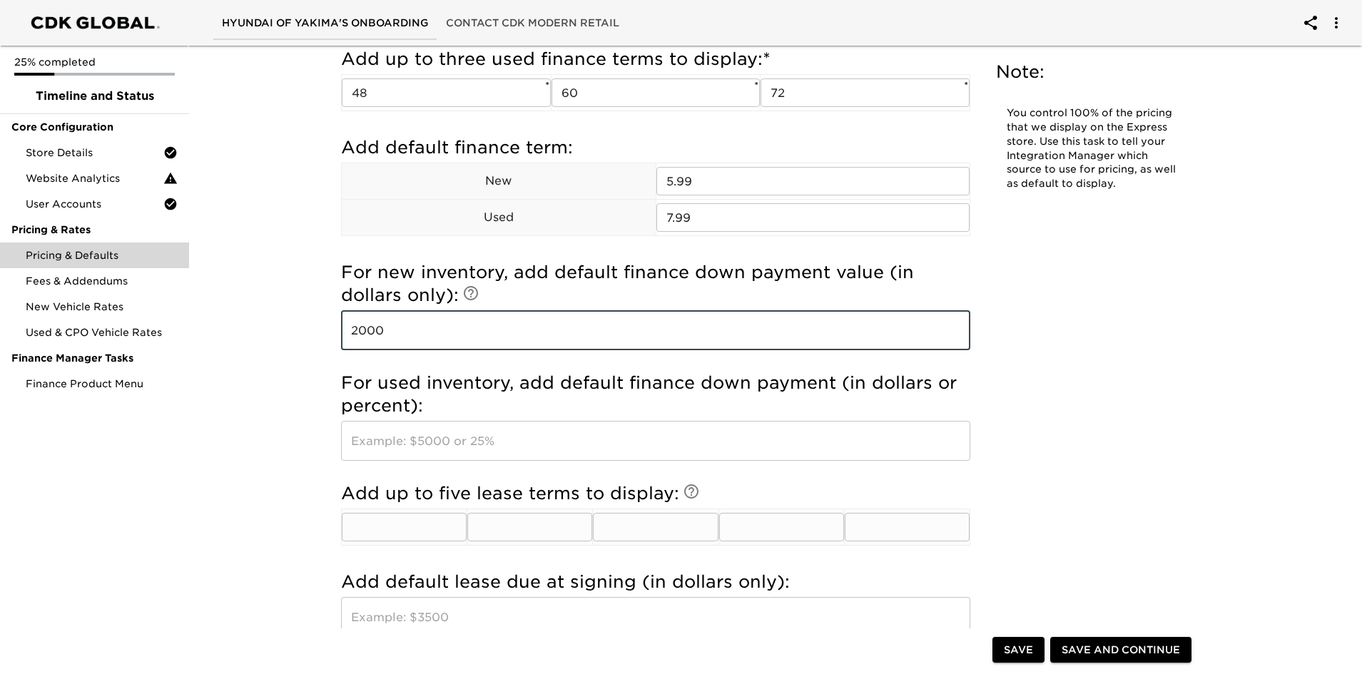
scroll to position [1355, 0]
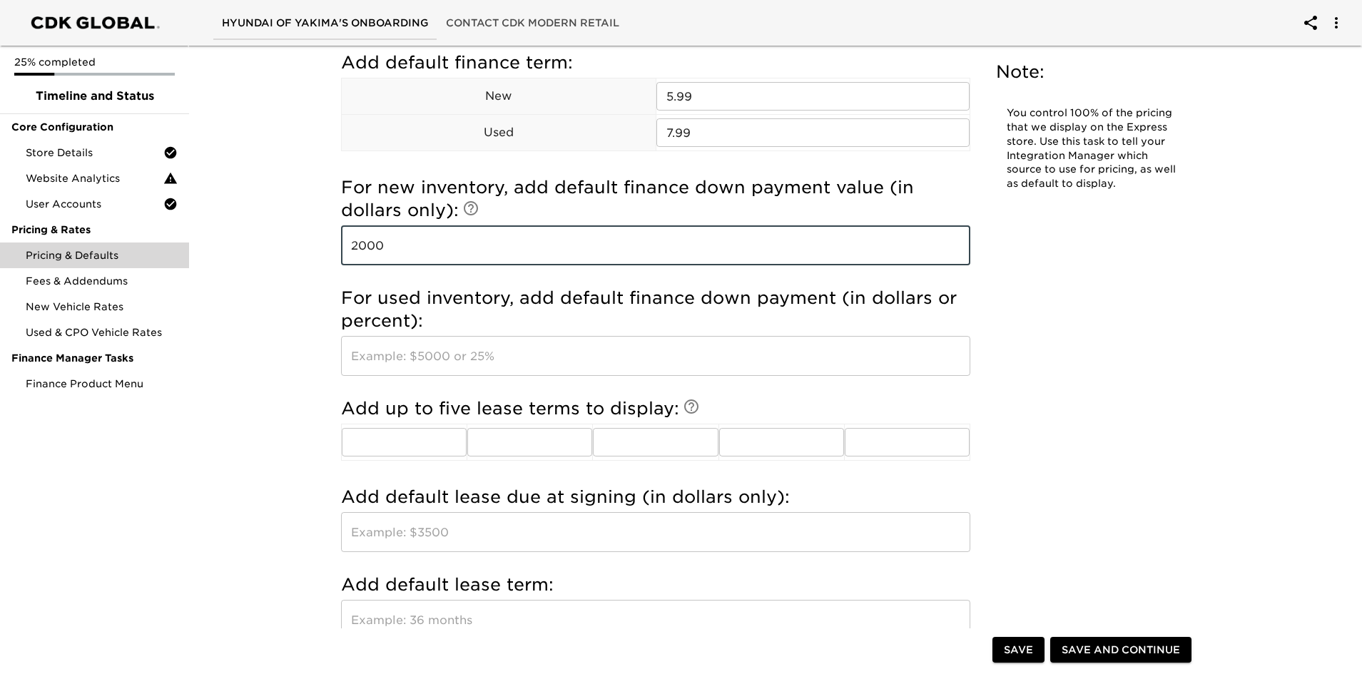
type input "2000"
click at [1016, 643] on span "Save" at bounding box center [1018, 650] width 29 height 18
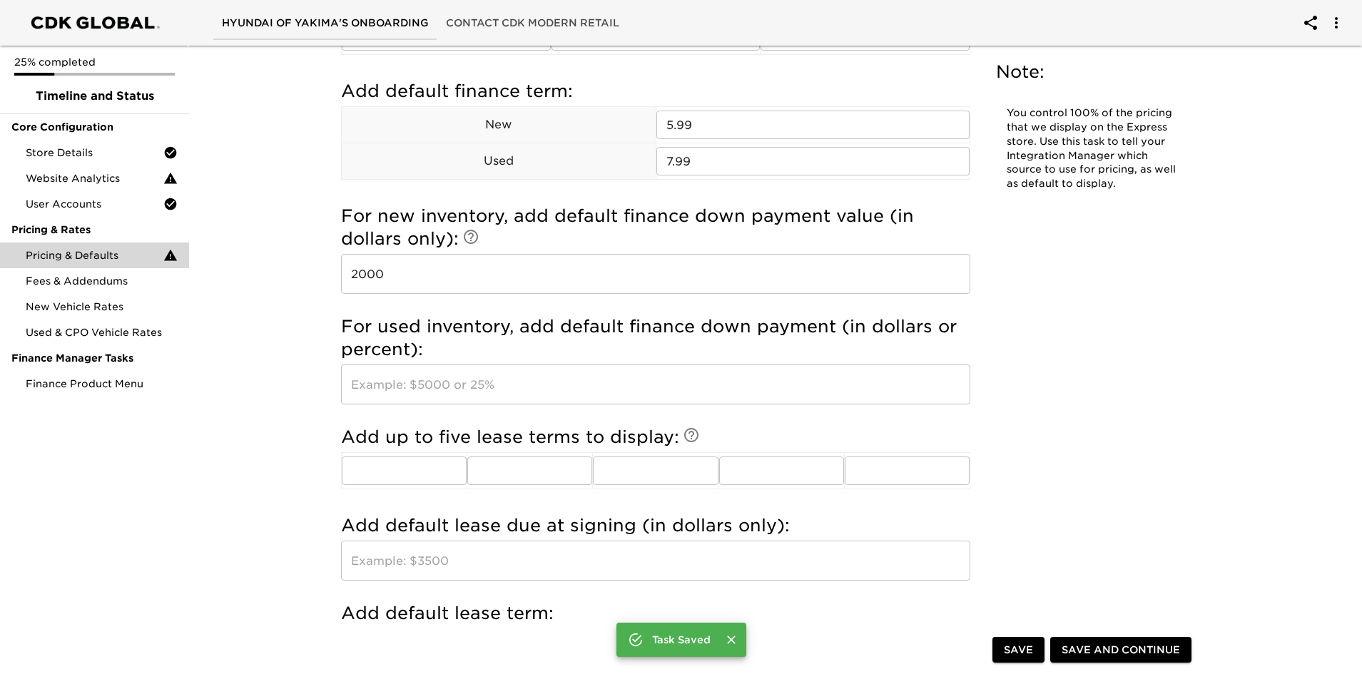
scroll to position [1384, 0]
